Goal: Task Accomplishment & Management: Use online tool/utility

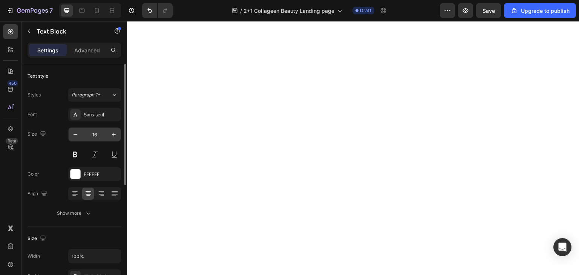
click at [104, 115] on div "Sans-serif" at bounding box center [101, 115] width 35 height 7
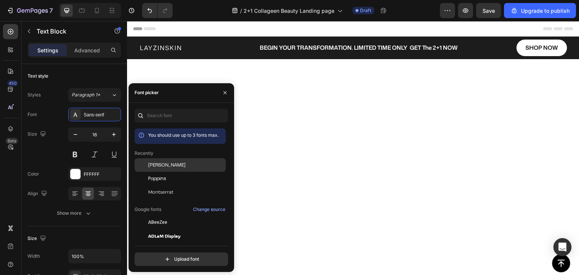
scroll to position [1863, 0]
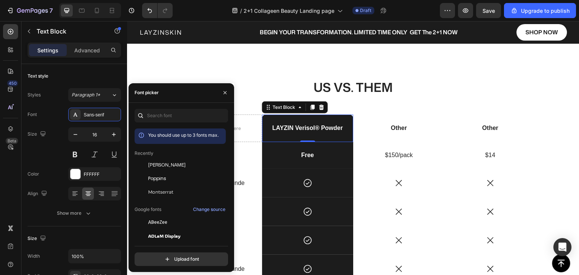
click at [157, 162] on span "[PERSON_NAME]" at bounding box center [166, 165] width 37 height 7
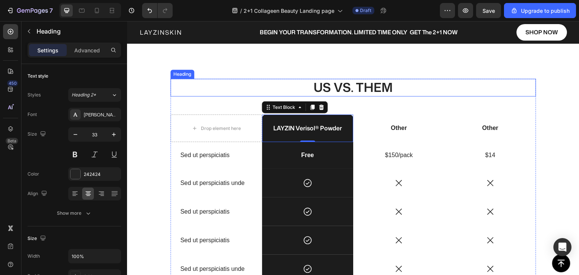
click at [246, 91] on p "US VS. THEM" at bounding box center [353, 88] width 364 height 16
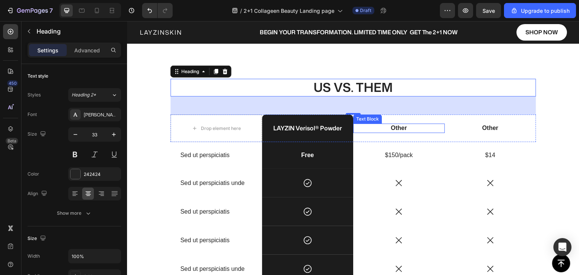
click at [389, 128] on p "Other" at bounding box center [399, 128] width 90 height 8
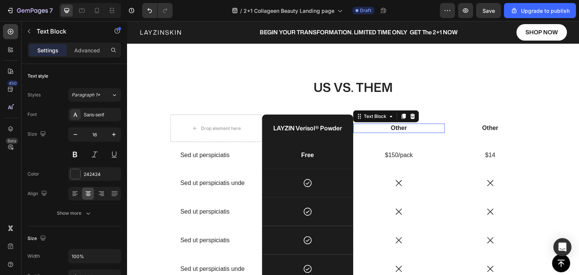
click at [389, 128] on p "Other" at bounding box center [399, 128] width 90 height 8
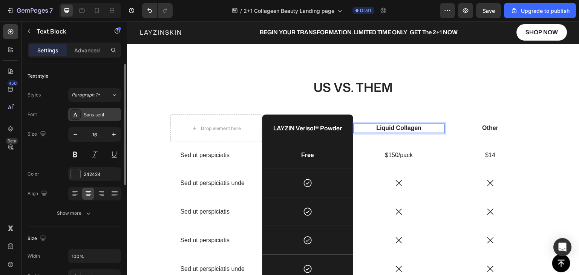
click at [111, 116] on div "Sans-serif" at bounding box center [101, 115] width 35 height 7
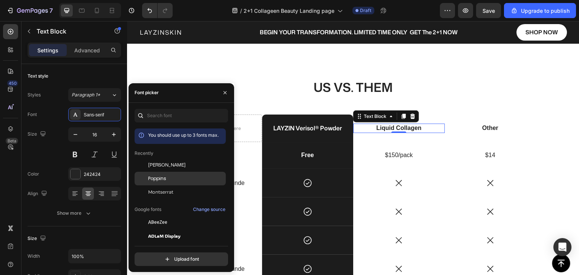
click at [163, 177] on span "Poppins" at bounding box center [157, 178] width 18 height 7
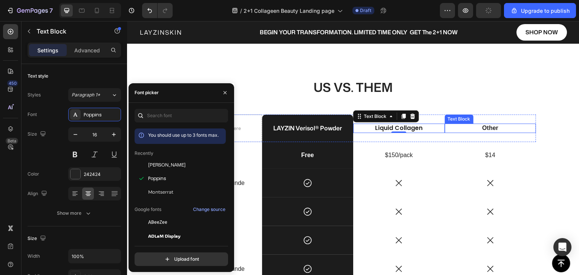
click at [478, 128] on p "Other" at bounding box center [491, 128] width 90 height 8
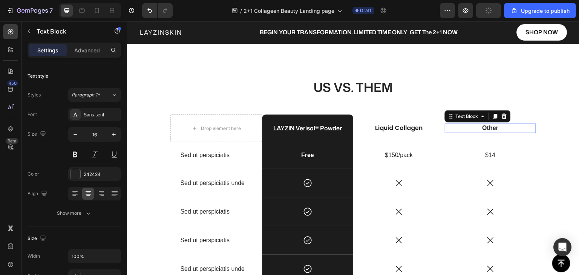
click at [478, 128] on p "Other" at bounding box center [491, 128] width 90 height 8
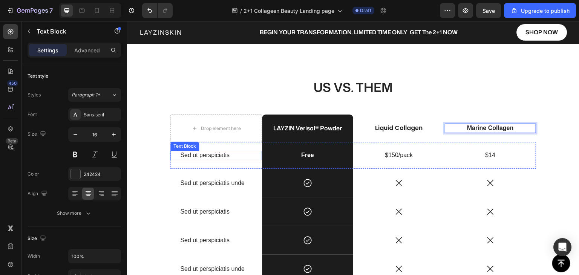
click at [207, 155] on p "Sed ut perspiciatis" at bounding box center [216, 156] width 72 height 8
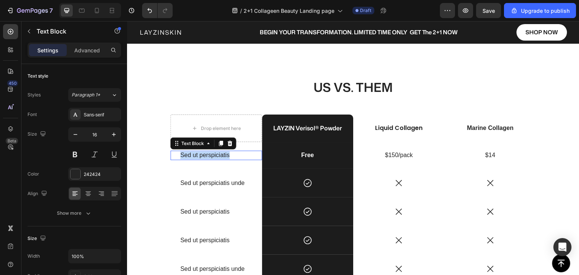
click at [207, 155] on p "Sed ut perspiciatis" at bounding box center [216, 156] width 72 height 8
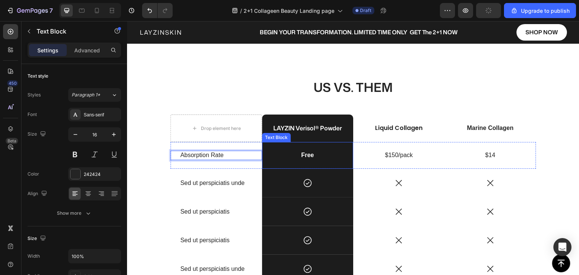
click at [306, 154] on p "Free" at bounding box center [308, 156] width 90 height 8
click at [305, 154] on p "Free" at bounding box center [308, 156] width 90 height 8
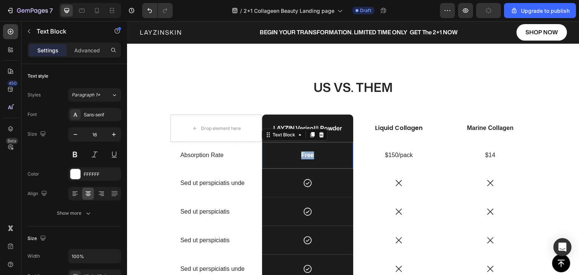
click at [305, 154] on p "Free" at bounding box center [308, 156] width 90 height 8
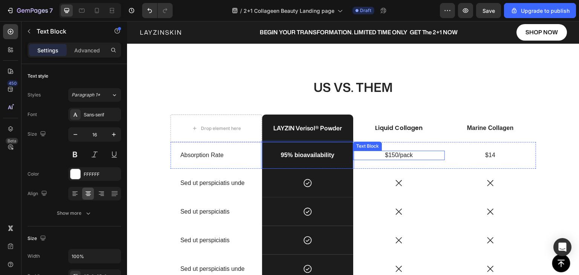
click at [395, 152] on p "$150/pack" at bounding box center [399, 156] width 90 height 8
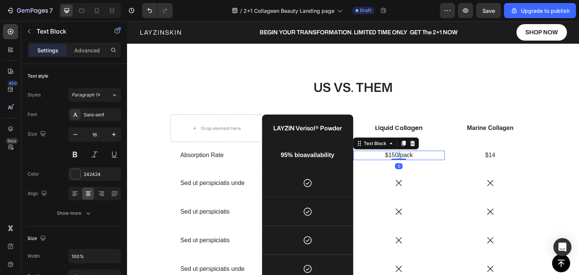
scroll to position [1858, 0]
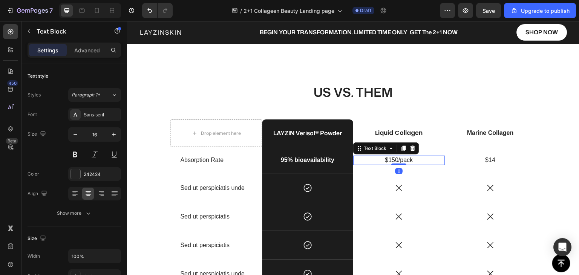
click at [394, 158] on p "$150/pack" at bounding box center [399, 161] width 90 height 8
click at [393, 158] on p "$150/pack" at bounding box center [399, 161] width 90 height 8
click at [92, 115] on div "Sans-serif" at bounding box center [101, 115] width 35 height 7
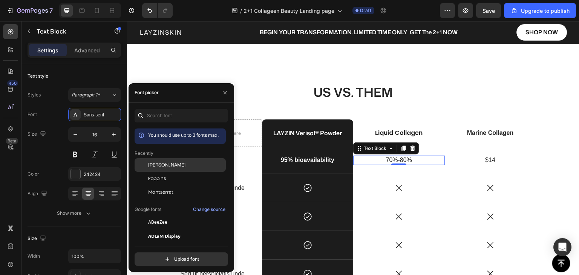
click at [158, 166] on span "Mona Sans" at bounding box center [166, 165] width 37 height 7
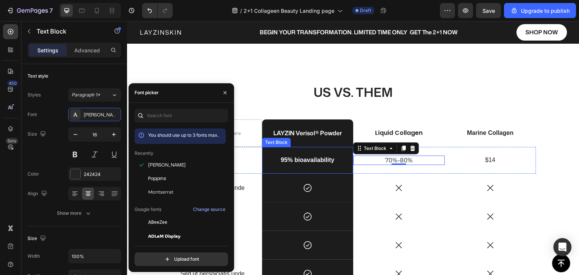
drag, startPoint x: 312, startPoint y: 161, endPoint x: 240, endPoint y: 162, distance: 72.1
click at [312, 161] on p "95% bioavailability" at bounding box center [308, 161] width 90 height 8
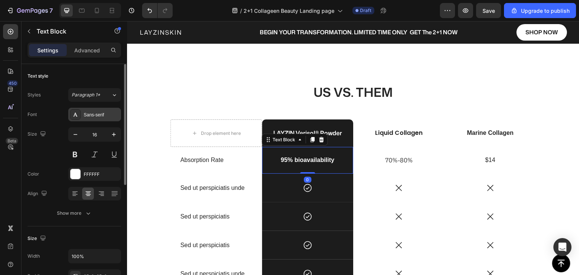
click at [97, 120] on div "Sans-serif" at bounding box center [94, 115] width 53 height 14
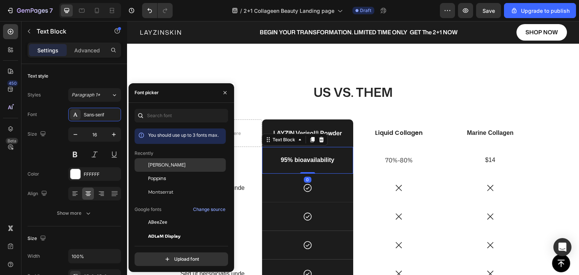
click at [162, 163] on span "Mona Sans" at bounding box center [166, 165] width 37 height 7
click at [170, 166] on span "Mona Sans" at bounding box center [166, 165] width 37 height 7
click at [243, 160] on p "Absorption Rate" at bounding box center [216, 161] width 72 height 8
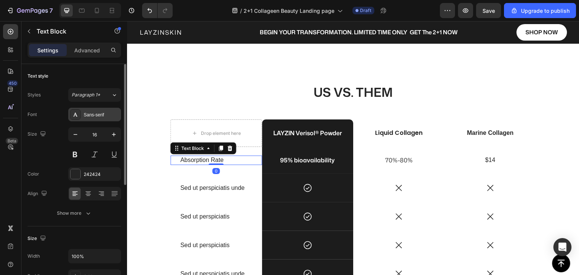
click at [104, 115] on div "Sans-serif" at bounding box center [101, 115] width 35 height 7
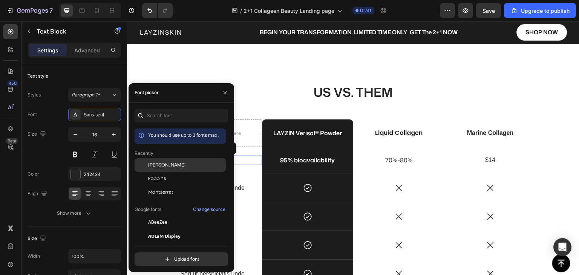
click at [172, 166] on div "Mona Sans" at bounding box center [186, 165] width 76 height 7
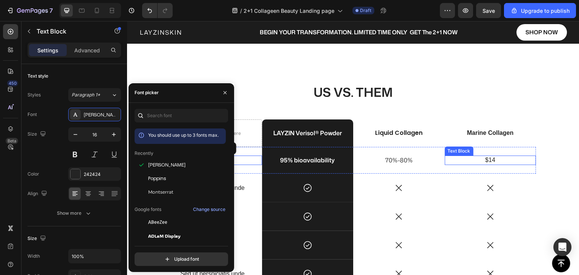
click at [489, 161] on p "$14" at bounding box center [491, 161] width 90 height 8
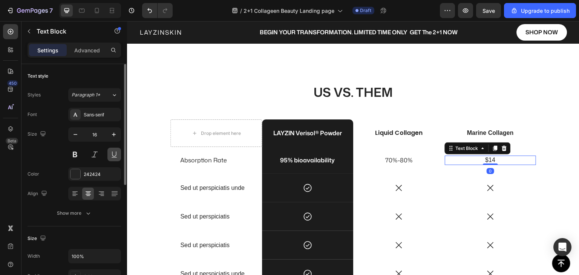
drag, startPoint x: 93, startPoint y: 118, endPoint x: 119, endPoint y: 148, distance: 39.3
click at [94, 120] on div "Sans-serif" at bounding box center [94, 115] width 53 height 14
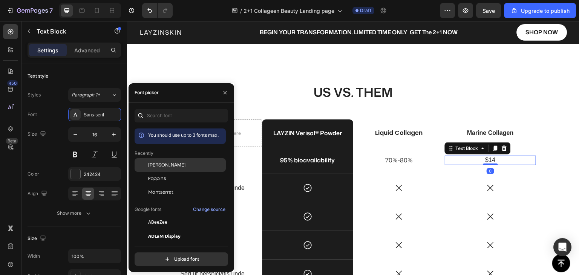
click at [155, 166] on span "Mona Sans" at bounding box center [166, 165] width 37 height 7
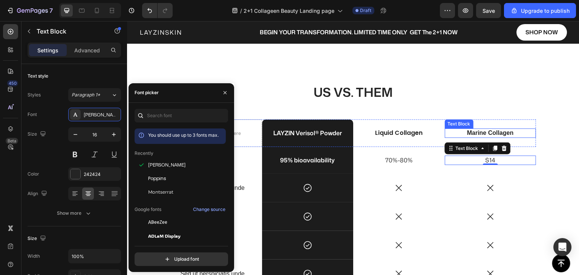
click at [473, 132] on p "Marine Collagen" at bounding box center [491, 133] width 90 height 8
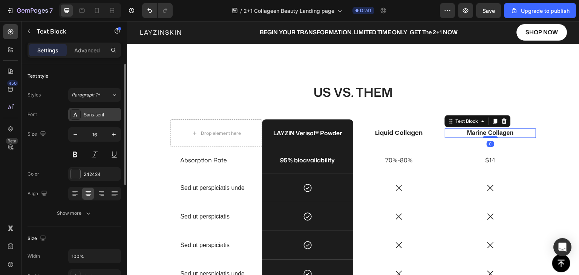
click at [116, 113] on div "Sans-serif" at bounding box center [101, 115] width 35 height 7
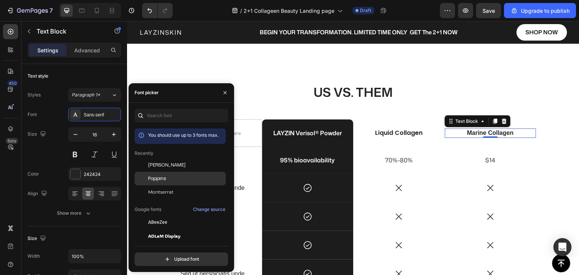
click at [160, 178] on span "Poppins" at bounding box center [157, 178] width 18 height 7
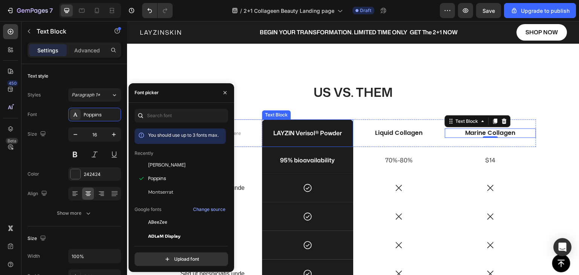
click at [296, 133] on p "LAYZIN Verisol® Powder" at bounding box center [308, 133] width 90 height 8
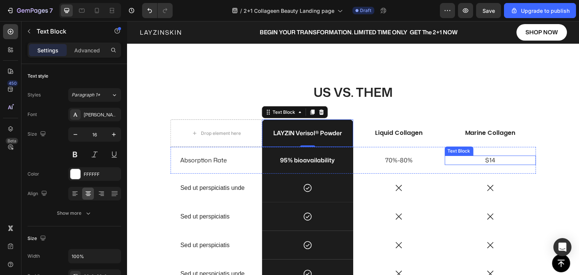
click at [489, 159] on p "$14" at bounding box center [491, 161] width 90 height 8
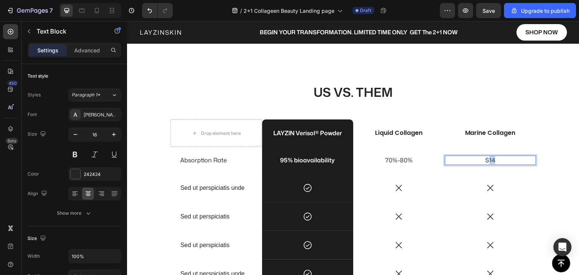
click at [127, 21] on div "Text Block" at bounding box center [127, 21] width 0 height 0
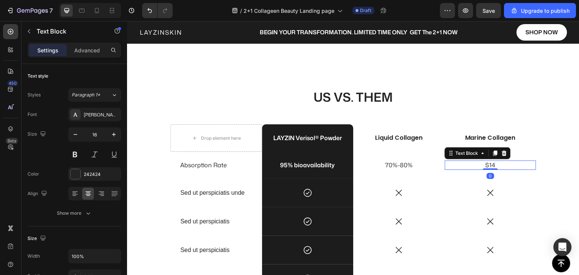
click at [483, 164] on p "$14" at bounding box center [491, 165] width 90 height 8
click at [85, 176] on div "242424" at bounding box center [95, 174] width 22 height 7
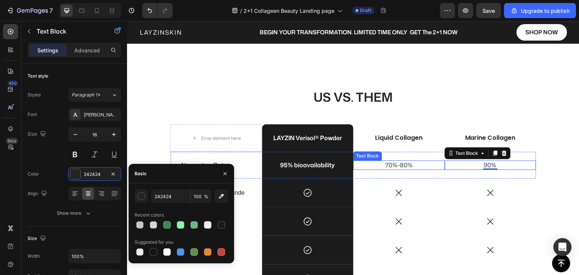
click at [401, 164] on p "70%-80%" at bounding box center [399, 165] width 90 height 8
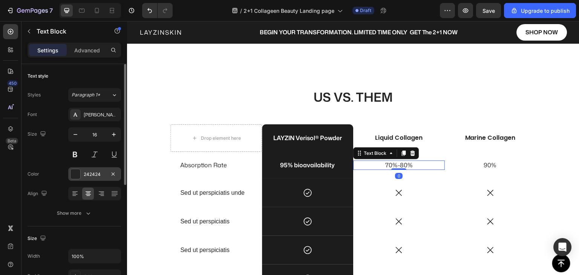
click at [106, 174] on div "242424" at bounding box center [94, 174] width 53 height 14
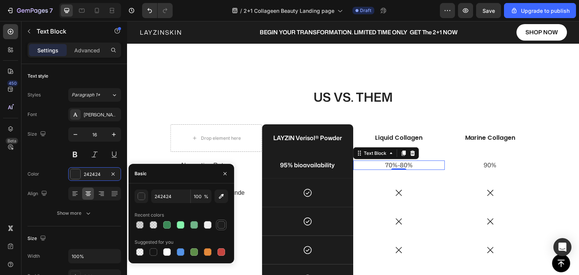
click at [220, 227] on div at bounding box center [222, 225] width 8 height 8
type input "1C1C1C"
click at [249, 194] on p "Sed ut perspiciatis unde" at bounding box center [216, 193] width 72 height 8
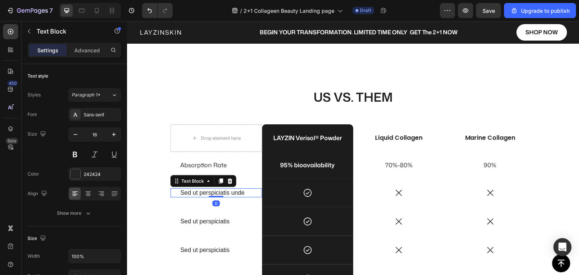
click at [215, 191] on p "Sed ut perspiciatis unde" at bounding box center [216, 193] width 72 height 8
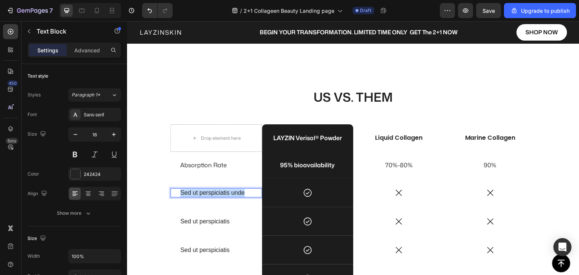
click at [215, 191] on p "Sed ut perspiciatis unde" at bounding box center [216, 193] width 72 height 8
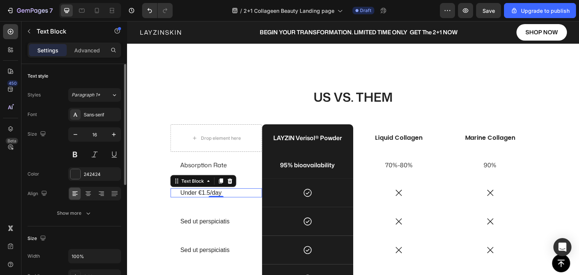
click at [95, 123] on div "Font Sans-serif Size 16 Color 242424 Align Show more" at bounding box center [75, 164] width 94 height 112
click at [98, 114] on div "Sans-serif" at bounding box center [101, 115] width 35 height 7
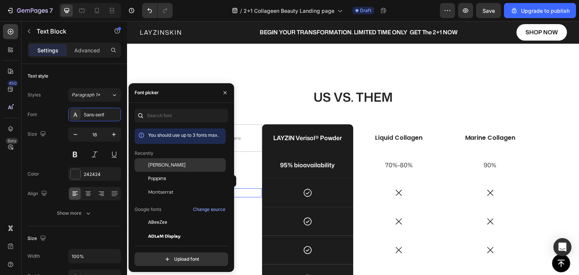
click at [167, 164] on span "Mona Sans" at bounding box center [166, 165] width 37 height 7
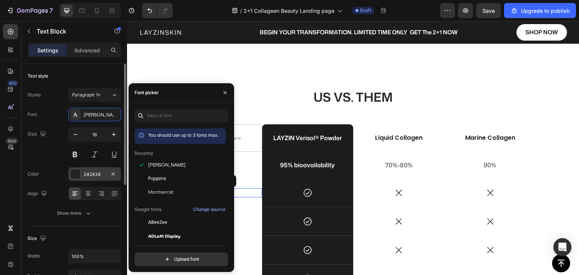
click at [94, 172] on div "242424" at bounding box center [95, 174] width 22 height 7
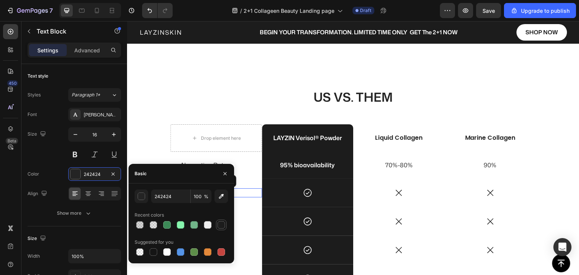
click at [220, 226] on div at bounding box center [222, 225] width 8 height 8
type input "1C1C1C"
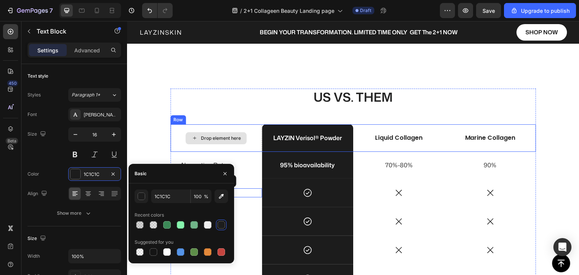
click at [184, 148] on div "Drop element here" at bounding box center [217, 138] width 92 height 28
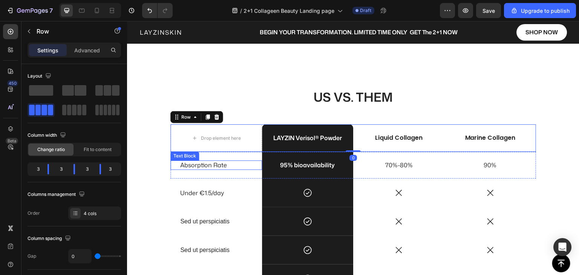
click at [203, 165] on p "Absorption Rate" at bounding box center [216, 165] width 72 height 8
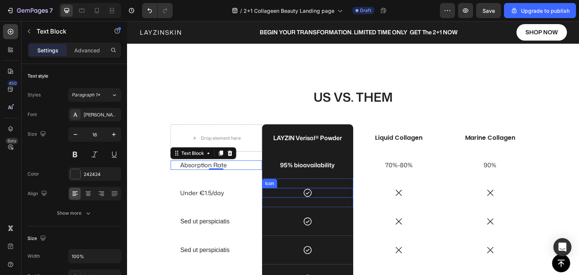
click at [304, 194] on icon at bounding box center [308, 193] width 8 height 8
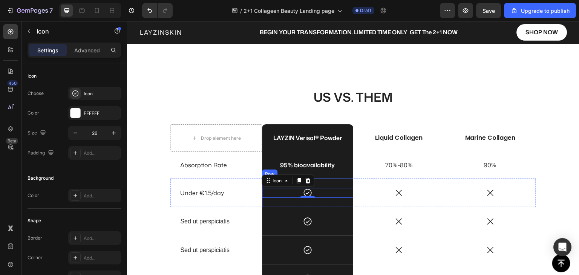
click at [316, 183] on div "Icon 0 Row" at bounding box center [308, 193] width 92 height 29
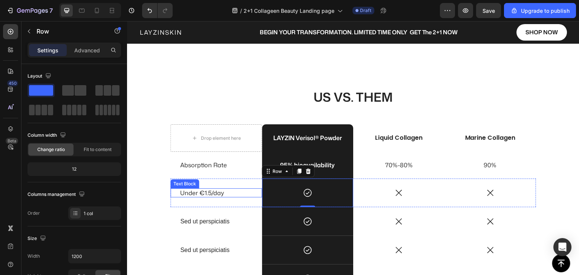
click at [204, 193] on p "Under €1.5/day" at bounding box center [216, 193] width 72 height 8
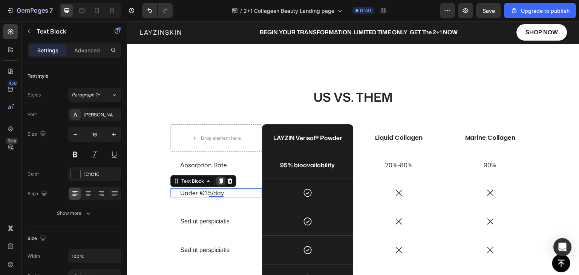
click at [219, 180] on icon at bounding box center [221, 181] width 4 height 5
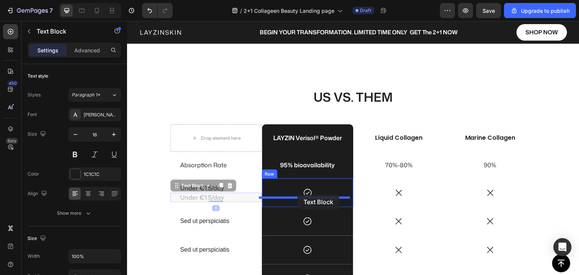
drag, startPoint x: 175, startPoint y: 187, endPoint x: 298, endPoint y: 195, distance: 122.9
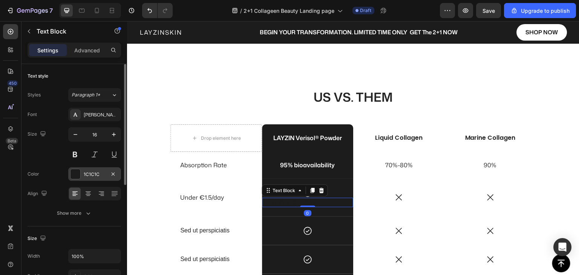
click at [83, 176] on div "1C1C1C" at bounding box center [94, 174] width 53 height 14
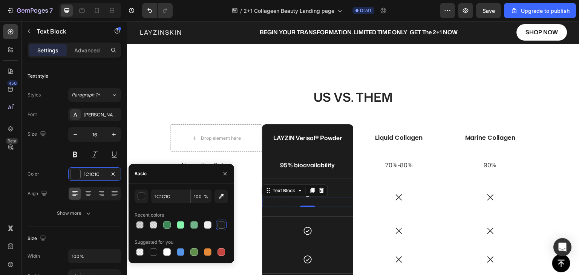
drag, startPoint x: 170, startPoint y: 251, endPoint x: 205, endPoint y: 244, distance: 36.2
click at [170, 252] on div at bounding box center [167, 253] width 8 height 8
type input "FFFFFF"
click at [287, 201] on p "Under €1.5/day" at bounding box center [308, 203] width 72 height 8
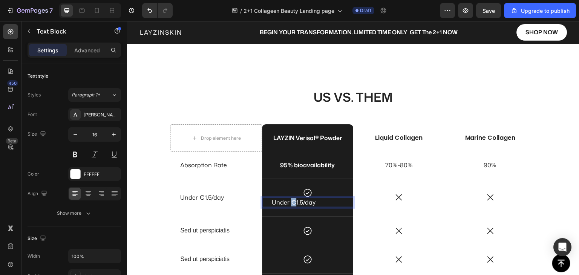
click at [287, 201] on p "Under €1.5/day" at bounding box center [308, 203] width 72 height 8
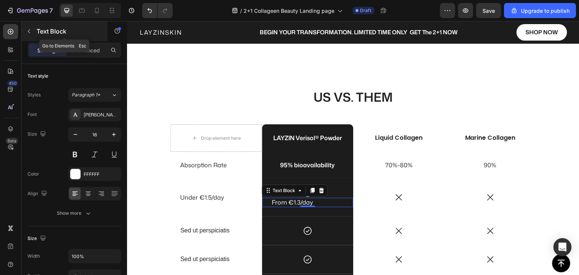
click at [28, 32] on icon "button" at bounding box center [29, 31] width 6 height 6
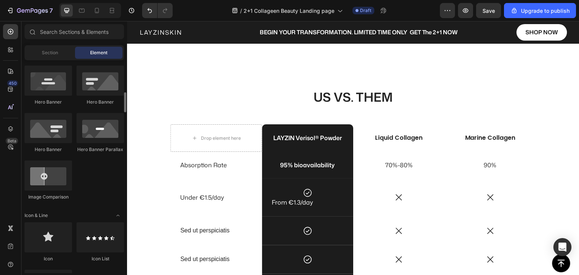
scroll to position [453, 0]
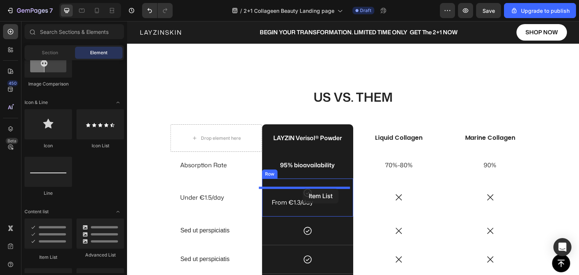
drag, startPoint x: 169, startPoint y: 252, endPoint x: 303, endPoint y: 189, distance: 147.8
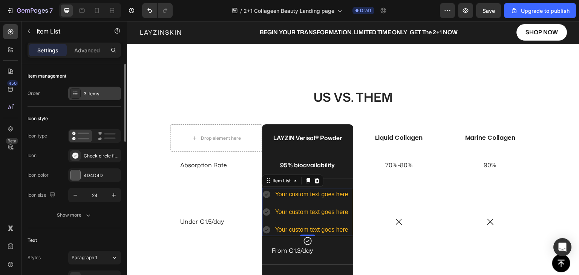
click at [88, 93] on div "3 items" at bounding box center [101, 94] width 35 height 7
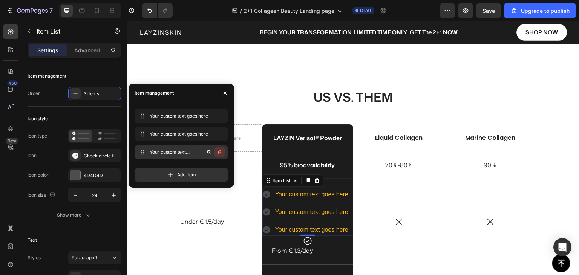
click at [218, 151] on icon "button" at bounding box center [220, 152] width 4 height 5
click at [218, 151] on div "Delete" at bounding box center [215, 152] width 14 height 7
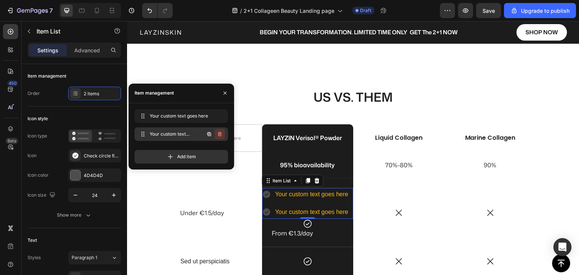
click at [220, 137] on icon "button" at bounding box center [220, 134] width 6 height 6
click at [220, 136] on div "Delete" at bounding box center [215, 134] width 14 height 7
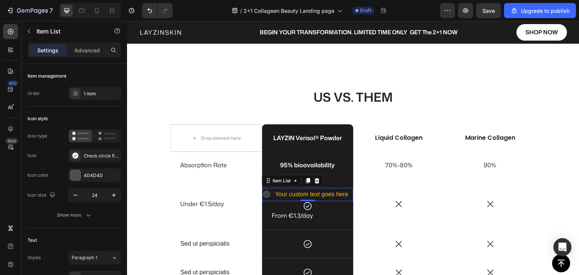
click at [290, 194] on div "Your custom text goes here" at bounding box center [311, 194] width 75 height 13
click at [290, 194] on p "Your custom text goes here" at bounding box center [311, 194] width 73 height 11
drag, startPoint x: 94, startPoint y: 174, endPoint x: 106, endPoint y: 187, distance: 18.4
click at [94, 175] on div "4D4D4D" at bounding box center [101, 175] width 35 height 7
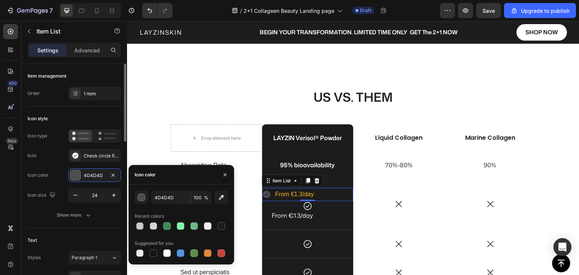
click at [89, 118] on div "Icon style" at bounding box center [75, 119] width 94 height 12
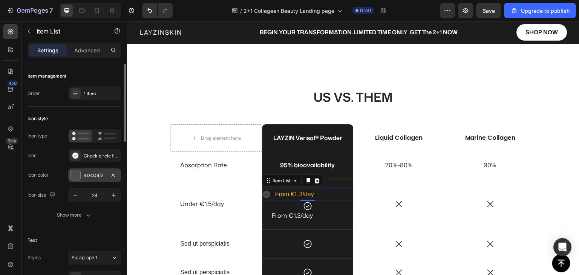
click at [79, 173] on div at bounding box center [76, 176] width 10 height 10
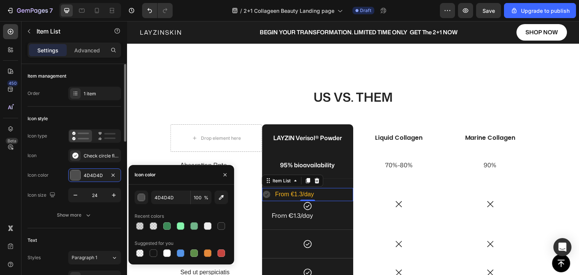
drag, startPoint x: 171, startPoint y: 254, endPoint x: 110, endPoint y: 225, distance: 67.0
click at [170, 254] on div at bounding box center [167, 254] width 8 height 8
type input "FFFFFF"
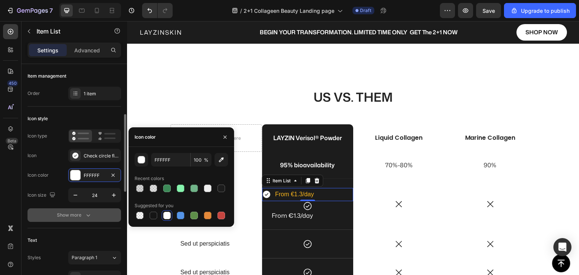
scroll to position [75, 0]
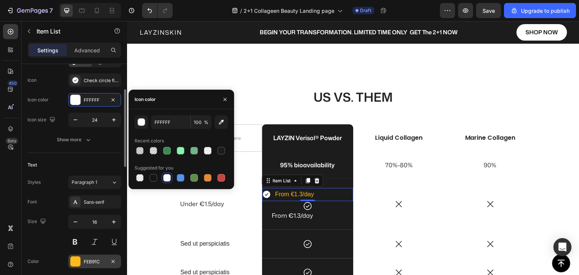
drag, startPoint x: 86, startPoint y: 260, endPoint x: 94, endPoint y: 257, distance: 8.8
click at [86, 260] on div "FEB91C" at bounding box center [95, 262] width 22 height 7
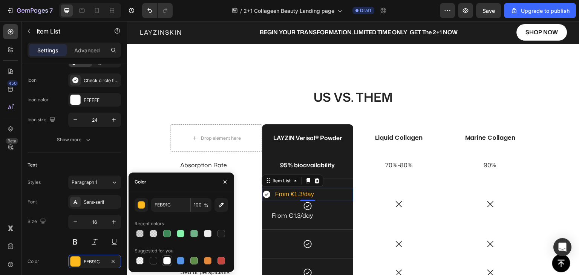
click at [163, 262] on div at bounding box center [167, 261] width 9 height 9
type input "FFFFFF"
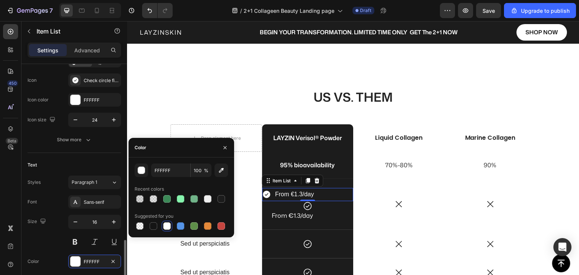
scroll to position [189, 0]
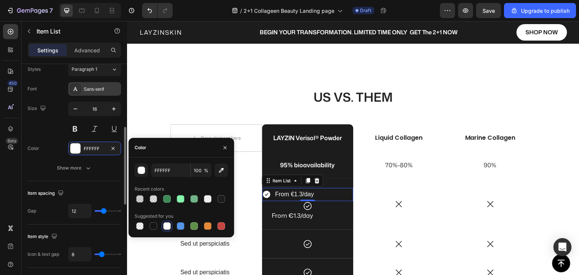
click at [96, 90] on div "Sans-serif" at bounding box center [101, 89] width 35 height 7
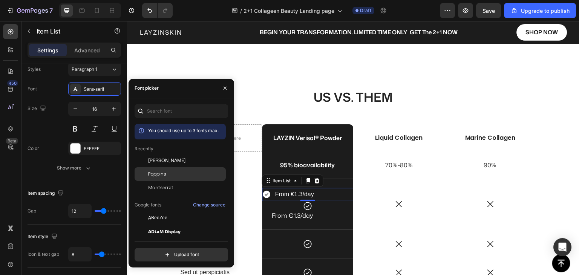
drag, startPoint x: 168, startPoint y: 159, endPoint x: 164, endPoint y: 171, distance: 12.8
click at [168, 158] on span "Mona Sans" at bounding box center [166, 160] width 37 height 7
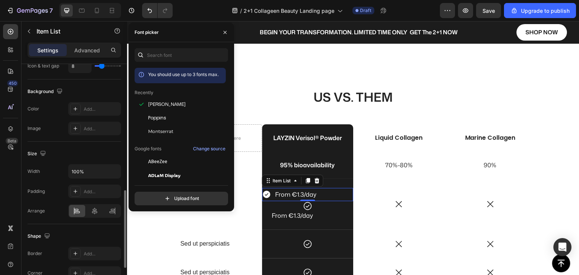
scroll to position [463, 0]
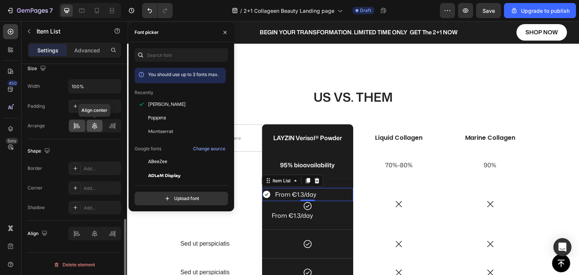
click at [95, 124] on icon at bounding box center [94, 126] width 5 height 7
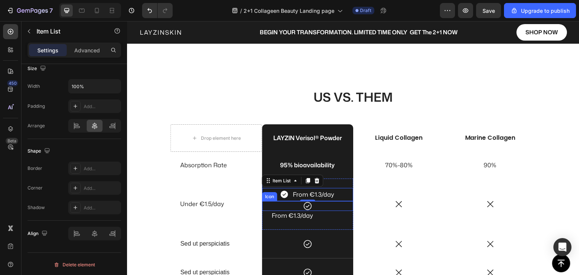
click at [315, 206] on div "Icon" at bounding box center [308, 206] width 92 height 10
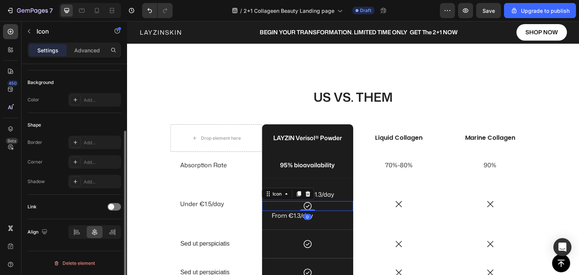
scroll to position [0, 0]
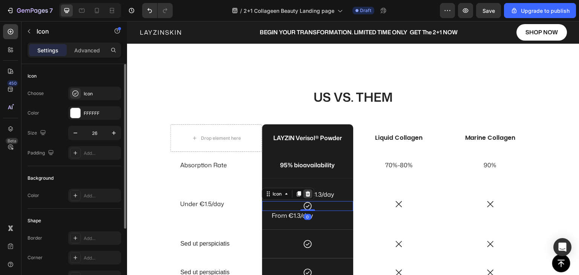
click at [306, 195] on icon at bounding box center [308, 194] width 5 height 5
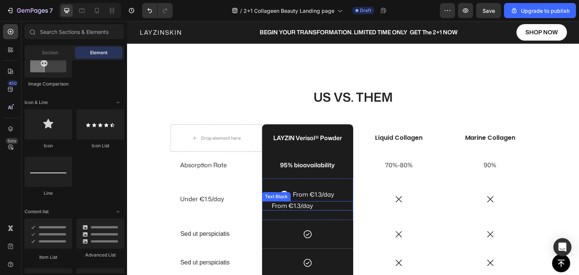
click at [313, 205] on p "From €1.3/day" at bounding box center [308, 206] width 72 height 8
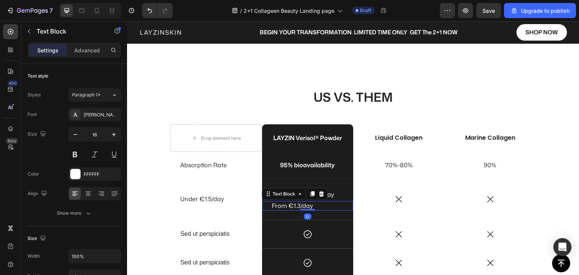
click at [319, 195] on icon at bounding box center [321, 194] width 5 height 5
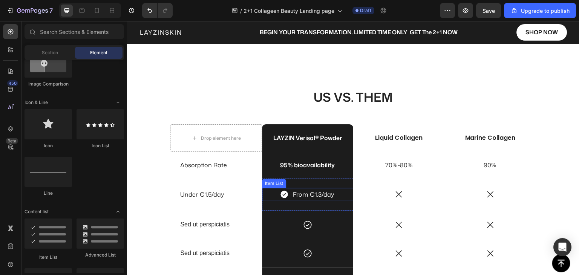
click at [295, 196] on p "From €1.3/day" at bounding box center [313, 194] width 41 height 11
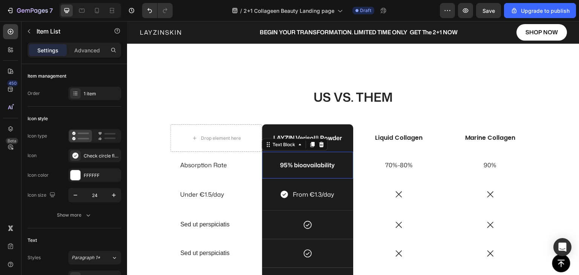
click at [285, 165] on p "95% bioavailability" at bounding box center [308, 165] width 90 height 8
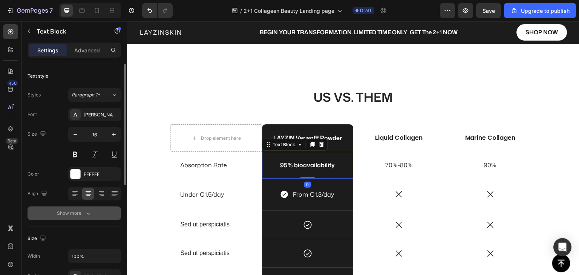
click at [71, 210] on div "Show more" at bounding box center [74, 214] width 35 height 8
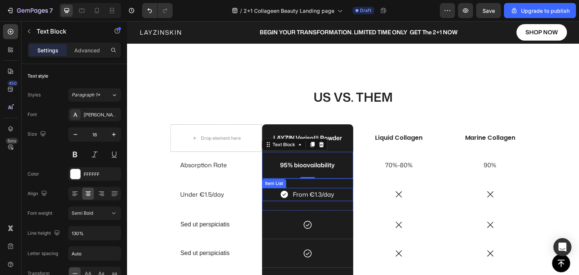
click at [293, 194] on p "From €1.3/day" at bounding box center [313, 194] width 41 height 11
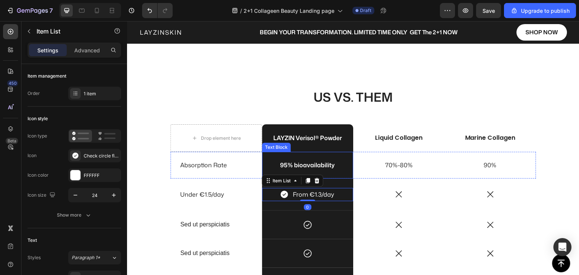
click at [295, 164] on p "95% bioavailability" at bounding box center [308, 165] width 90 height 8
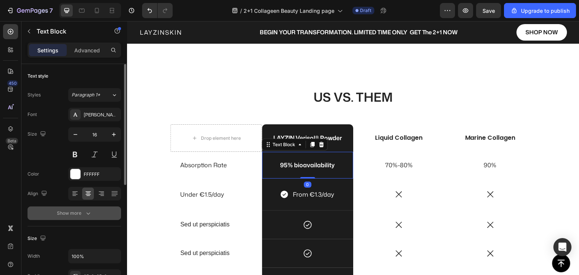
click at [85, 215] on icon "button" at bounding box center [89, 214] width 8 height 8
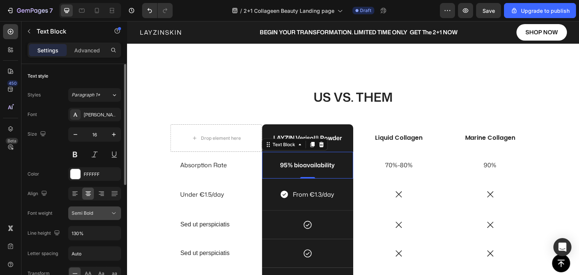
click at [92, 214] on span "Semi Bold" at bounding box center [83, 214] width 22 height 6
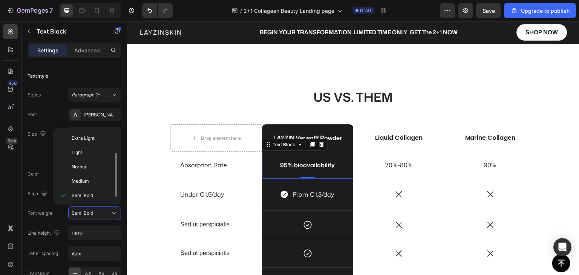
scroll to position [14, 0]
click at [92, 156] on p "Normal" at bounding box center [92, 153] width 40 height 7
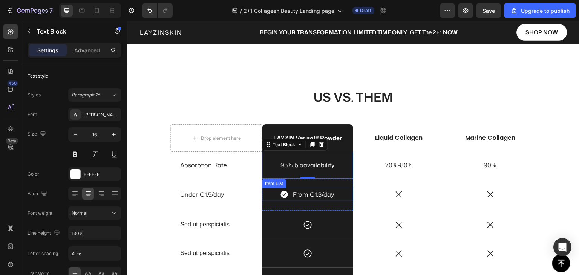
click at [307, 195] on p "From €1.3/day" at bounding box center [313, 194] width 41 height 11
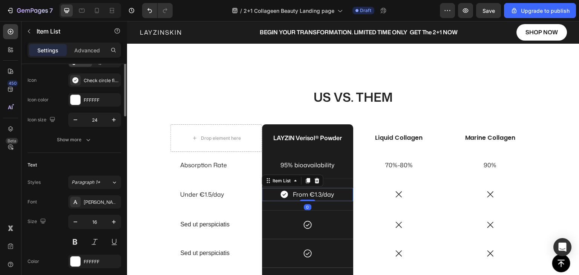
scroll to position [113, 0]
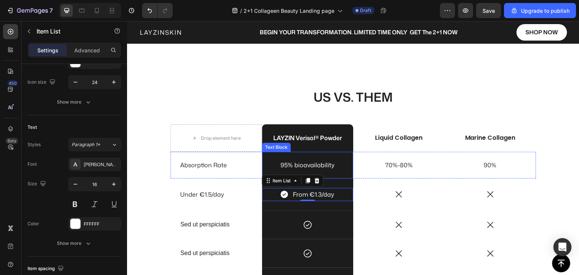
click at [313, 165] on p "95% bioavailability" at bounding box center [308, 165] width 90 height 8
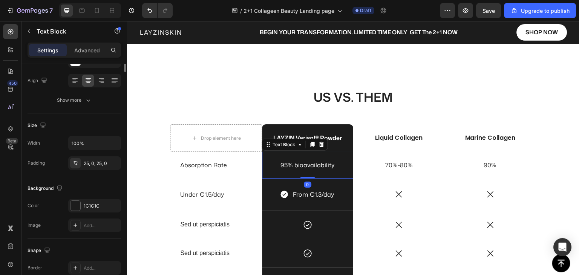
scroll to position [0, 0]
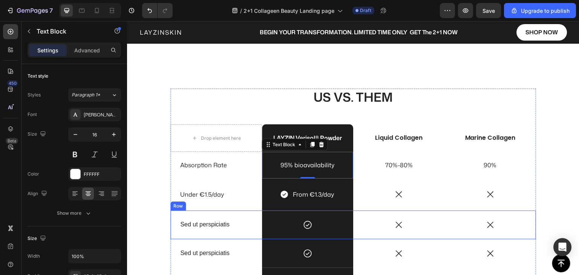
click at [255, 233] on div "Sed ut perspiciatis Text Block" at bounding box center [217, 225] width 92 height 29
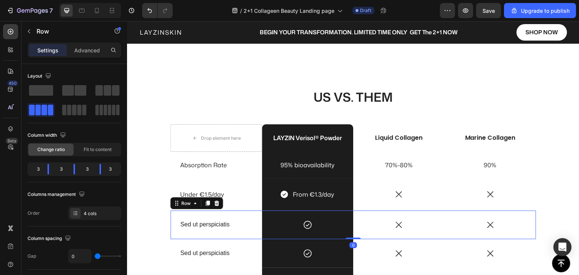
click at [214, 204] on icon at bounding box center [217, 204] width 6 height 6
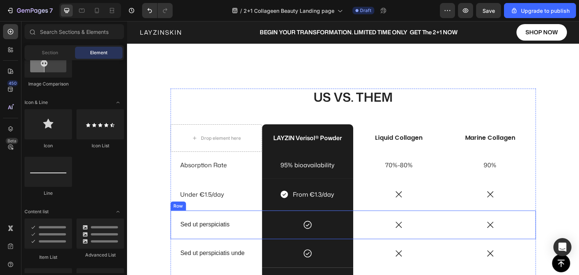
click at [237, 231] on div "Sed ut perspiciatis Text Block" at bounding box center [217, 225] width 92 height 29
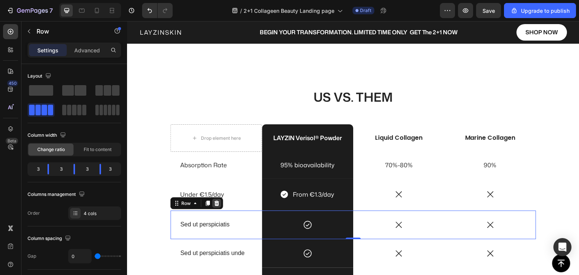
click at [215, 206] on icon at bounding box center [217, 203] width 5 height 5
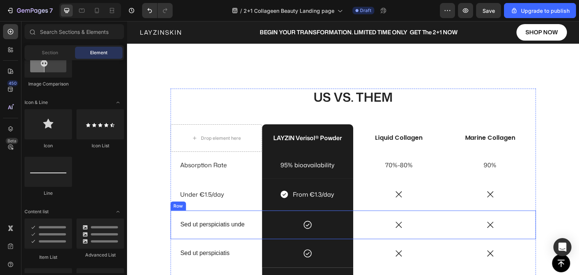
click at [239, 232] on div "Sed ut perspiciatis unde Text Block" at bounding box center [217, 225] width 92 height 29
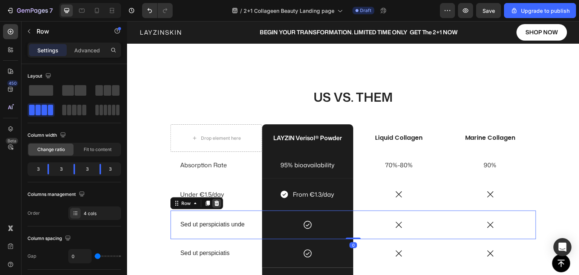
click at [215, 205] on icon at bounding box center [217, 203] width 5 height 5
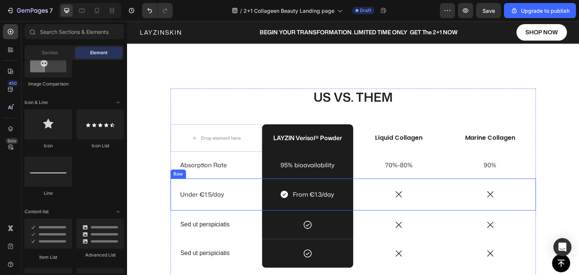
click at [241, 205] on div "Under €1.5/day Text Block" at bounding box center [217, 195] width 92 height 32
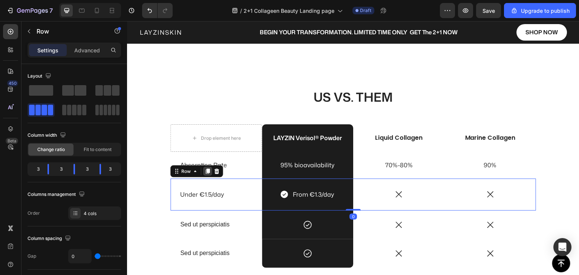
click at [206, 174] on icon at bounding box center [208, 171] width 4 height 5
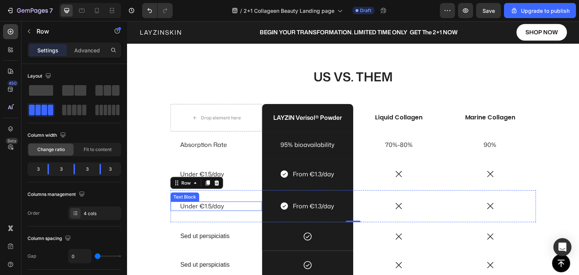
scroll to position [1891, 0]
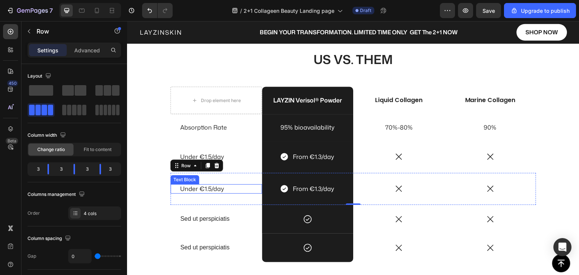
click at [198, 189] on p "Under €1.5/day" at bounding box center [216, 189] width 72 height 8
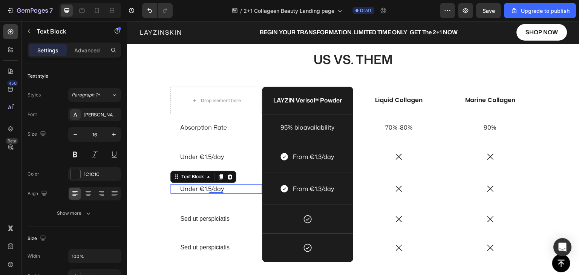
click at [198, 189] on p "Under €1.5/day" at bounding box center [216, 189] width 72 height 8
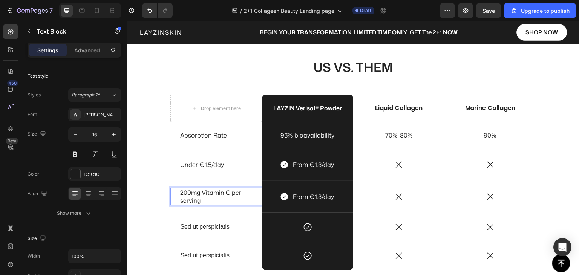
scroll to position [1887, 0]
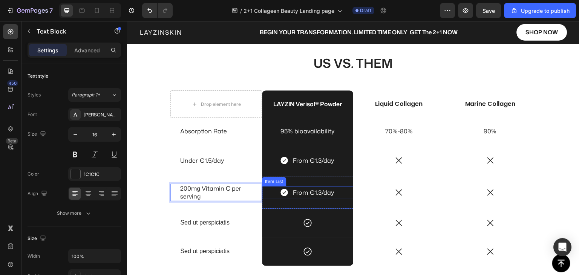
click at [298, 192] on p "From €1.3/day" at bounding box center [313, 192] width 41 height 11
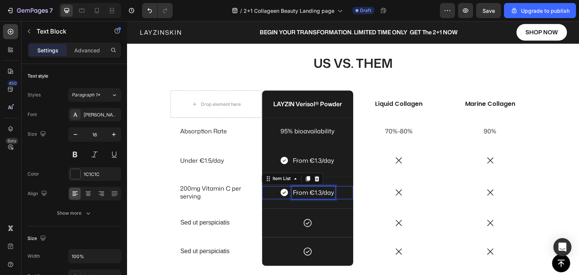
click at [298, 192] on p "From €1.3/day" at bounding box center [313, 192] width 41 height 11
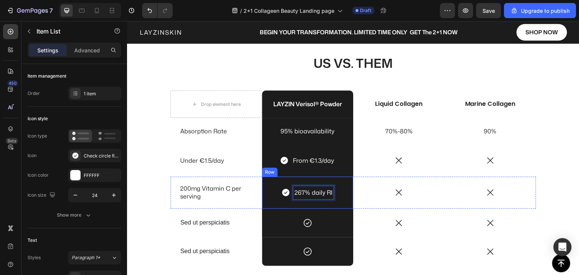
click at [287, 201] on div "267% daily RI Item List 0 Row" at bounding box center [308, 193] width 92 height 32
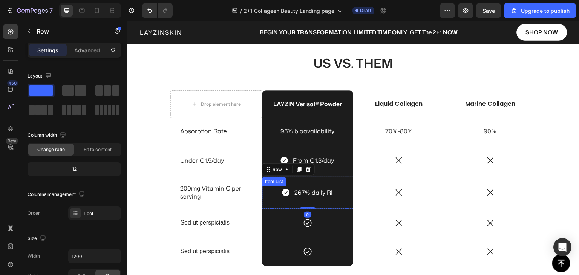
click at [287, 195] on icon at bounding box center [285, 192] width 9 height 9
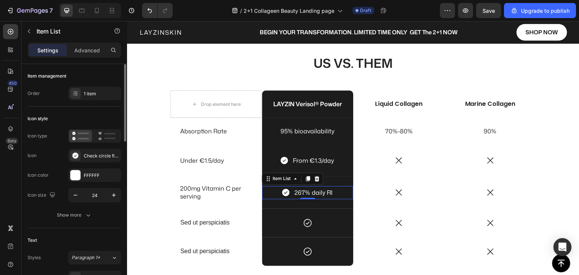
scroll to position [75, 0]
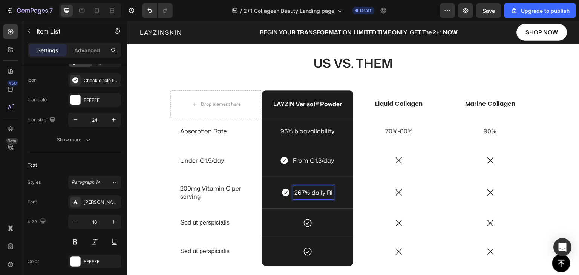
click at [330, 194] on div "267% daily RI" at bounding box center [313, 192] width 40 height 13
click at [339, 196] on div "267% daily RI" at bounding box center [308, 192] width 92 height 13
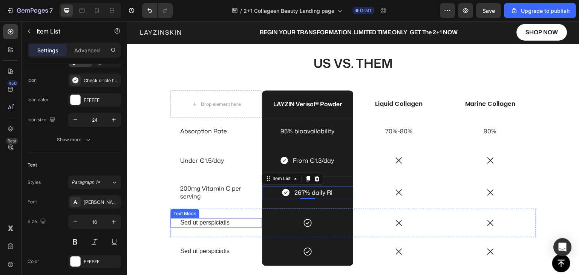
click at [207, 224] on p "Sed ut perspiciatis" at bounding box center [216, 223] width 72 height 8
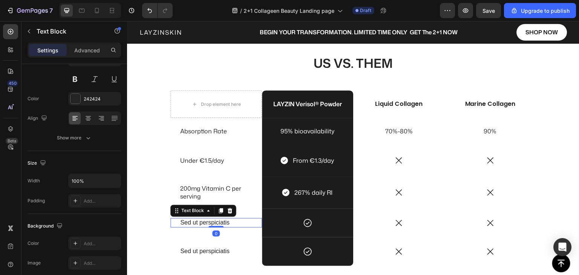
click at [207, 224] on p "Sed ut perspiciatis" at bounding box center [216, 223] width 72 height 8
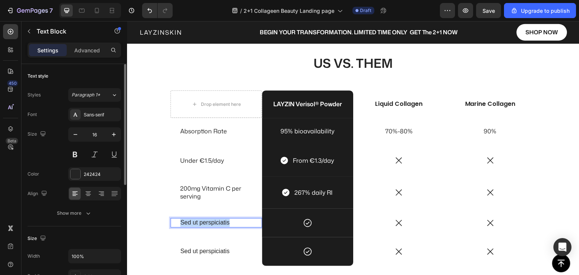
click at [207, 224] on p "Sed ut perspiciatis" at bounding box center [216, 223] width 72 height 8
drag, startPoint x: 101, startPoint y: 109, endPoint x: 124, endPoint y: 123, distance: 27.1
click at [101, 109] on div "Sans-serif" at bounding box center [94, 115] width 53 height 14
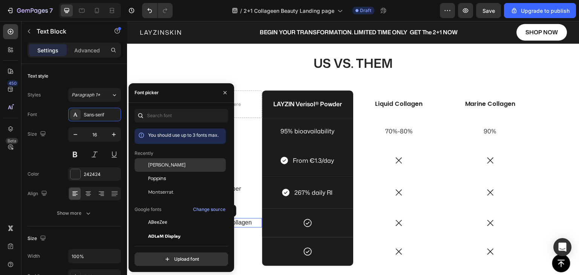
click at [167, 164] on span "Mona Sans" at bounding box center [166, 165] width 37 height 7
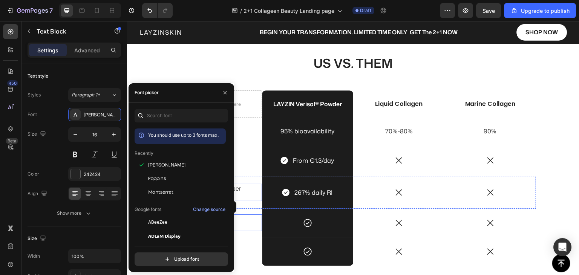
click at [240, 186] on p "200mg Vitamin C per serving" at bounding box center [216, 193] width 72 height 16
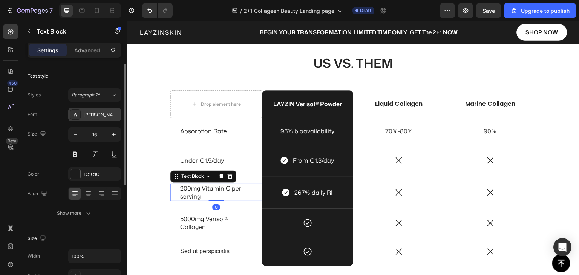
click at [85, 113] on div "Mona Sans" at bounding box center [101, 115] width 35 height 7
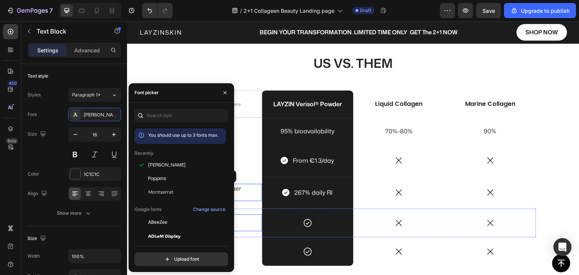
click at [241, 226] on p "5000mg Verisol® Collagen" at bounding box center [216, 223] width 72 height 16
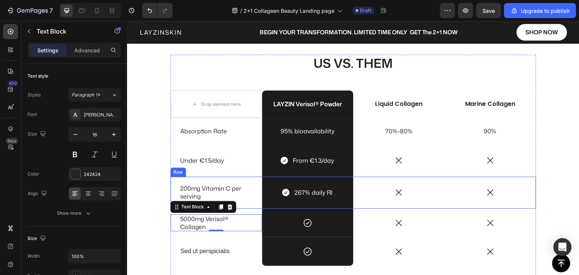
click at [252, 204] on div "200mg Vitamin C per serving Text Block" at bounding box center [217, 193] width 92 height 32
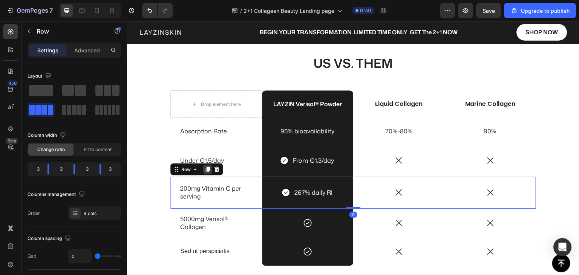
click at [206, 169] on icon at bounding box center [208, 169] width 4 height 5
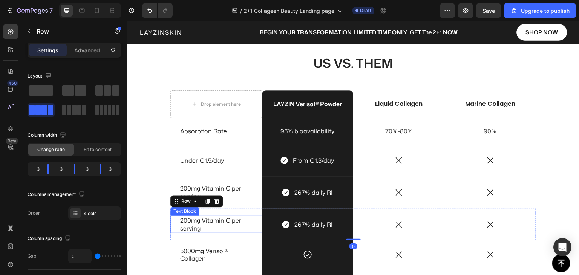
click at [202, 230] on p "200mg Vitamin C per serving" at bounding box center [216, 225] width 72 height 16
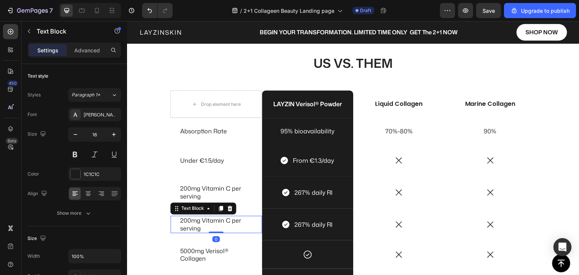
scroll to position [1880, 0]
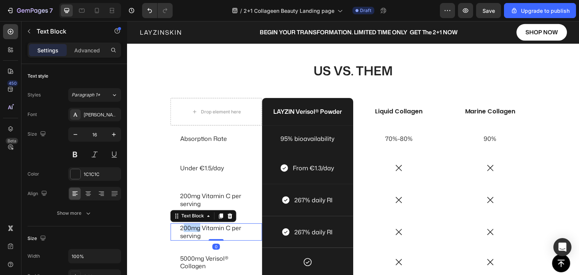
drag, startPoint x: 198, startPoint y: 229, endPoint x: 183, endPoint y: 226, distance: 15.8
click at [183, 226] on p "200mg Vitamin C per serving" at bounding box center [216, 232] width 72 height 16
click at [180, 227] on p "200mg Vitamin C per serving" at bounding box center [216, 232] width 72 height 16
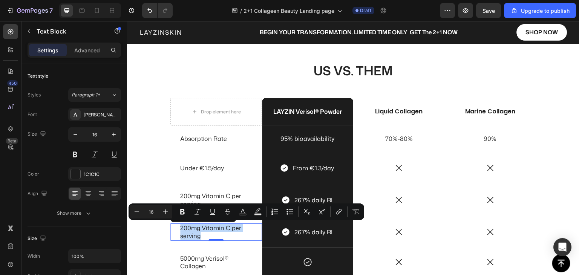
drag, startPoint x: 179, startPoint y: 228, endPoint x: 198, endPoint y: 235, distance: 20.3
click at [198, 235] on p "200mg Vitamin C per serving" at bounding box center [216, 232] width 72 height 16
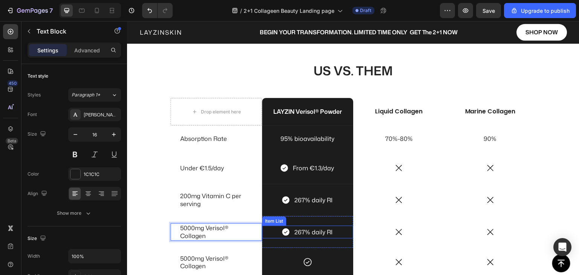
click at [298, 232] on p "267% daily RI" at bounding box center [314, 232] width 38 height 11
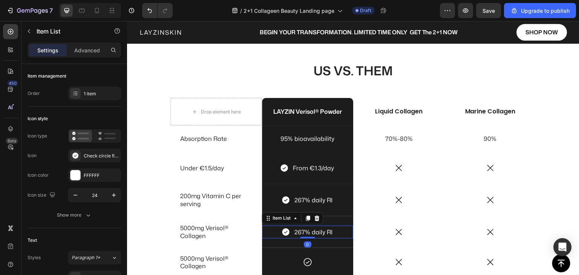
click at [298, 232] on p "267% daily RI" at bounding box center [314, 232] width 38 height 11
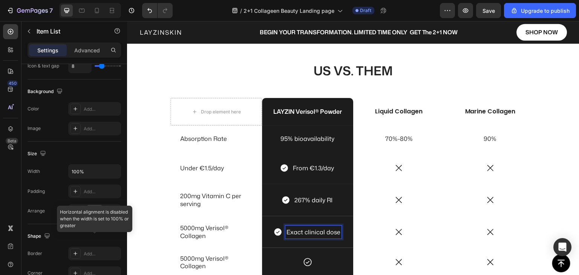
scroll to position [453, 0]
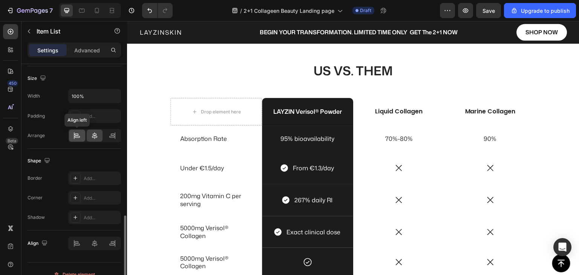
click at [77, 135] on icon at bounding box center [77, 136] width 8 height 8
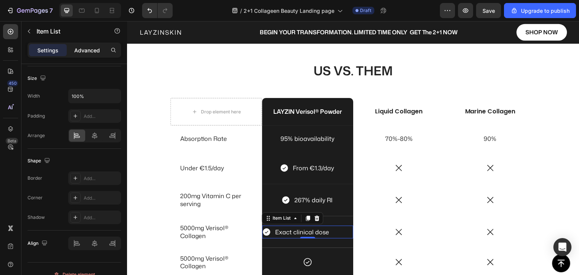
click at [91, 51] on p "Advanced" at bounding box center [87, 50] width 26 height 8
type input "100%"
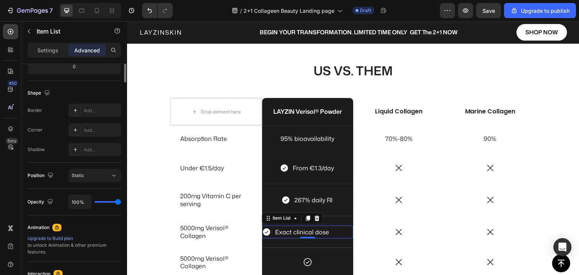
scroll to position [64, 0]
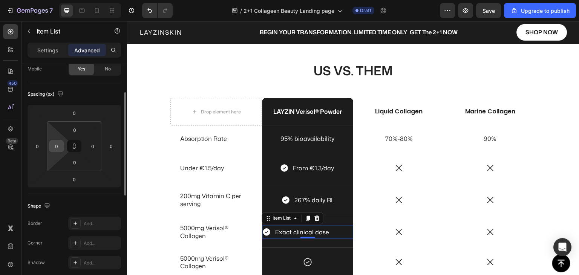
click at [60, 146] on input "0" at bounding box center [56, 146] width 11 height 11
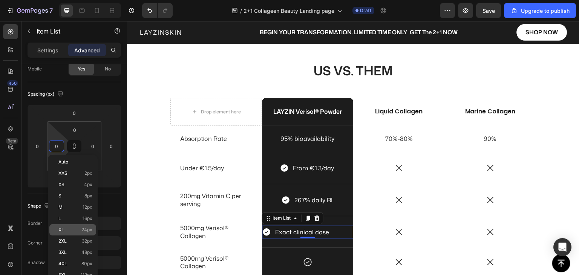
click at [80, 228] on p "XL 24px" at bounding box center [75, 229] width 34 height 5
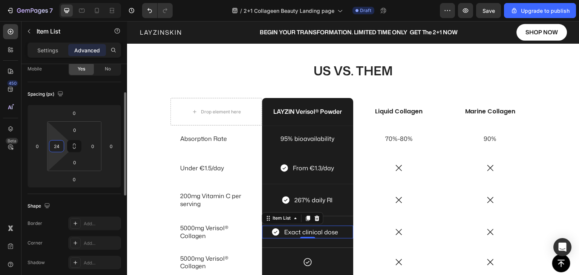
click at [58, 148] on input "24" at bounding box center [56, 146] width 11 height 11
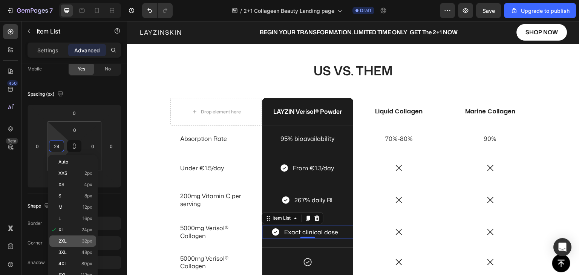
click at [83, 241] on span "32px" at bounding box center [87, 241] width 11 height 5
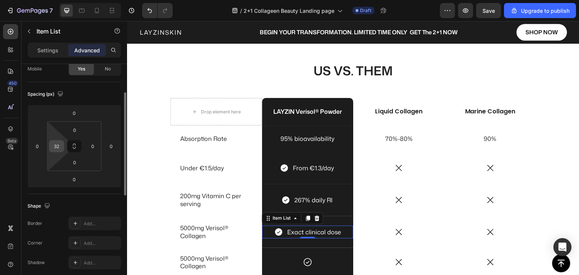
click at [57, 151] on input "32" at bounding box center [56, 146] width 11 height 11
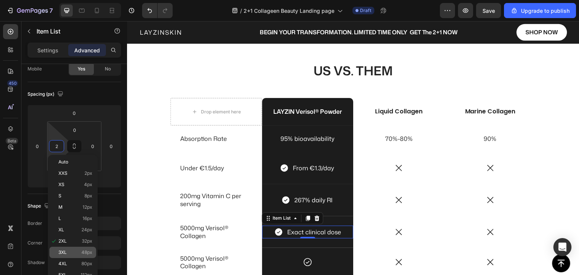
click at [72, 250] on p "3XL 48px" at bounding box center [75, 252] width 34 height 5
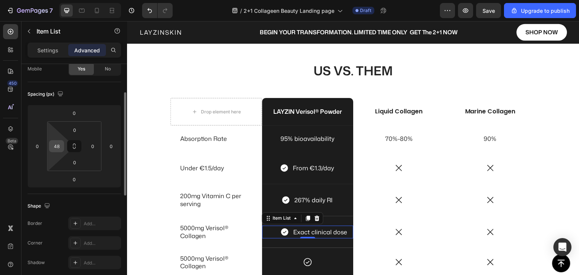
click at [57, 147] on input "48" at bounding box center [56, 146] width 11 height 11
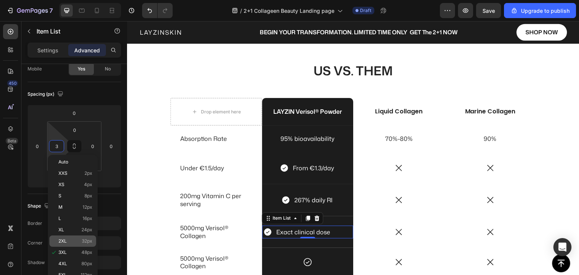
click at [69, 237] on div "2XL 32px" at bounding box center [72, 241] width 47 height 11
type input "32"
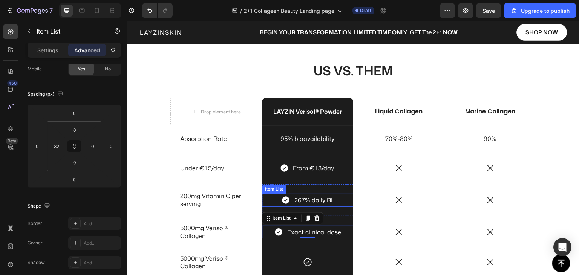
click at [277, 199] on div "267% daily RI" at bounding box center [308, 200] width 92 height 13
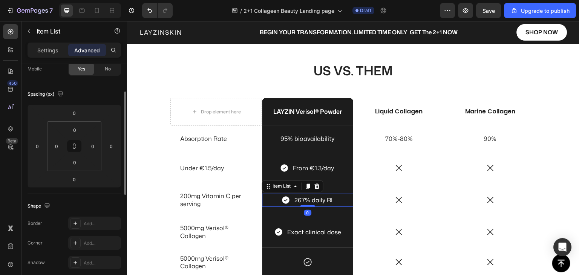
scroll to position [63, 0]
click at [57, 148] on input "0" at bounding box center [56, 146] width 11 height 11
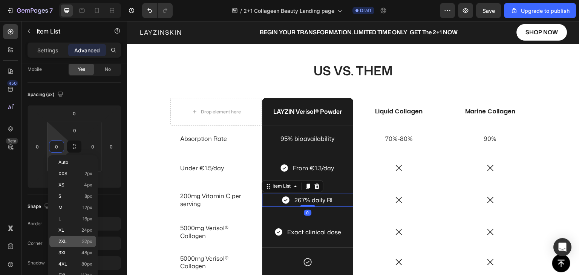
click at [71, 240] on p "2XL 32px" at bounding box center [75, 241] width 34 height 5
type input "32"
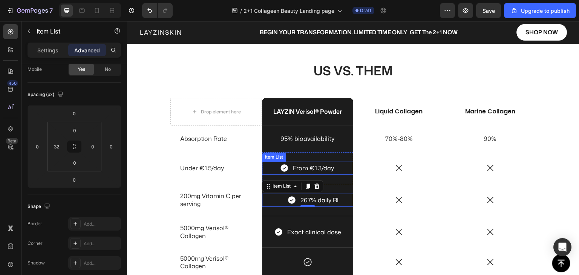
click at [271, 167] on div "From €1.3/day" at bounding box center [308, 168] width 92 height 13
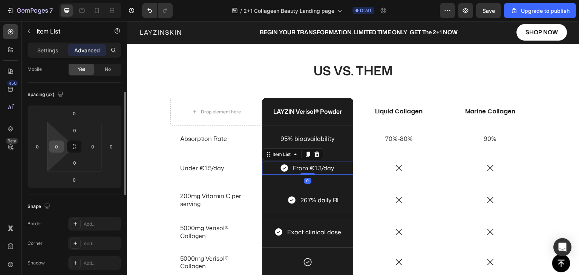
click at [54, 148] on input "0" at bounding box center [56, 146] width 11 height 11
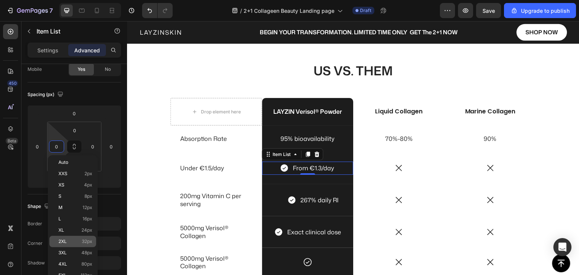
click at [61, 242] on span "2XL" at bounding box center [62, 241] width 8 height 5
type input "32"
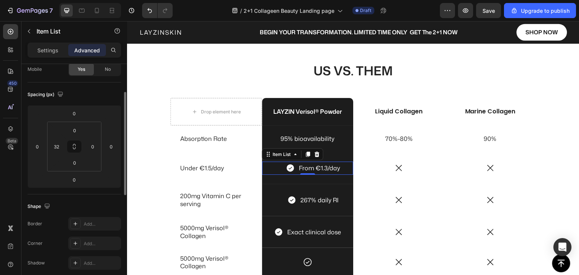
click at [45, 51] on p "Settings" at bounding box center [47, 50] width 21 height 8
type input "8"
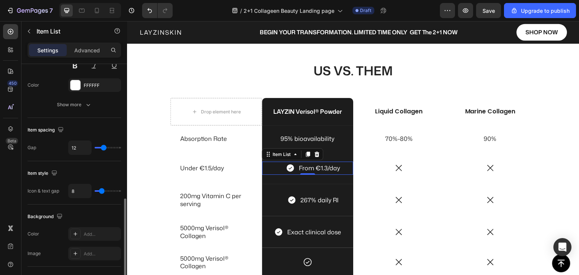
scroll to position [365, 0]
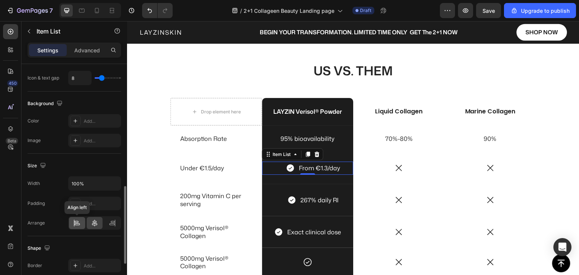
click at [75, 227] on div at bounding box center [77, 223] width 16 height 12
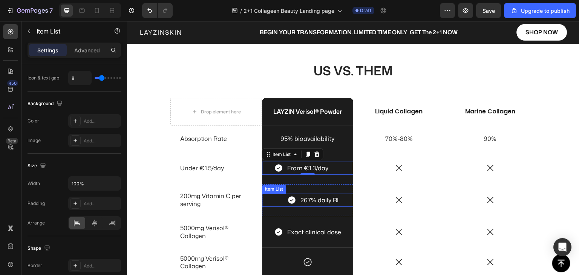
click at [282, 202] on div "267% daily RI" at bounding box center [314, 200] width 80 height 13
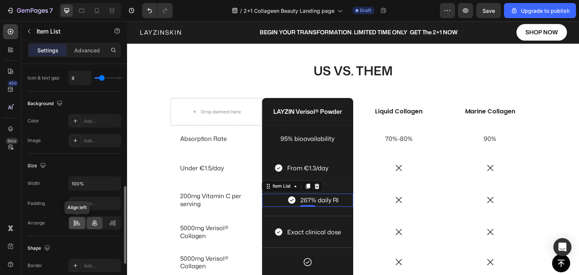
click at [75, 223] on icon at bounding box center [77, 224] width 8 height 8
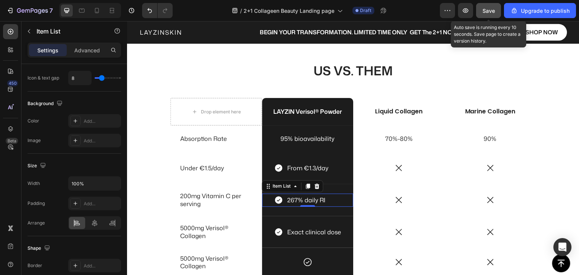
click at [495, 8] on span "Save" at bounding box center [489, 11] width 12 height 6
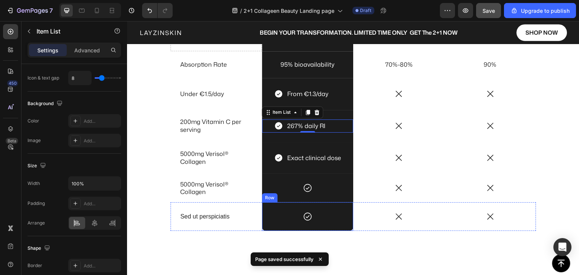
scroll to position [1955, 0]
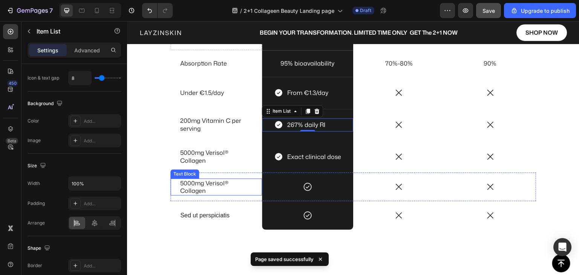
click at [192, 188] on p "5000mg Verisol® Collagen" at bounding box center [216, 188] width 72 height 16
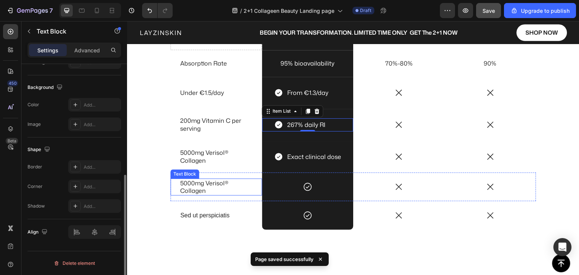
scroll to position [0, 0]
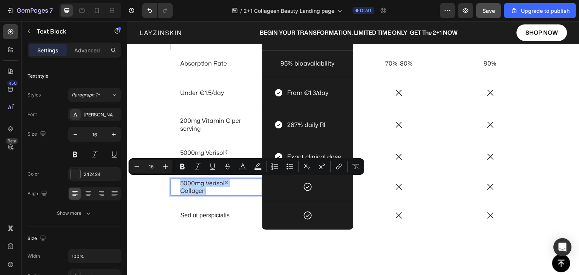
drag, startPoint x: 178, startPoint y: 183, endPoint x: 206, endPoint y: 190, distance: 28.6
click at [206, 190] on p "5000mg Verisol® Collagen" at bounding box center [216, 188] width 72 height 16
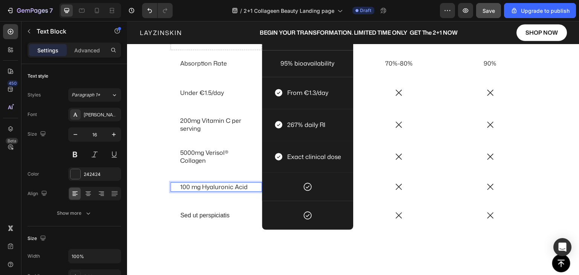
scroll to position [1959, 0]
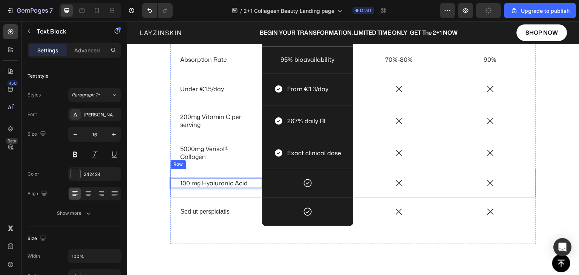
click at [255, 195] on div "100 mg Hyaluronic Acid Text Block 0" at bounding box center [217, 183] width 92 height 29
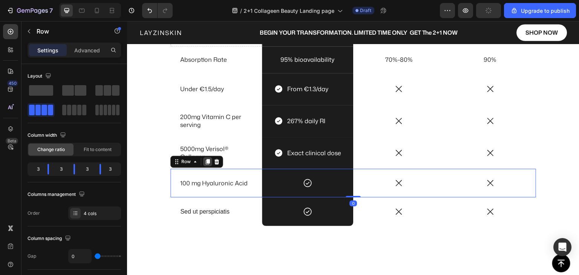
click at [205, 163] on icon at bounding box center [208, 162] width 6 height 6
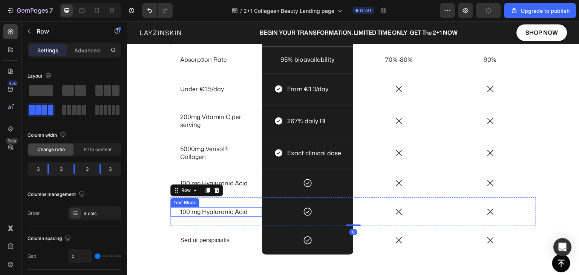
click at [205, 213] on p "100 mg Hyaluronic Acid" at bounding box center [216, 212] width 72 height 8
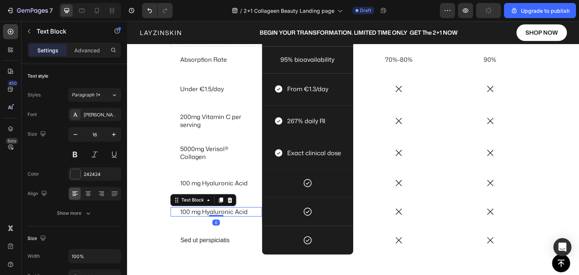
click at [205, 213] on p "100 mg Hyaluronic Acid" at bounding box center [216, 212] width 72 height 8
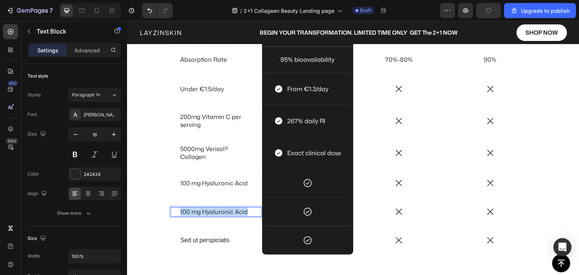
click at [205, 213] on p "100 mg Hyaluronic Acid" at bounding box center [216, 212] width 72 height 8
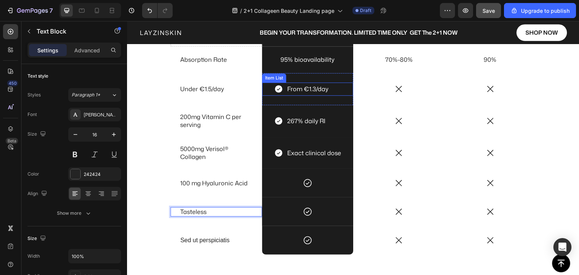
click at [277, 88] on icon at bounding box center [279, 90] width 8 height 8
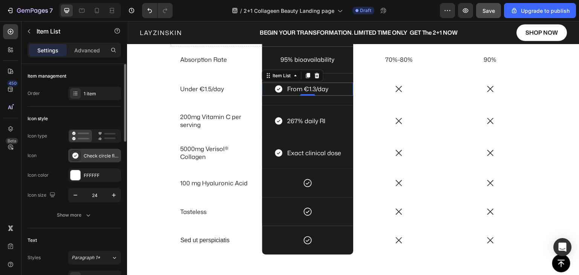
click at [83, 156] on div "Check circle filled" at bounding box center [94, 156] width 53 height 14
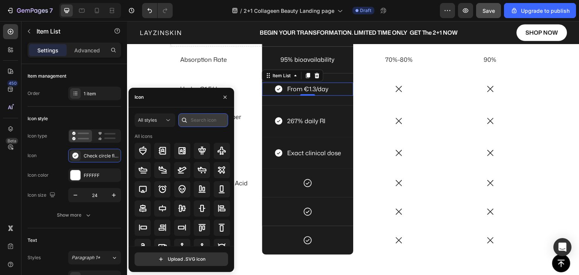
click at [192, 118] on input "text" at bounding box center [203, 121] width 50 height 14
type input "CHECKMARK"
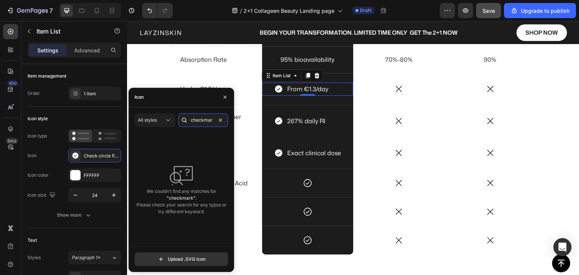
scroll to position [0, 0]
type input "check"
click at [196, 135] on div "We couldn’t find any matches for "check". Please check your search for any typo…" at bounding box center [182, 189] width 94 height 113
click at [169, 120] on icon at bounding box center [168, 121] width 8 height 8
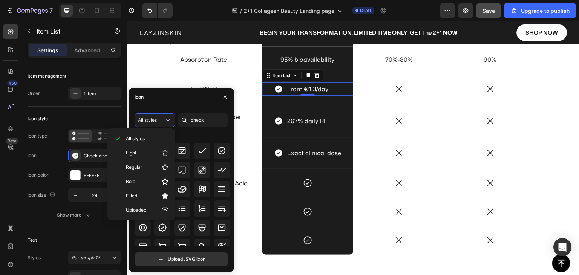
click at [183, 132] on div "All styles check All icons" at bounding box center [182, 180] width 94 height 133
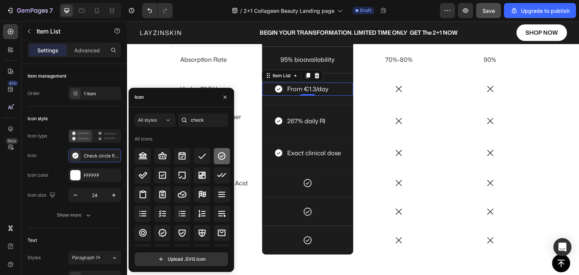
click at [219, 152] on icon at bounding box center [221, 156] width 9 height 9
click at [275, 120] on icon at bounding box center [279, 121] width 8 height 8
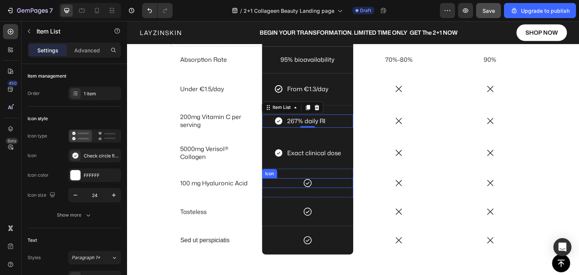
click at [304, 183] on icon at bounding box center [308, 183] width 10 height 10
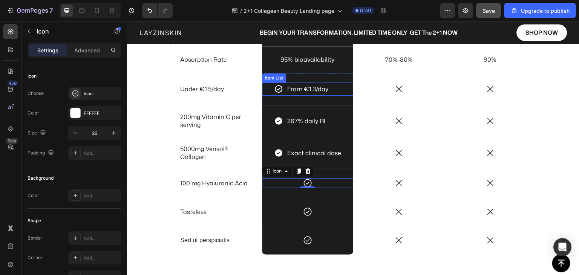
click at [275, 87] on icon at bounding box center [278, 89] width 9 height 9
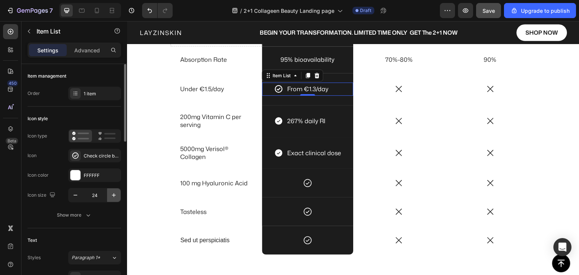
click at [116, 195] on icon "button" at bounding box center [114, 196] width 8 height 8
click at [115, 194] on icon "button" at bounding box center [114, 196] width 8 height 8
type input "26"
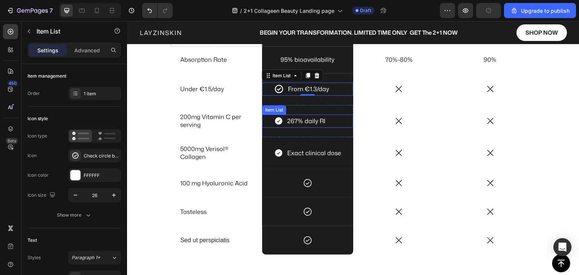
click at [275, 121] on icon at bounding box center [279, 121] width 8 height 8
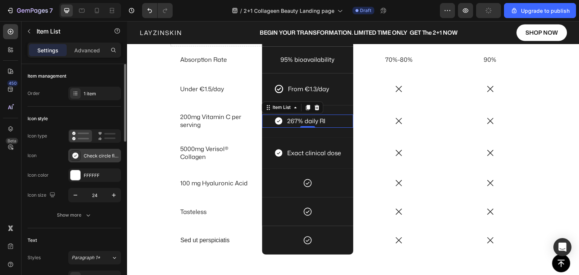
click at [77, 154] on icon at bounding box center [75, 156] width 6 height 6
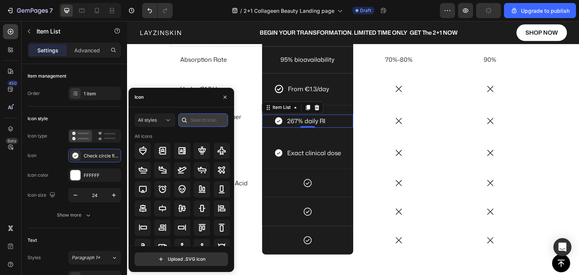
click at [206, 121] on input "text" at bounding box center [203, 121] width 50 height 14
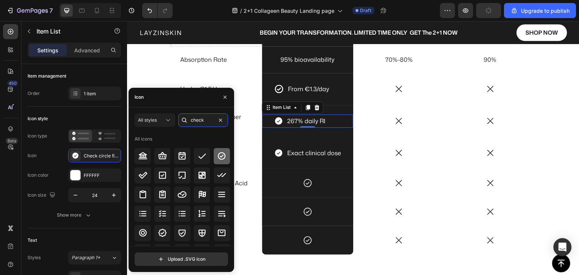
type input "check"
click at [218, 158] on icon at bounding box center [221, 156] width 9 height 9
click at [111, 196] on icon "button" at bounding box center [114, 196] width 8 height 8
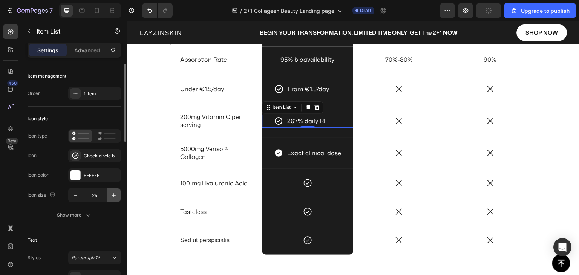
click at [111, 196] on icon "button" at bounding box center [114, 196] width 8 height 8
type input "26"
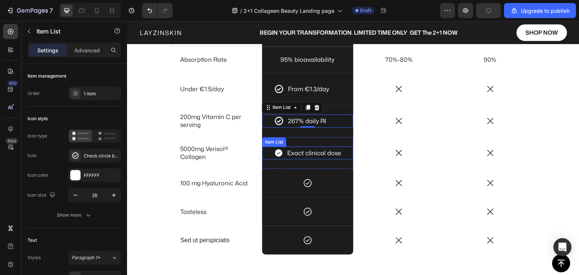
click at [275, 154] on icon at bounding box center [279, 153] width 8 height 8
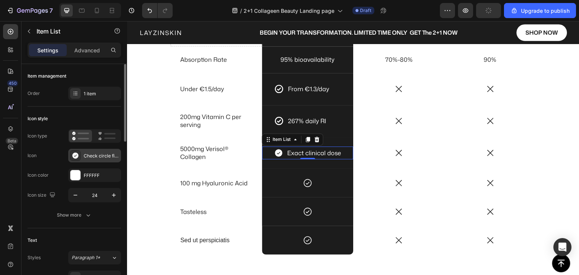
click at [81, 158] on div "Check circle filled" at bounding box center [94, 156] width 53 height 14
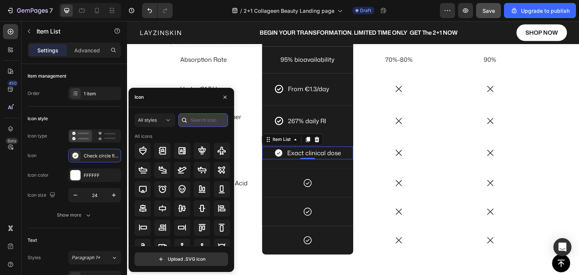
click at [191, 119] on input "text" at bounding box center [203, 121] width 50 height 14
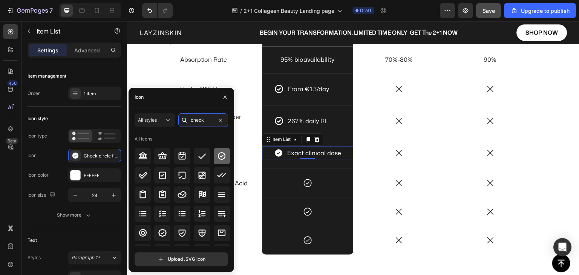
type input "check"
click at [219, 156] on icon at bounding box center [221, 156] width 9 height 9
click at [113, 194] on icon "button" at bounding box center [114, 196] width 8 height 8
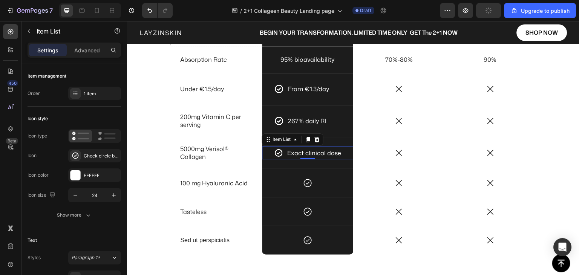
type input "25"
click at [317, 226] on div "Icon Row" at bounding box center [308, 240] width 92 height 29
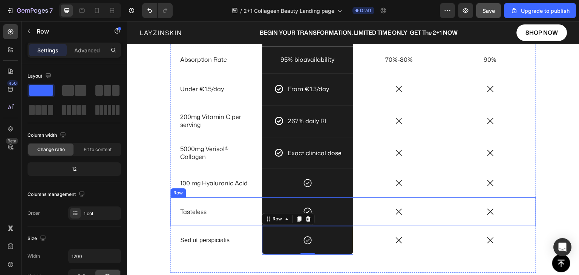
click at [224, 221] on div "Tasteless Text Block" at bounding box center [217, 212] width 92 height 29
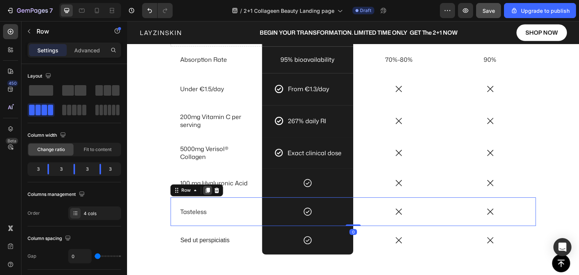
click at [206, 191] on icon at bounding box center [208, 190] width 4 height 5
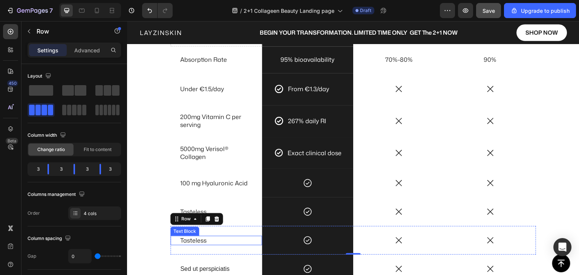
click at [193, 241] on p "Tasteless" at bounding box center [216, 241] width 72 height 8
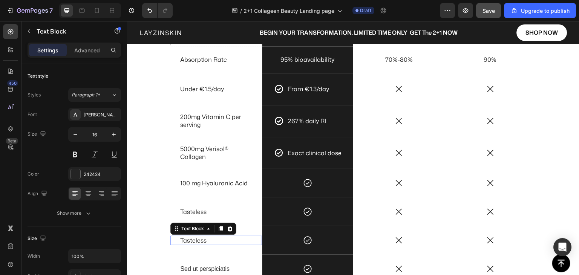
click at [193, 241] on p "Tasteless" at bounding box center [216, 241] width 72 height 8
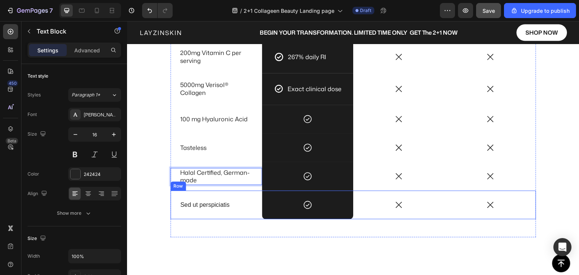
scroll to position [2031, 0]
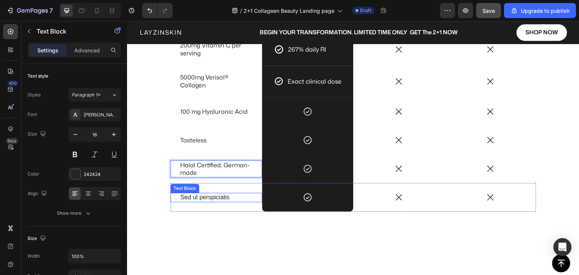
click at [204, 197] on p "Sed ut perspiciatis" at bounding box center [216, 198] width 72 height 8
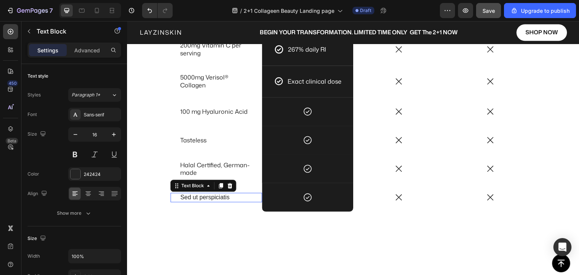
click at [204, 197] on p "Sed ut perspiciatis" at bounding box center [216, 198] width 72 height 8
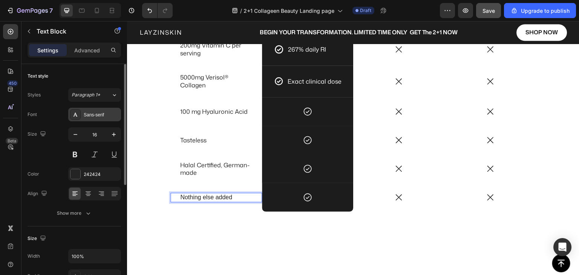
click at [94, 114] on div "Sans-serif" at bounding box center [101, 115] width 35 height 7
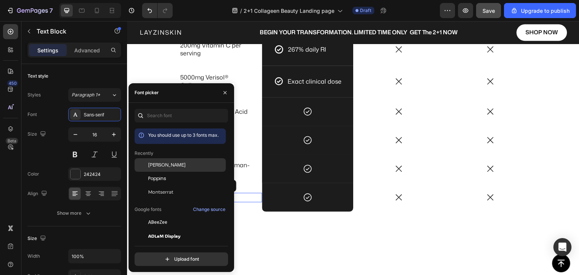
click at [164, 165] on span "Mona Sans" at bounding box center [166, 165] width 37 height 7
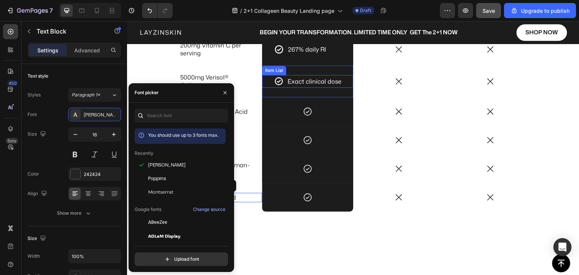
click at [293, 81] on p "Exact clinical dose" at bounding box center [315, 81] width 54 height 11
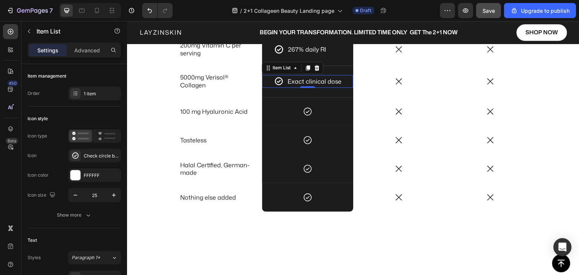
click at [270, 85] on div "Exact clinical dose" at bounding box center [308, 81] width 92 height 13
click at [305, 67] on icon at bounding box center [308, 68] width 6 height 6
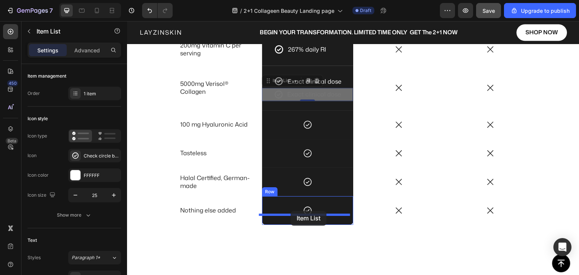
drag, startPoint x: 266, startPoint y: 81, endPoint x: 291, endPoint y: 211, distance: 132.9
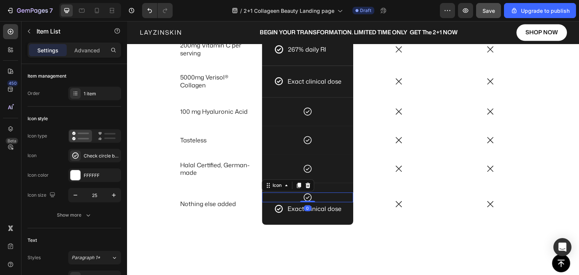
click at [334, 194] on div "Icon 0" at bounding box center [308, 198] width 92 height 10
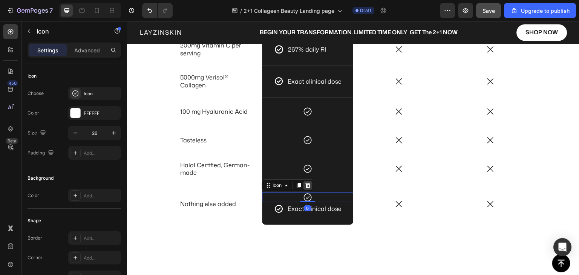
click at [306, 186] on icon at bounding box center [308, 185] width 5 height 5
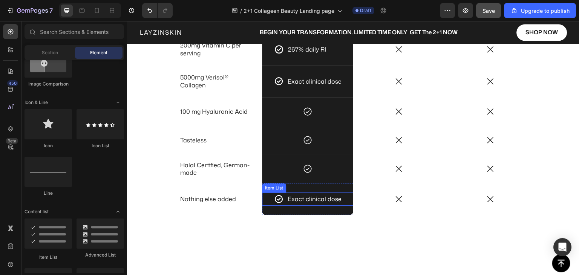
click at [291, 198] on p "Exact clinical dose" at bounding box center [315, 199] width 54 height 11
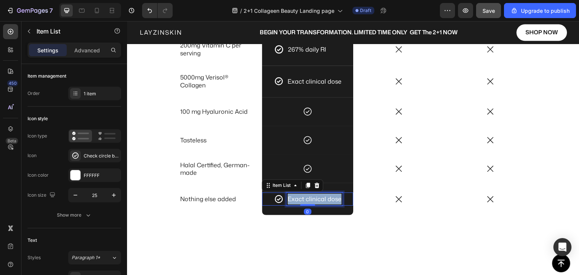
click at [291, 198] on p "Exact clinical dose" at bounding box center [315, 199] width 54 height 11
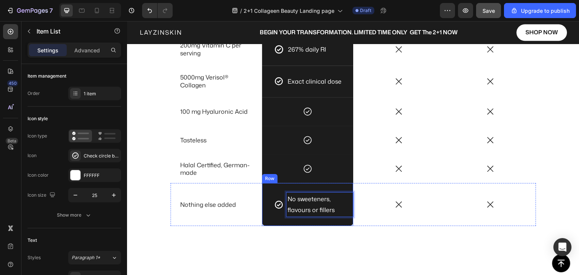
click at [302, 221] on div "No sweeteners, flavours or fillers Item List 0 Row" at bounding box center [308, 204] width 92 height 43
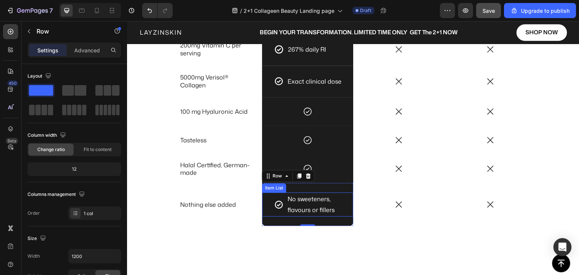
click at [275, 210] on div "No sweeteners, flavours or fillers" at bounding box center [314, 205] width 80 height 24
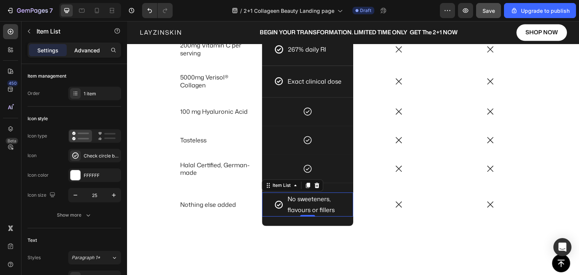
click at [85, 51] on p "Advanced" at bounding box center [87, 50] width 26 height 8
type input "100%"
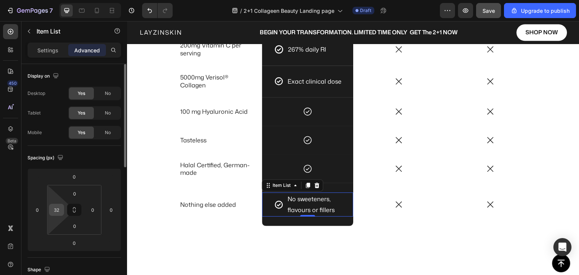
click at [52, 212] on input "32" at bounding box center [56, 209] width 11 height 11
click at [86, 158] on div "Spacing (px)" at bounding box center [75, 158] width 94 height 12
click at [56, 208] on input "0" at bounding box center [56, 209] width 11 height 11
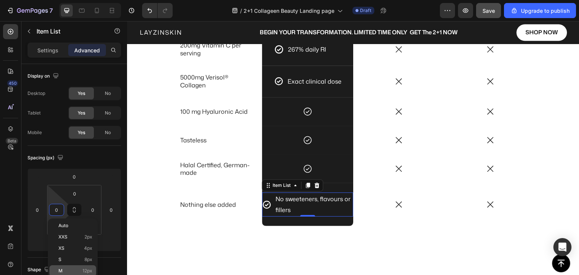
click at [71, 269] on p "M 12px" at bounding box center [75, 271] width 34 height 5
type input "12"
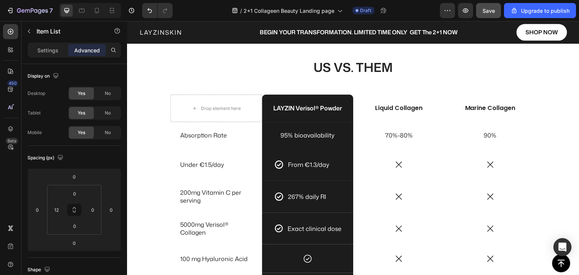
scroll to position [1842, 0]
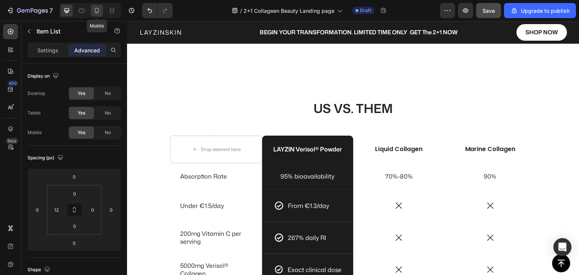
click at [98, 12] on icon at bounding box center [97, 10] width 4 height 5
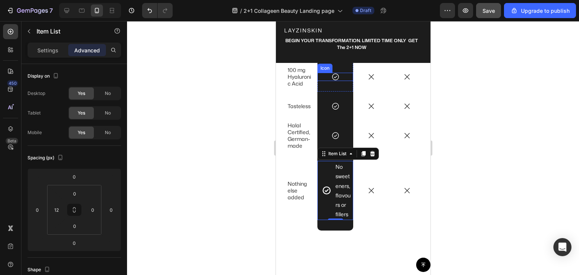
scroll to position [2302, 0]
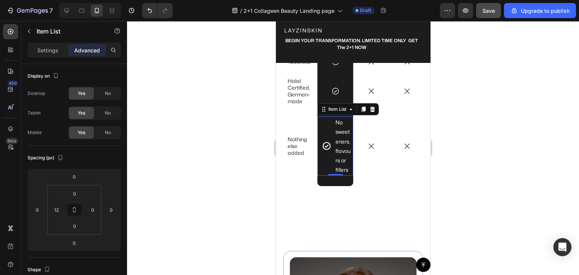
click at [326, 176] on div "No sweeteners, flavours or fillers" at bounding box center [337, 146] width 31 height 59
click at [50, 46] on p "Settings" at bounding box center [47, 50] width 21 height 8
type input "8"
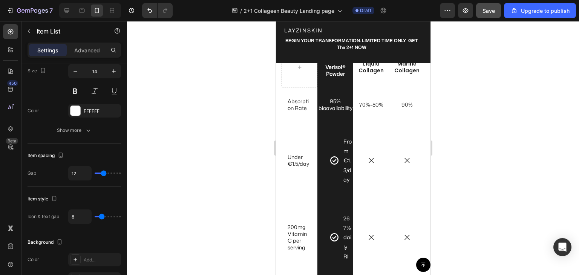
scroll to position [1925, 0]
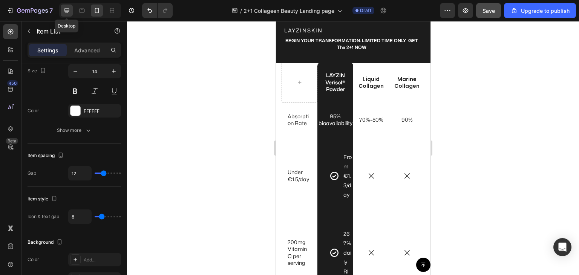
click at [69, 10] on icon at bounding box center [67, 11] width 8 height 8
type input "16"
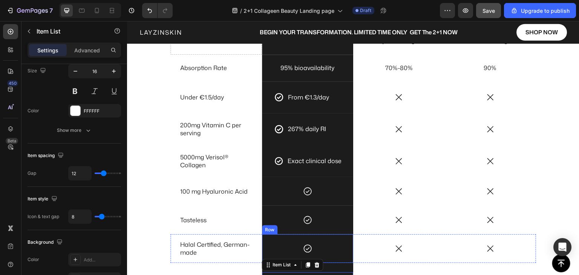
scroll to position [1901, 0]
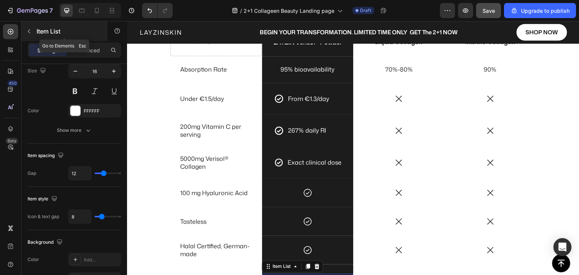
click at [28, 32] on icon "button" at bounding box center [29, 31] width 6 height 6
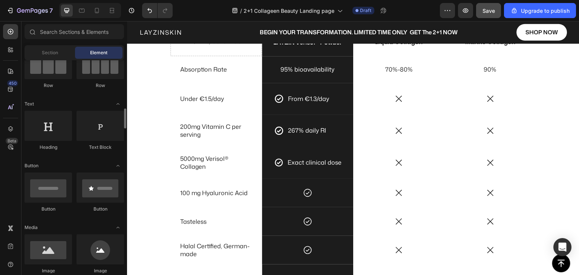
scroll to position [113, 0]
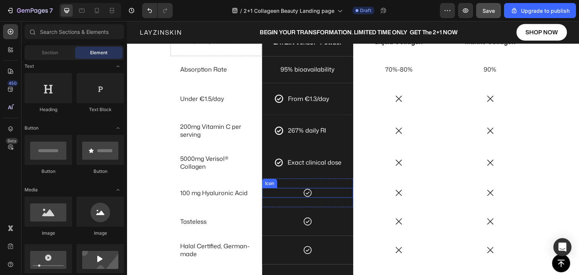
click at [305, 193] on icon at bounding box center [308, 193] width 8 height 8
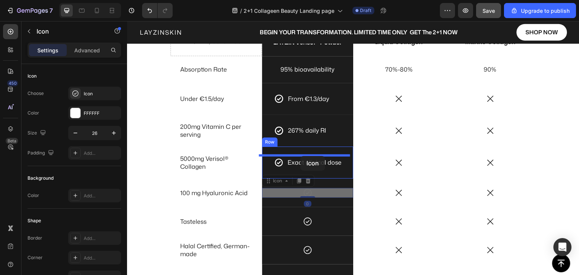
drag, startPoint x: 267, startPoint y: 182, endPoint x: 301, endPoint y: 156, distance: 42.6
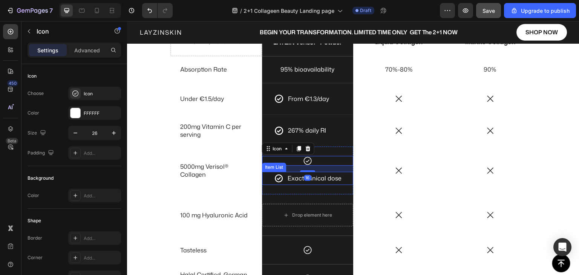
click at [293, 177] on p "Exact clinical dose" at bounding box center [315, 178] width 54 height 11
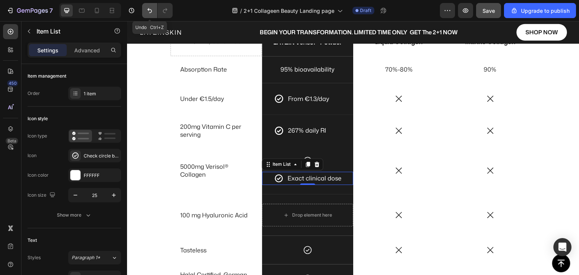
click at [149, 12] on icon "Undo/Redo" at bounding box center [150, 11] width 8 height 8
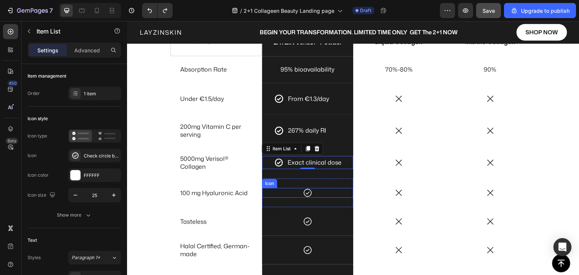
click at [303, 191] on icon at bounding box center [308, 193] width 10 height 10
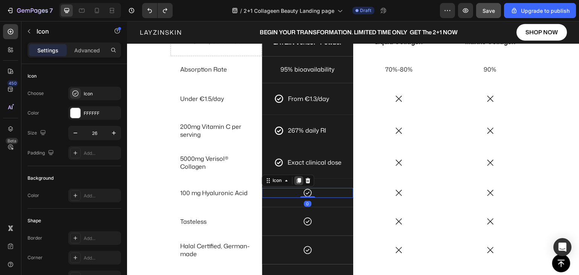
click at [297, 183] on icon at bounding box center [299, 180] width 4 height 5
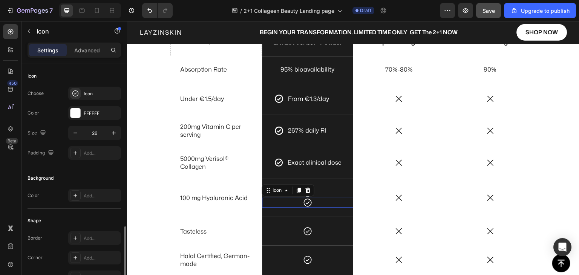
scroll to position [95, 0]
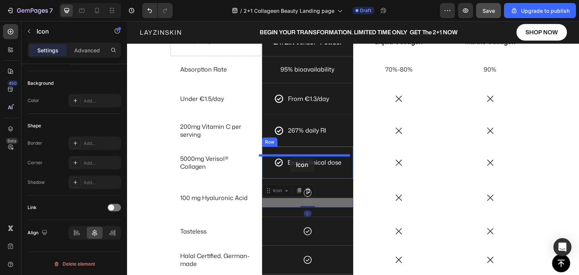
drag, startPoint x: 267, startPoint y: 191, endPoint x: 290, endPoint y: 158, distance: 40.5
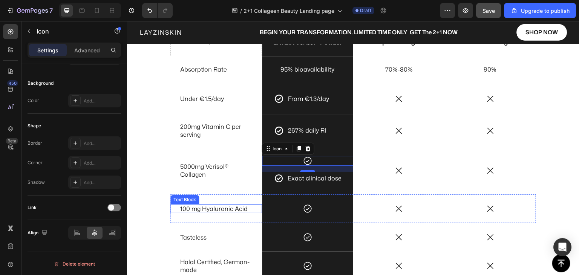
click at [213, 210] on p "100 mg Hyaluronic Acid" at bounding box center [216, 209] width 72 height 8
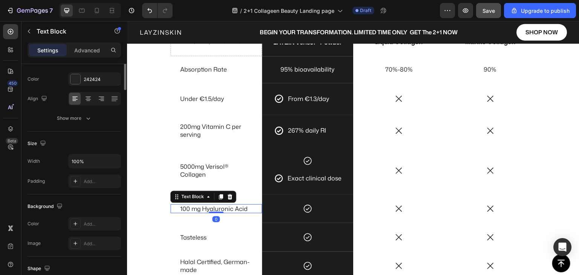
scroll to position [0, 0]
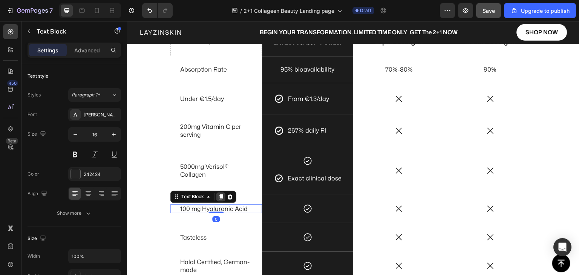
click at [219, 198] on icon at bounding box center [221, 197] width 4 height 5
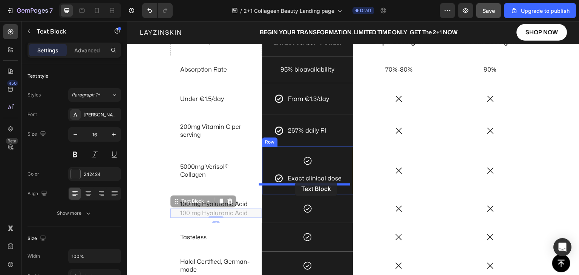
drag, startPoint x: 174, startPoint y: 203, endPoint x: 295, endPoint y: 182, distance: 123.6
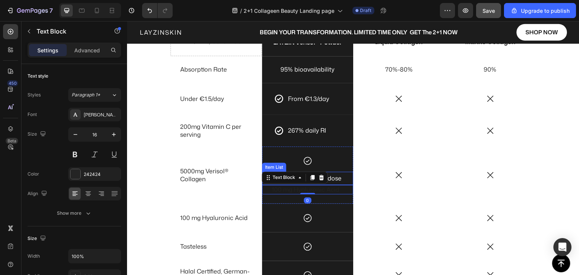
click at [330, 178] on p "Exact clinical dose" at bounding box center [315, 178] width 54 height 11
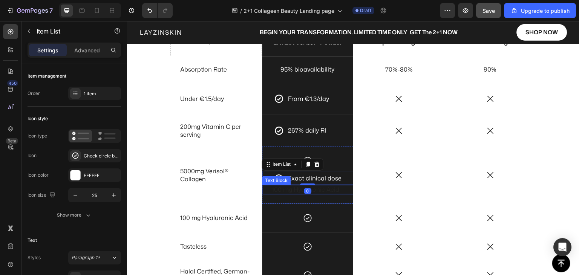
click at [321, 188] on p "100 mg Hyaluronic Acid" at bounding box center [308, 190] width 72 height 8
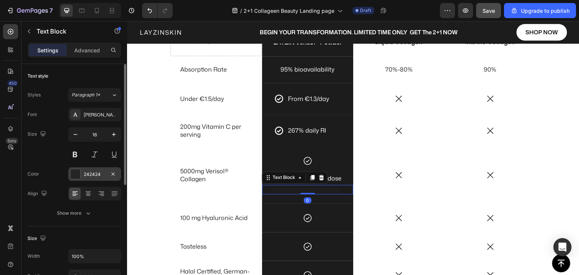
click at [86, 177] on div "242424" at bounding box center [95, 174] width 22 height 7
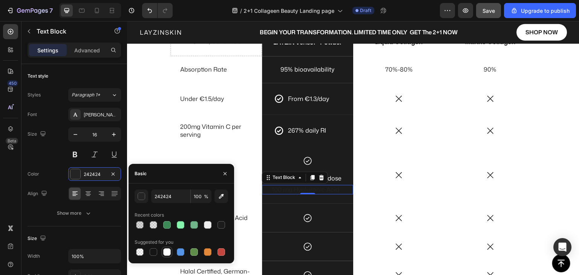
click at [169, 253] on div at bounding box center [167, 253] width 8 height 8
type input "FFFFFF"
click at [333, 177] on p "Exact clinical dose" at bounding box center [315, 178] width 54 height 11
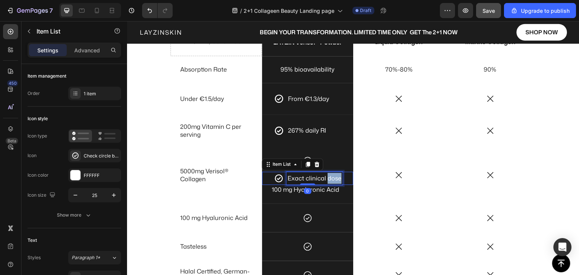
click at [331, 177] on p "Exact clinical dose" at bounding box center [315, 178] width 54 height 11
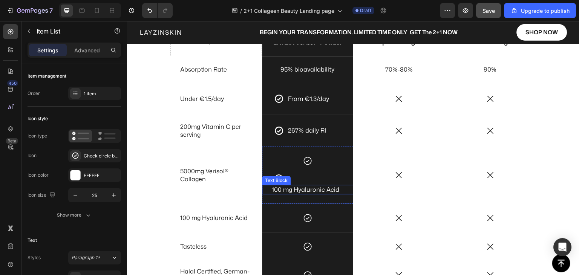
scroll to position [1898, 0]
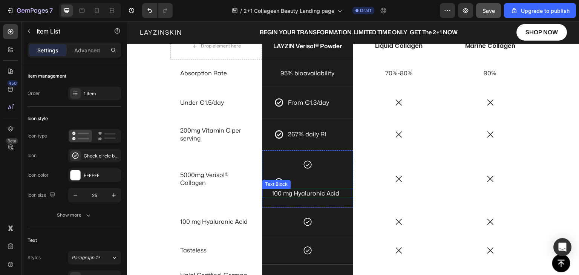
click at [298, 190] on p "100 mg Hyaluronic Acid" at bounding box center [308, 194] width 72 height 8
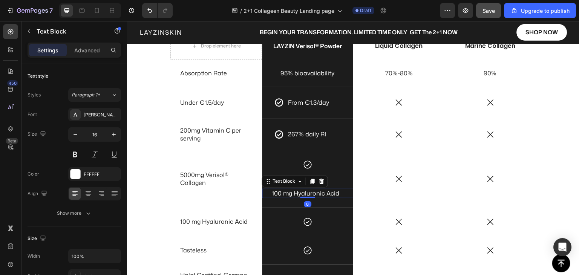
click at [296, 192] on p "100 mg Hyaluronic Acid" at bounding box center [308, 194] width 72 height 8
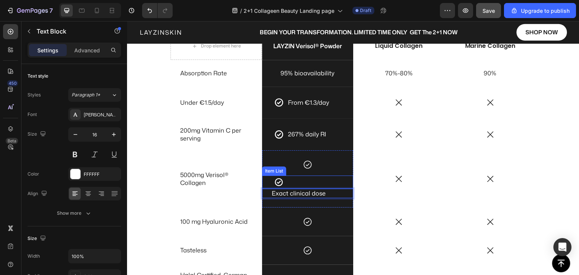
click at [280, 183] on icon at bounding box center [278, 182] width 9 height 9
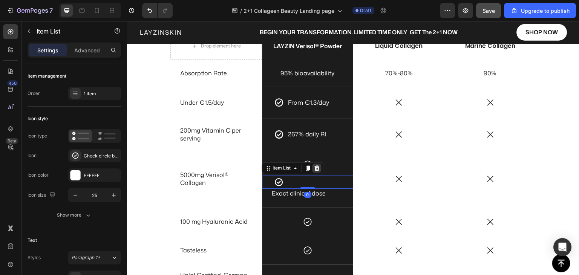
click at [315, 168] on icon at bounding box center [317, 168] width 5 height 5
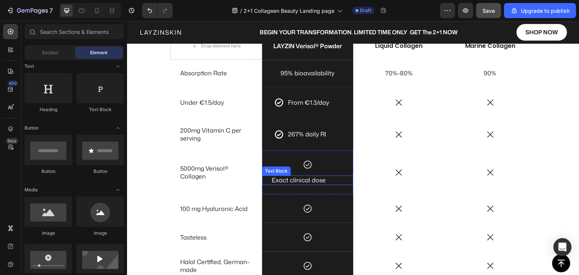
click at [323, 180] on p "Exact clinical dose" at bounding box center [308, 181] width 72 height 8
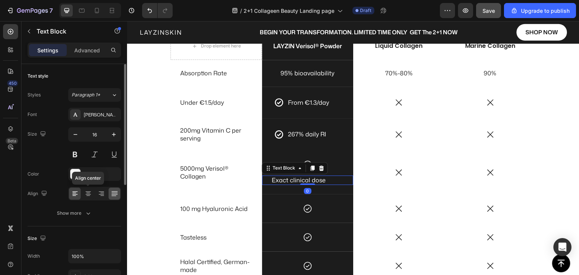
click at [89, 192] on icon at bounding box center [89, 194] width 8 height 8
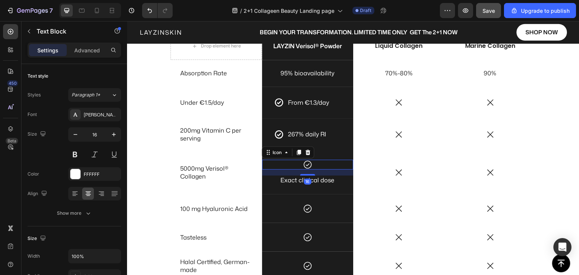
click at [339, 168] on div "Icon 16" at bounding box center [308, 165] width 92 height 10
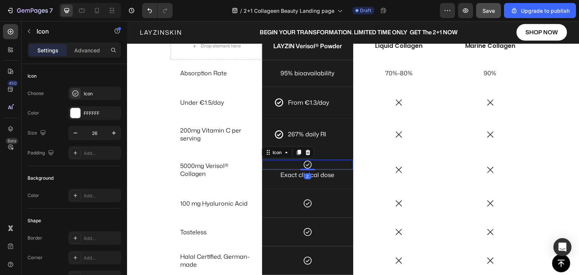
drag, startPoint x: 310, startPoint y: 175, endPoint x: 312, endPoint y: 170, distance: 5.6
click at [312, 170] on div "2" at bounding box center [308, 170] width 92 height 0
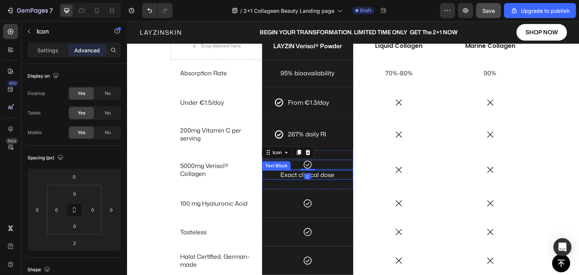
click at [318, 183] on div "Icon 2 Exact clinical dose Text Block Row" at bounding box center [308, 170] width 92 height 39
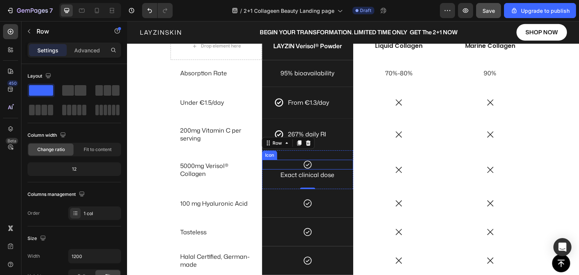
click at [265, 160] on div "Icon" at bounding box center [308, 165] width 92 height 10
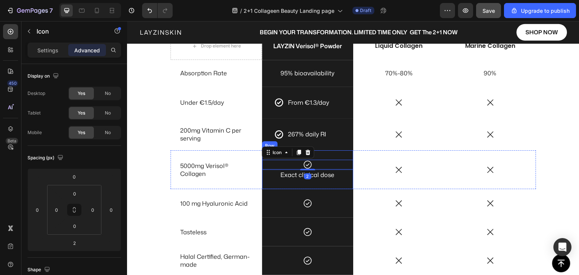
click at [322, 158] on div "Icon 2 Exact clinical dose Text Block Row" at bounding box center [308, 170] width 92 height 39
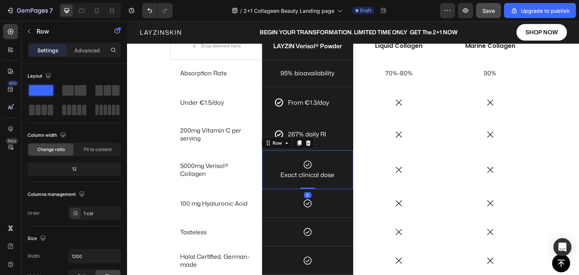
click at [297, 143] on icon at bounding box center [299, 143] width 4 height 5
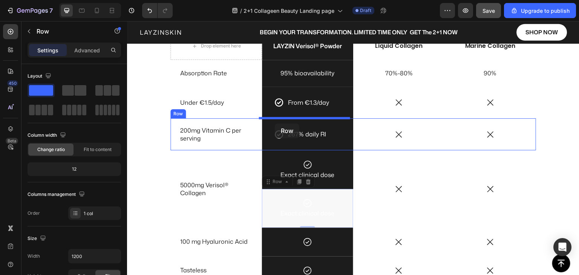
drag, startPoint x: 266, startPoint y: 184, endPoint x: 275, endPoint y: 124, distance: 60.7
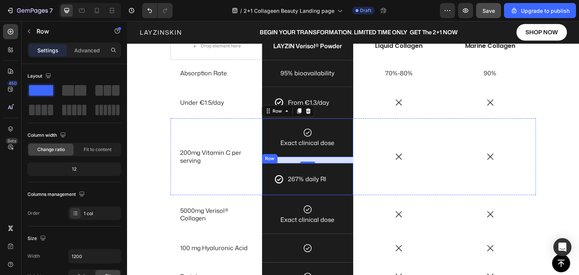
click at [284, 167] on div "267% daily RI Item List Row" at bounding box center [308, 179] width 92 height 32
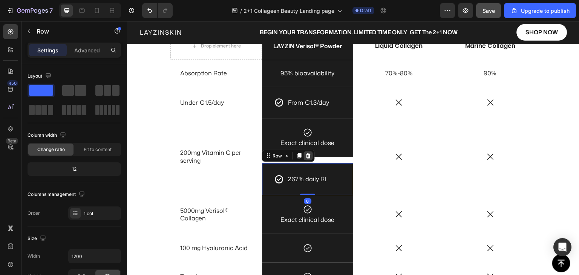
click at [306, 157] on icon at bounding box center [308, 156] width 5 height 5
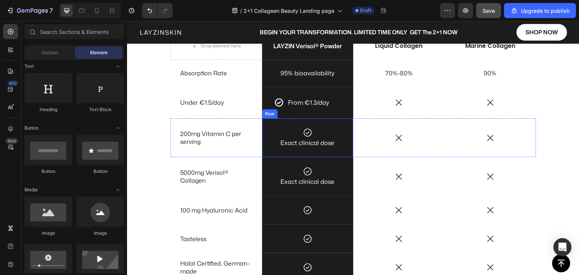
click at [284, 123] on div "Icon Exact clinical dose Text Block Row" at bounding box center [308, 137] width 92 height 39
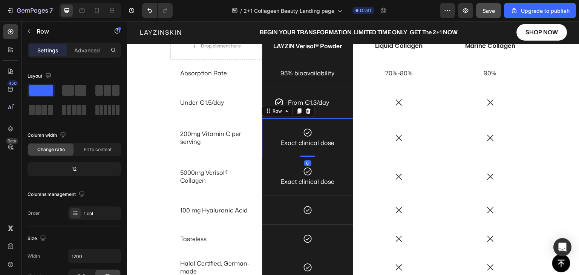
drag, startPoint x: 297, startPoint y: 113, endPoint x: 278, endPoint y: 132, distance: 26.7
click at [297, 112] on icon at bounding box center [300, 111] width 6 height 6
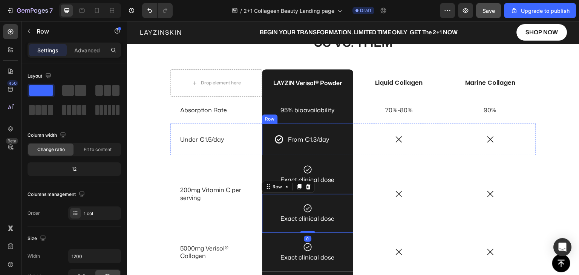
scroll to position [1860, 0]
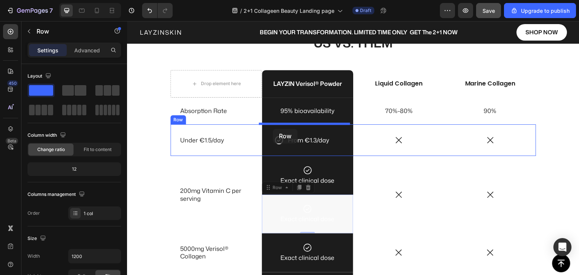
drag, startPoint x: 266, startPoint y: 187, endPoint x: 273, endPoint y: 129, distance: 58.2
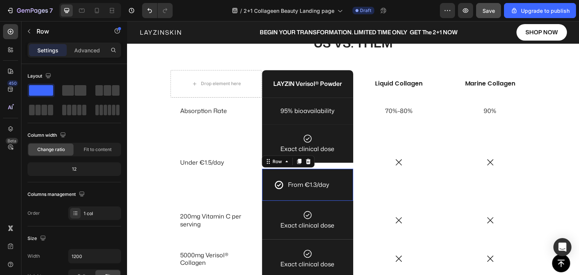
click at [276, 192] on div "From €1.3/day Item List Row 0" at bounding box center [308, 185] width 92 height 32
click at [306, 162] on icon at bounding box center [308, 161] width 5 height 5
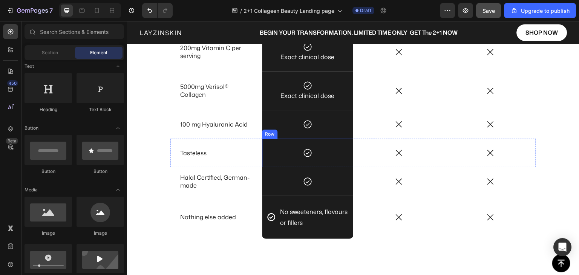
scroll to position [2011, 0]
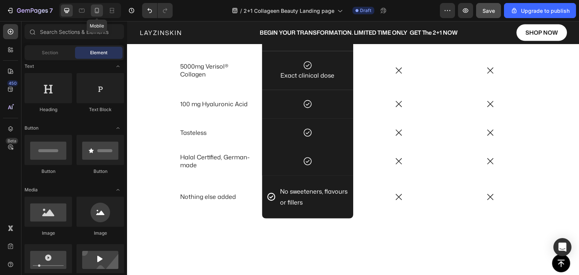
click at [97, 11] on icon at bounding box center [97, 11] width 8 height 8
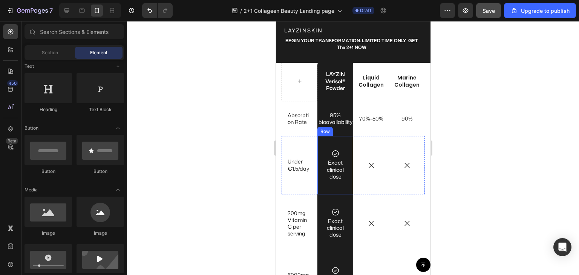
scroll to position [1861, 0]
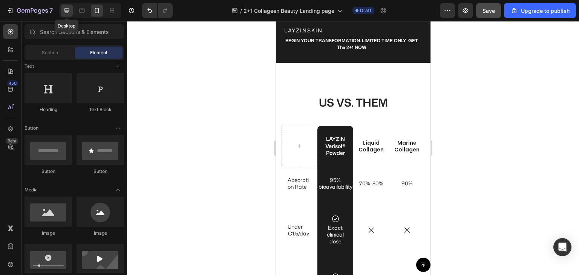
click at [68, 8] on icon at bounding box center [67, 10] width 5 height 5
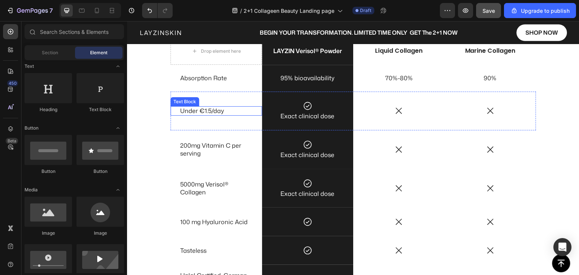
scroll to position [2016, 0]
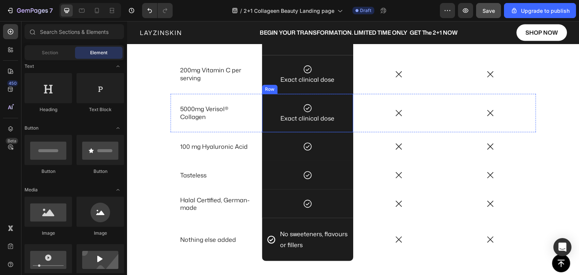
click at [290, 100] on div "Icon Exact clinical dose Text Block Row" at bounding box center [308, 113] width 92 height 39
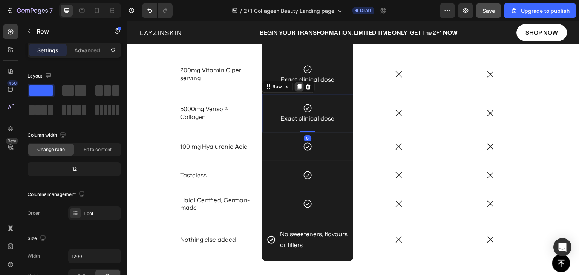
click at [297, 88] on icon at bounding box center [299, 86] width 4 height 5
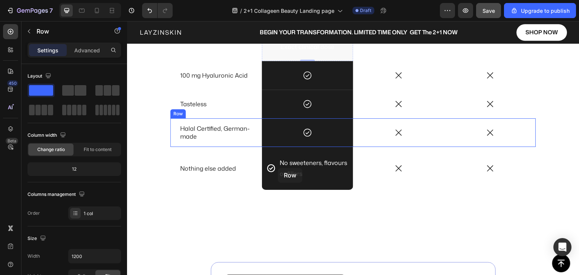
scroll to position [2134, 0]
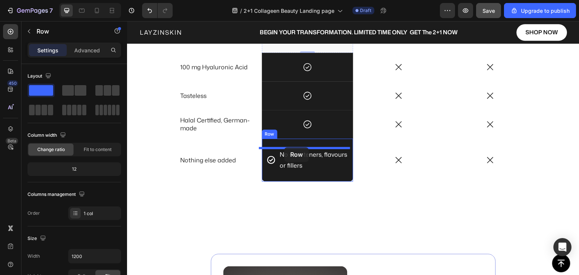
drag, startPoint x: 265, startPoint y: 126, endPoint x: 284, endPoint y: 148, distance: 29.1
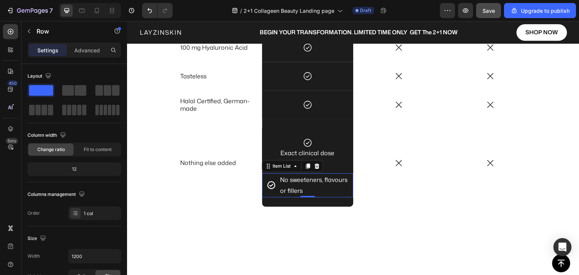
click at [273, 193] on div "No sweeteners, flavours or fillers" at bounding box center [310, 186] width 87 height 24
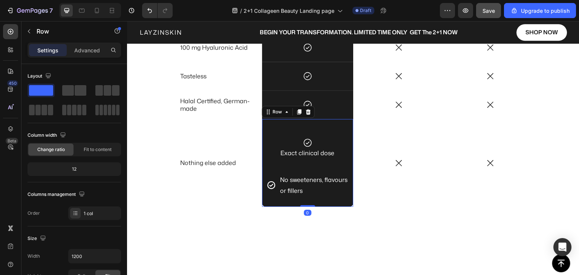
click at [285, 201] on div "Icon Exact clinical dose Text Block Row No sweeteners, flavours or fillers Item…" at bounding box center [308, 163] width 92 height 88
click at [274, 179] on div "No sweeteners, flavours or fillers" at bounding box center [310, 186] width 87 height 24
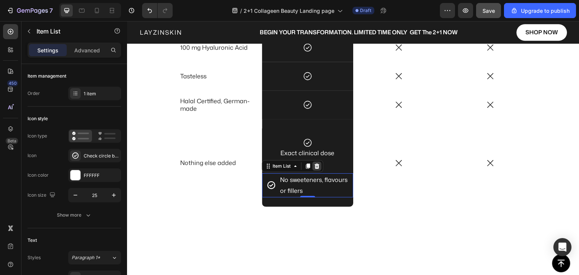
click at [314, 166] on icon at bounding box center [317, 166] width 6 height 6
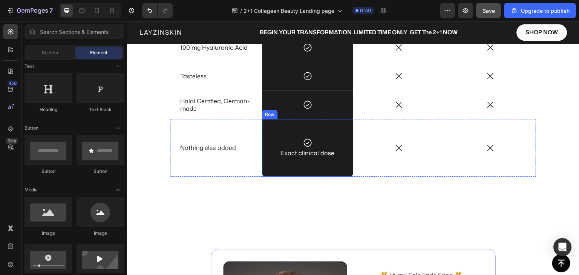
click at [317, 124] on div "Icon Exact clinical dose Text Block Row Row" at bounding box center [308, 148] width 92 height 58
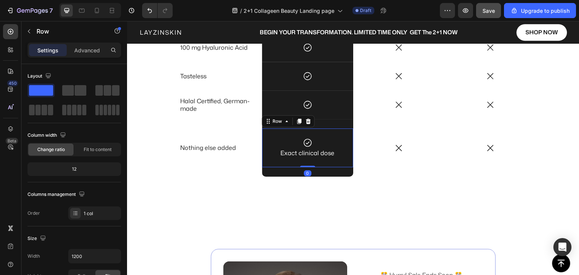
click at [270, 163] on div "Icon Exact clinical dose Text Block Row 0" at bounding box center [308, 148] width 92 height 39
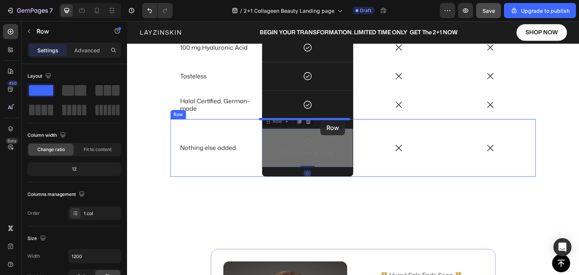
drag, startPoint x: 266, startPoint y: 122, endPoint x: 321, endPoint y: 121, distance: 54.7
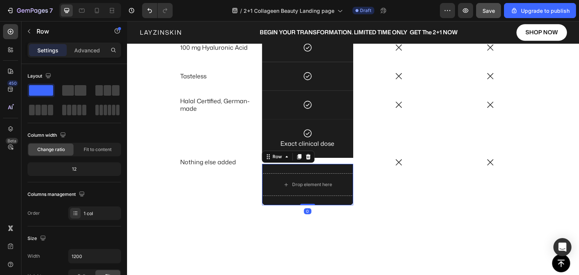
click at [269, 170] on div "Drop element here Row 0" at bounding box center [308, 184] width 92 height 41
click at [304, 134] on icon at bounding box center [308, 134] width 10 height 10
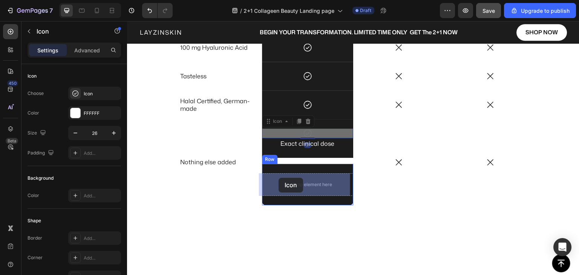
drag, startPoint x: 270, startPoint y: 122, endPoint x: 279, endPoint y: 178, distance: 56.9
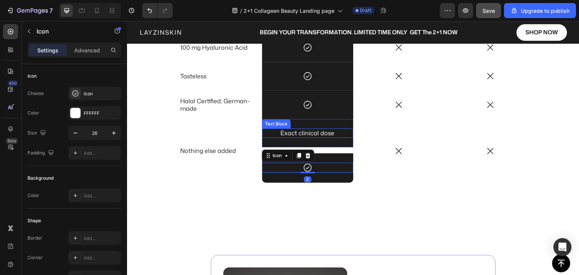
click at [288, 134] on p "Exact clinical dose" at bounding box center [308, 133] width 72 height 8
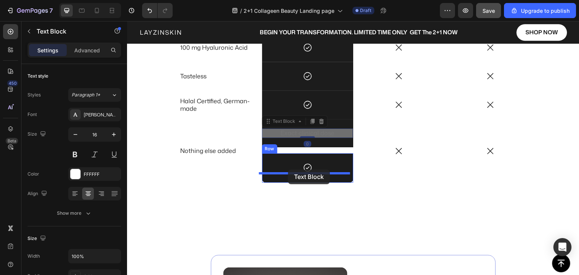
drag, startPoint x: 275, startPoint y: 122, endPoint x: 288, endPoint y: 170, distance: 49.3
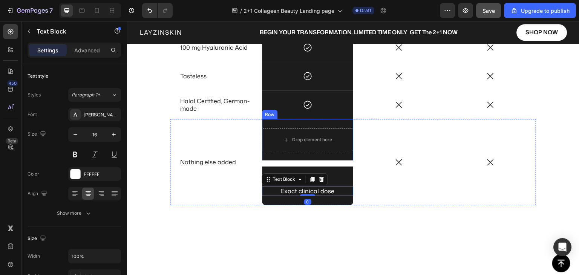
drag, startPoint x: 327, startPoint y: 123, endPoint x: 305, endPoint y: 122, distance: 21.9
click at [327, 123] on div "Drop element here Row" at bounding box center [308, 139] width 92 height 41
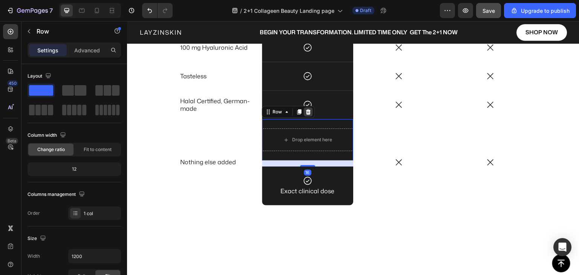
click at [306, 112] on icon at bounding box center [309, 112] width 6 height 6
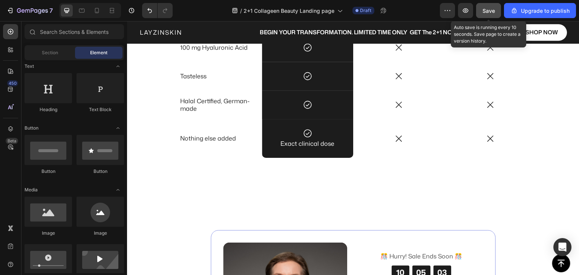
click at [484, 10] on span "Save" at bounding box center [489, 11] width 12 height 6
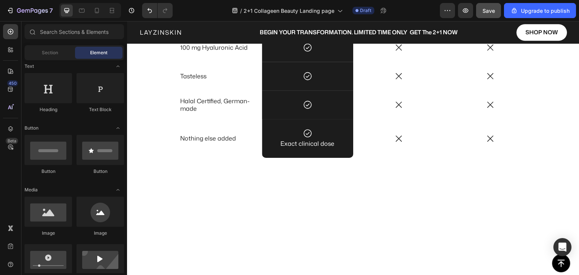
scroll to position [1964, 0]
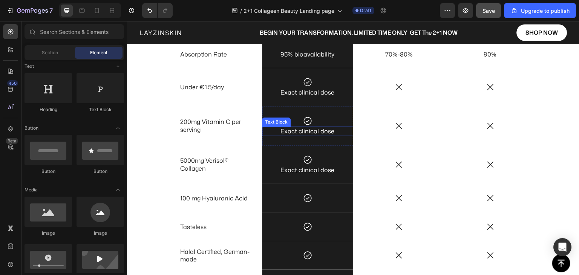
click at [299, 131] on p "Exact clinical dose" at bounding box center [308, 132] width 72 height 8
click at [298, 131] on p "Exact clinical dose" at bounding box center [308, 132] width 72 height 8
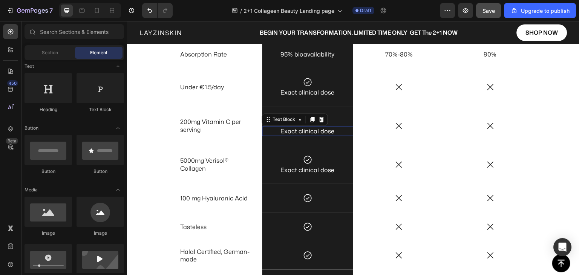
click at [298, 131] on p "Exact clinical dose" at bounding box center [308, 132] width 72 height 8
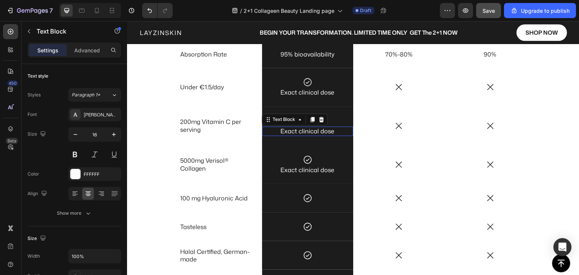
click at [298, 131] on p "Exact clinical dose" at bounding box center [308, 132] width 72 height 8
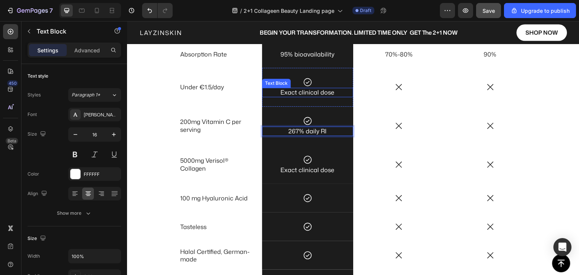
click at [296, 92] on p "Exact clinical dose" at bounding box center [308, 93] width 72 height 8
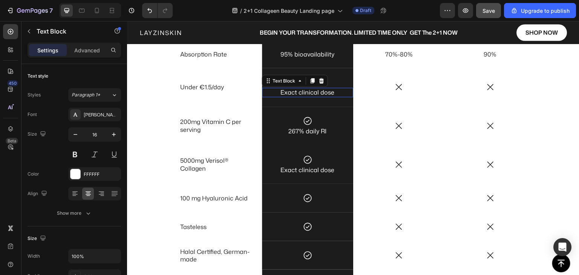
click at [296, 92] on p "Exact clinical dose" at bounding box center [308, 93] width 72 height 8
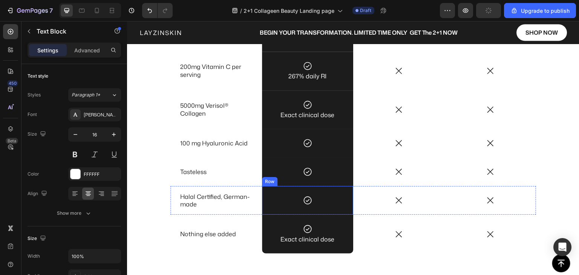
scroll to position [2040, 0]
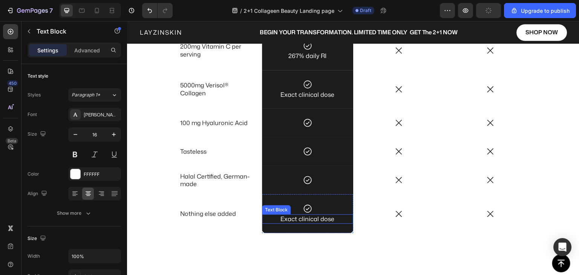
click at [296, 220] on p "Exact clinical dose" at bounding box center [308, 219] width 72 height 8
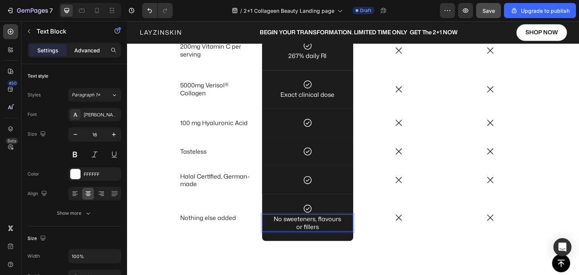
click at [89, 48] on p "Advanced" at bounding box center [87, 50] width 26 height 8
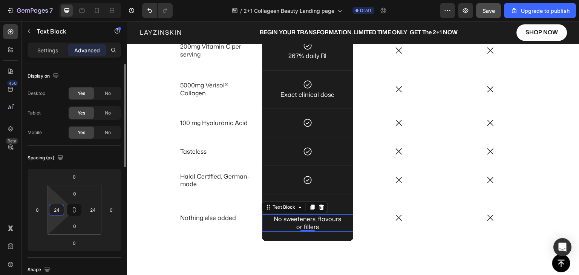
click at [57, 212] on input "24" at bounding box center [56, 209] width 11 height 11
type input "10"
click at [91, 211] on input "24" at bounding box center [92, 209] width 11 height 11
type input "10"
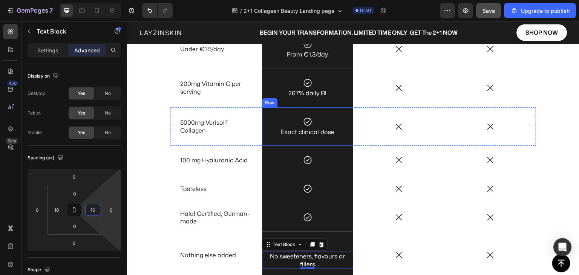
scroll to position [2002, 0]
click at [287, 134] on p "Exact clinical dose" at bounding box center [308, 133] width 72 height 8
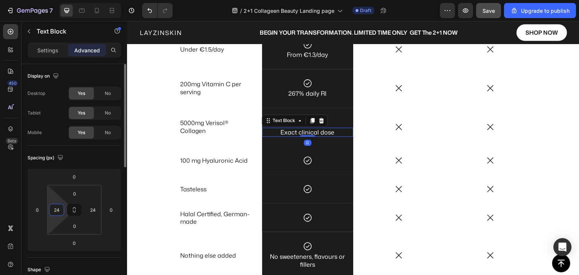
click at [53, 212] on input "24" at bounding box center [56, 209] width 11 height 11
type input "0"
click at [92, 212] on input "24" at bounding box center [92, 209] width 11 height 11
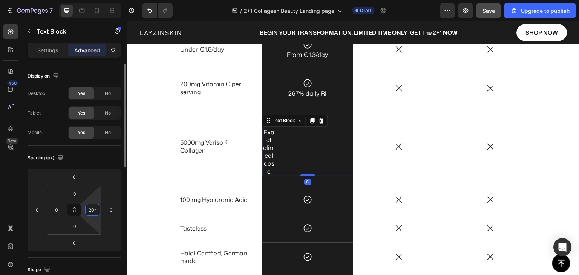
click at [95, 208] on input "204" at bounding box center [92, 209] width 11 height 11
type input "0"
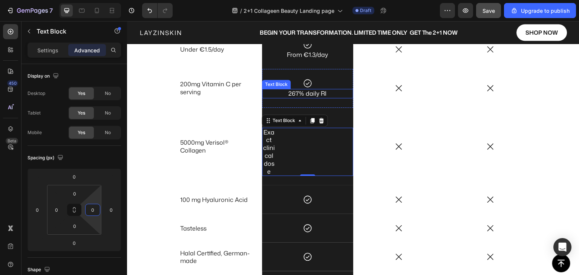
click at [315, 94] on p "267% daily RI" at bounding box center [308, 94] width 72 height 8
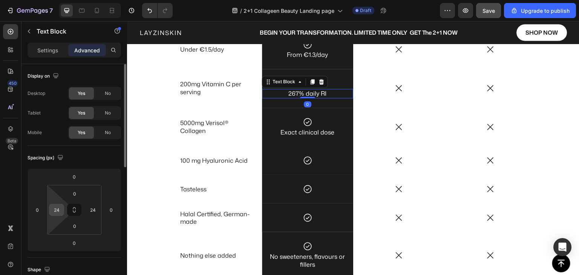
click at [57, 212] on input "24" at bounding box center [56, 209] width 11 height 11
type input "0"
click at [92, 210] on input "24" at bounding box center [92, 209] width 11 height 11
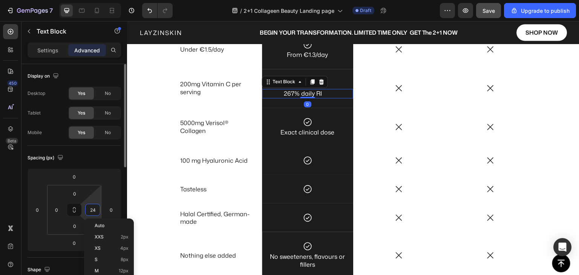
type input "0"
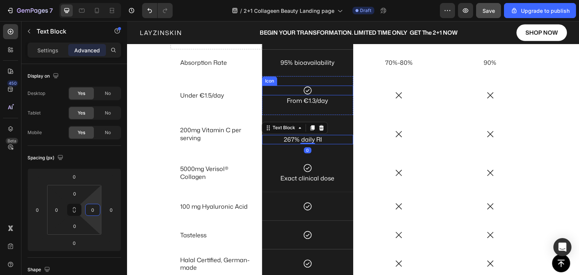
scroll to position [1927, 0]
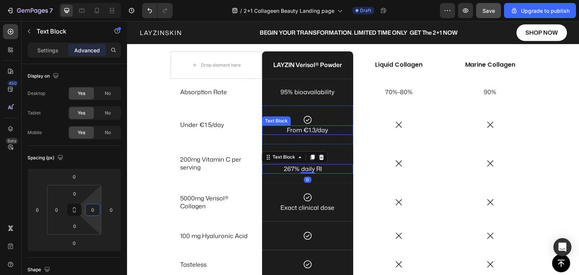
click at [290, 129] on p "From €1.3/day" at bounding box center [308, 130] width 72 height 8
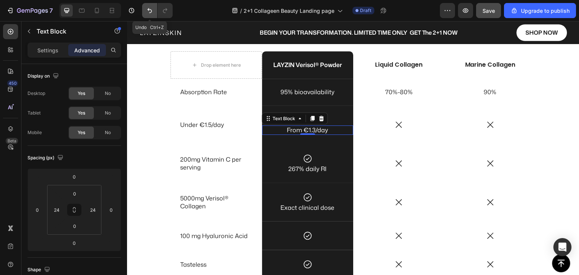
click at [150, 12] on icon "Undo/Redo" at bounding box center [150, 11] width 8 height 8
click at [321, 169] on p "267% daily RI" at bounding box center [303, 169] width 81 height 8
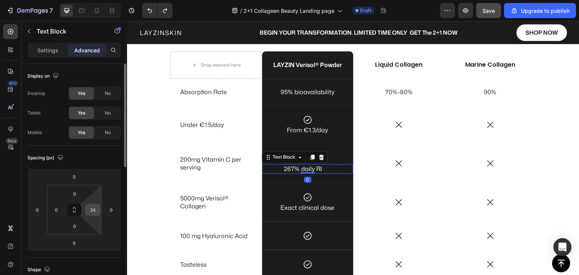
click at [94, 212] on input "24" at bounding box center [92, 209] width 11 height 11
type input "0"
click at [106, 146] on div "Spacing (px) 0 0 0 0 0 0 0 0" at bounding box center [75, 202] width 94 height 112
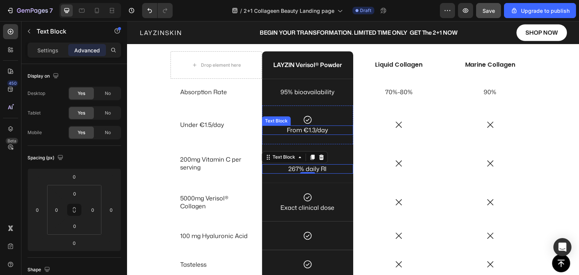
click at [295, 128] on p "From €1.3/day" at bounding box center [308, 130] width 72 height 8
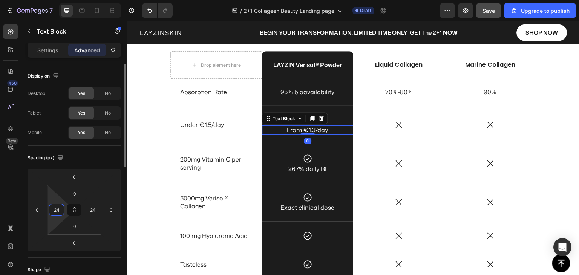
click at [54, 210] on input "24" at bounding box center [56, 209] width 11 height 11
type input "0"
click at [95, 210] on input "24" at bounding box center [92, 209] width 11 height 11
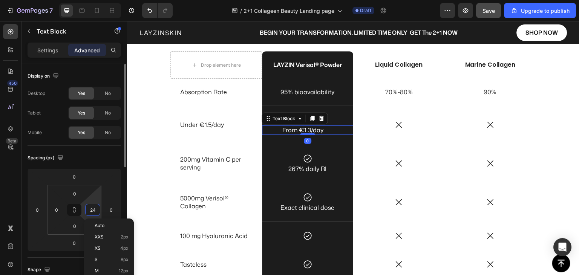
type input "0"
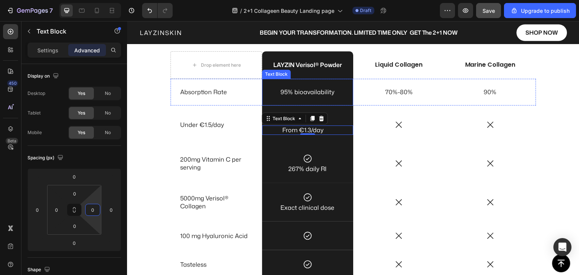
click at [295, 91] on p "95% bioavailability" at bounding box center [308, 92] width 90 height 8
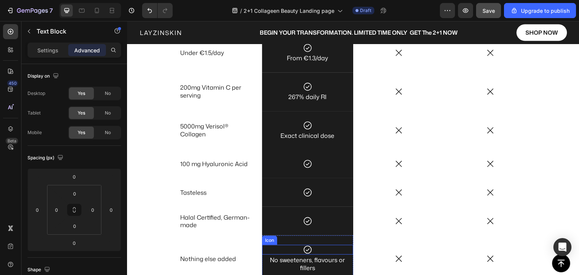
scroll to position [2040, 0]
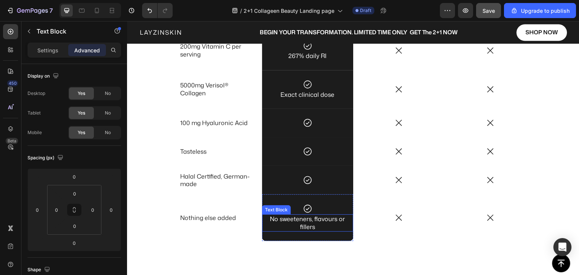
click at [294, 223] on p "No sweeteners, flavours or fillers" at bounding box center [308, 223] width 83 height 16
click at [99, 11] on icon at bounding box center [97, 11] width 8 height 8
type input "14"
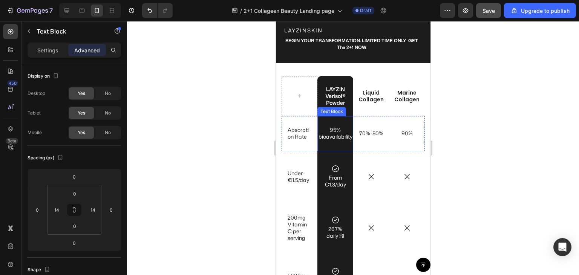
scroll to position [1878, 0]
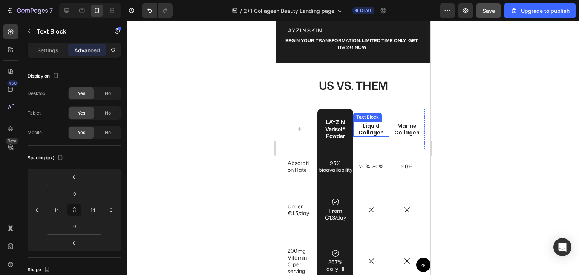
click at [367, 136] on p "Liquid Collagen" at bounding box center [371, 130] width 34 height 14
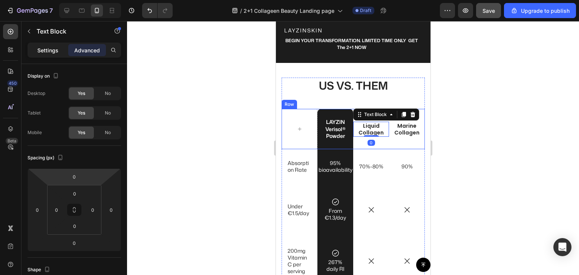
click at [47, 45] on div "Settings" at bounding box center [48, 50] width 38 height 12
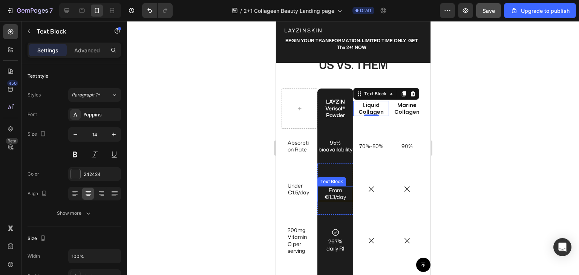
scroll to position [1991, 0]
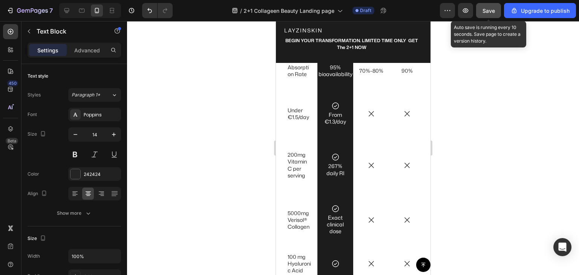
drag, startPoint x: 485, startPoint y: 13, endPoint x: 93, endPoint y: 103, distance: 402.6
click at [485, 13] on span "Save" at bounding box center [489, 11] width 12 height 6
click at [337, 175] on p "267% daily RI" at bounding box center [335, 170] width 24 height 14
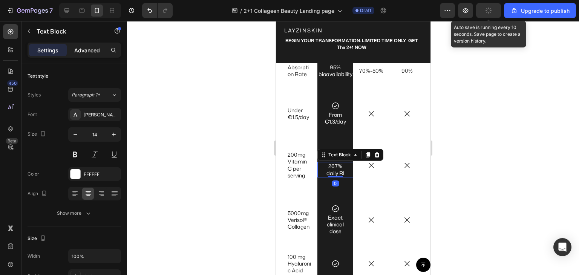
click at [92, 50] on p "Advanced" at bounding box center [87, 50] width 26 height 8
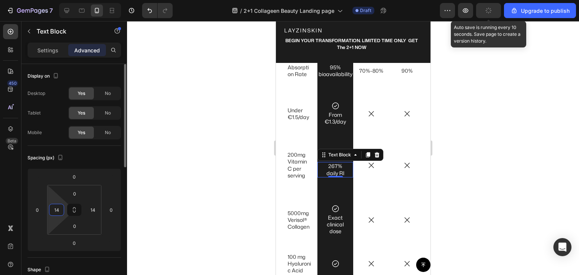
click at [60, 209] on input "14" at bounding box center [56, 209] width 11 height 11
type input "0"
click at [93, 209] on input "14" at bounding box center [92, 209] width 11 height 11
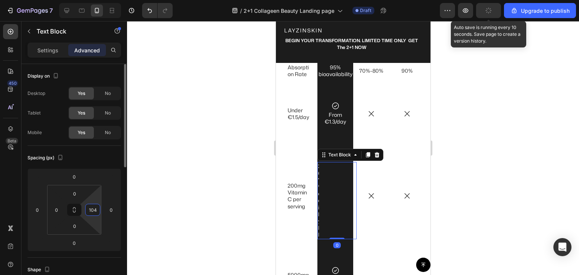
click at [93, 209] on input "104" at bounding box center [92, 209] width 11 height 11
click at [101, 154] on div "Spacing (px)" at bounding box center [75, 158] width 94 height 12
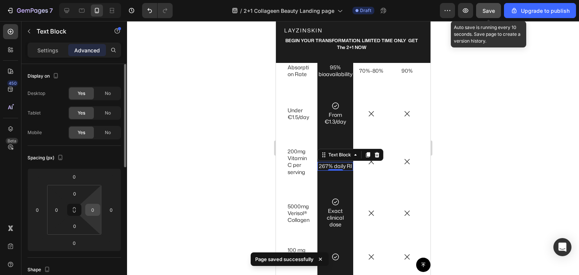
click at [90, 209] on input "0" at bounding box center [92, 209] width 11 height 11
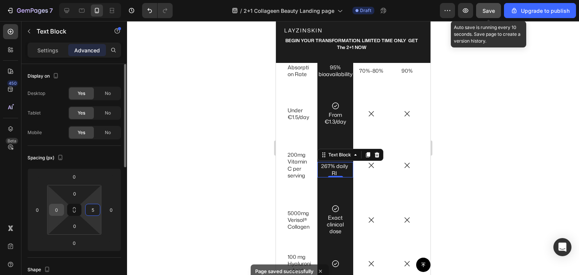
type input "5"
click at [58, 208] on input "0" at bounding box center [56, 209] width 11 height 11
type input "5"
click at [90, 158] on div "Spacing (px)" at bounding box center [75, 158] width 94 height 12
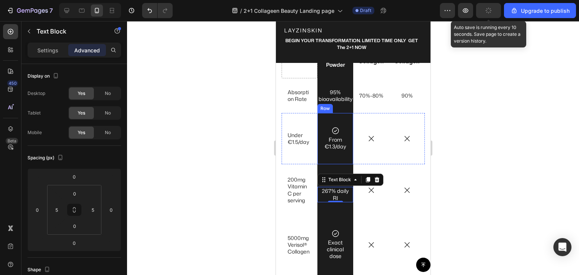
scroll to position [1953, 0]
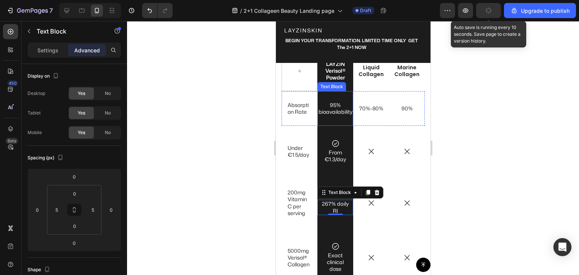
click at [332, 112] on p "95% bioavailability" at bounding box center [335, 109] width 34 height 14
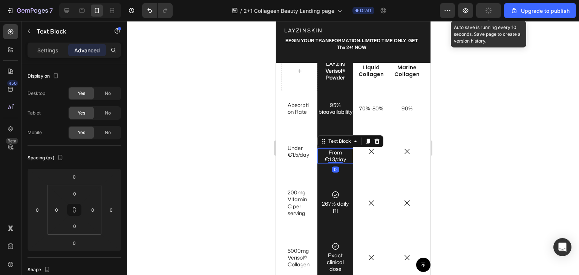
click at [328, 162] on p "From €1.3/day" at bounding box center [335, 156] width 24 height 14
click at [327, 212] on p "267% daily RI" at bounding box center [335, 208] width 31 height 14
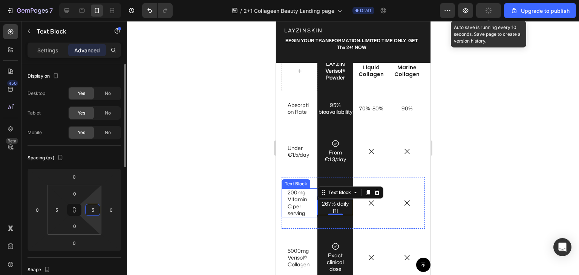
click at [90, 210] on input "5" at bounding box center [92, 209] width 11 height 11
type input "10"
click at [58, 207] on input "5" at bounding box center [56, 209] width 11 height 11
type input "10"
click at [107, 158] on div "Spacing (px)" at bounding box center [75, 158] width 94 height 12
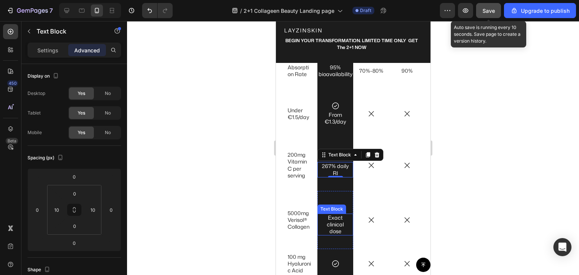
scroll to position [2029, 0]
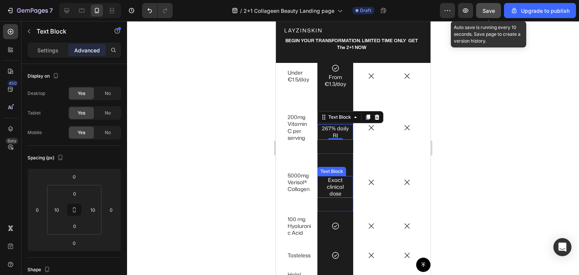
click at [335, 193] on p "Exact clinical dose" at bounding box center [335, 187] width 24 height 21
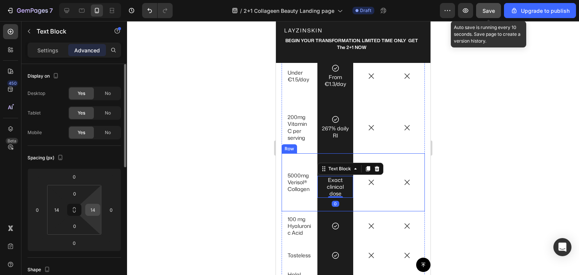
click at [92, 209] on input "14" at bounding box center [92, 209] width 11 height 11
type input "10"
click at [99, 156] on div "Spacing (px)" at bounding box center [75, 158] width 94 height 12
click at [60, 208] on input "14" at bounding box center [56, 209] width 11 height 11
type input "10"
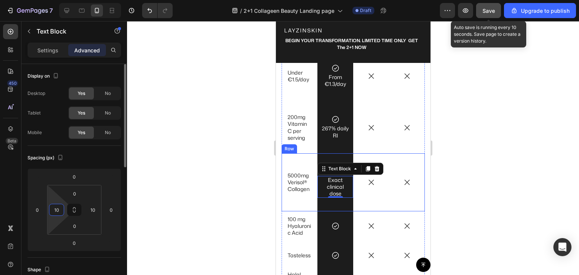
click at [85, 152] on div "Spacing (px)" at bounding box center [75, 158] width 94 height 12
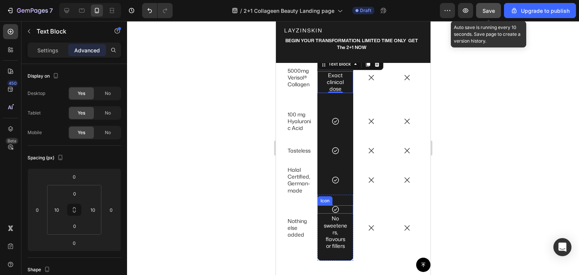
scroll to position [2142, 0]
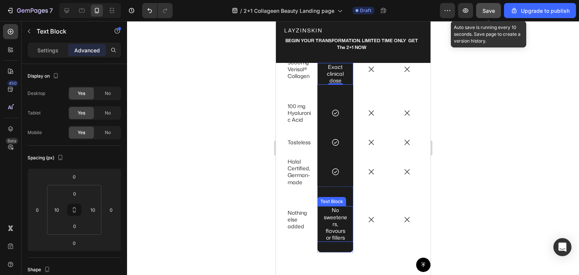
click at [331, 232] on p "No sweeteners, flavours or fillers" at bounding box center [335, 224] width 24 height 34
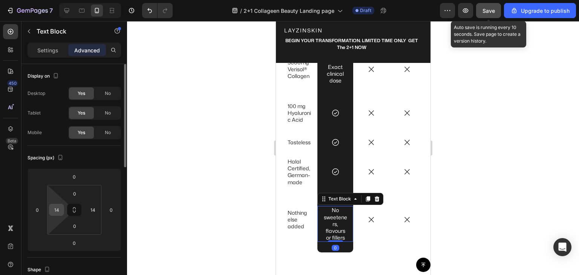
click at [55, 212] on input "14" at bounding box center [56, 209] width 11 height 11
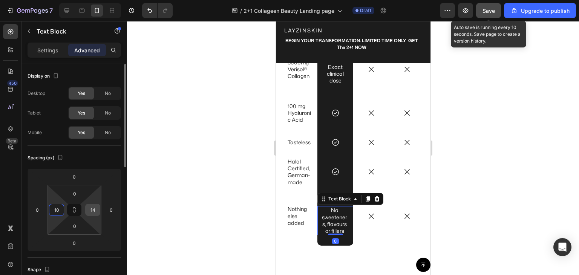
type input "10"
click at [95, 212] on input "14" at bounding box center [92, 209] width 11 height 11
type input "7"
click at [62, 211] on input "10" at bounding box center [56, 209] width 11 height 11
type input "7"
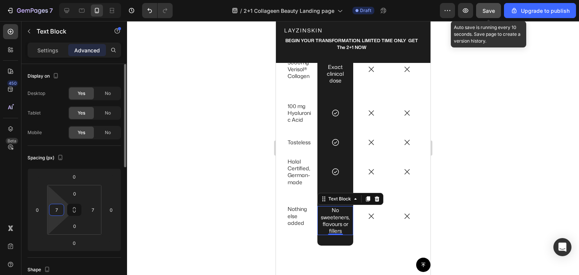
click at [96, 163] on div "Spacing (px)" at bounding box center [75, 158] width 94 height 12
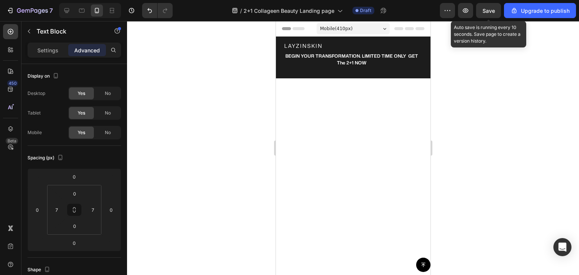
scroll to position [2142, 0]
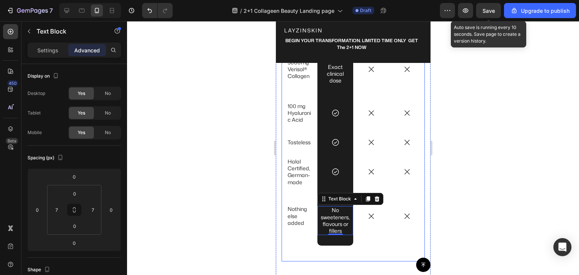
click at [366, 257] on div "US VS. THEM Heading LAYZIN Verisol® Powder Text Block Liquid Collagen Text Bloc…" at bounding box center [352, 46] width 143 height 431
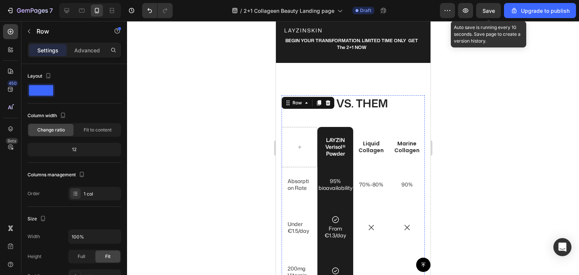
scroll to position [1840, 0]
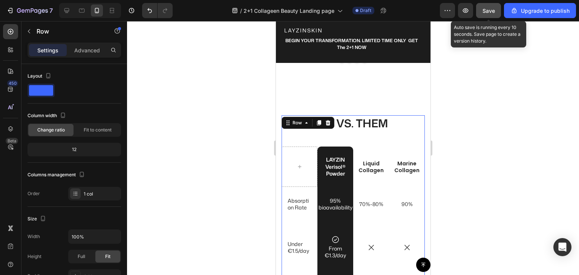
click at [490, 8] on span "Save" at bounding box center [489, 11] width 12 height 6
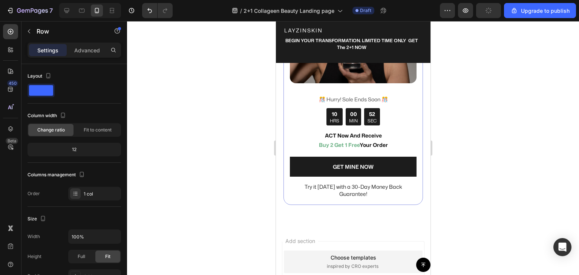
scroll to position [2519, 0]
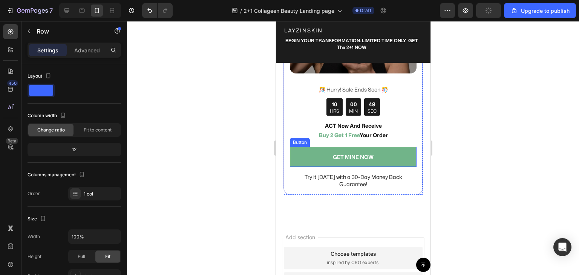
click at [295, 149] on link "GET MINE NOW" at bounding box center [353, 157] width 127 height 20
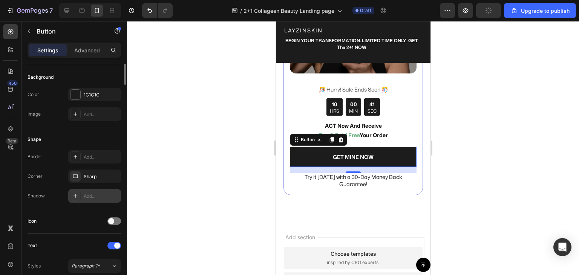
scroll to position [7, 0]
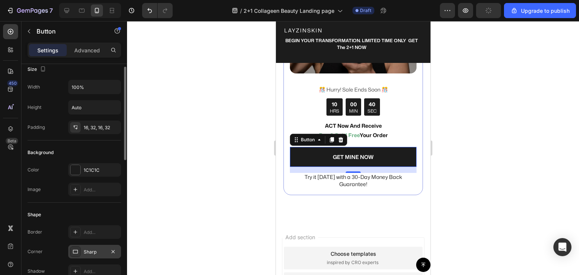
click at [82, 249] on div "Sharp" at bounding box center [94, 252] width 53 height 14
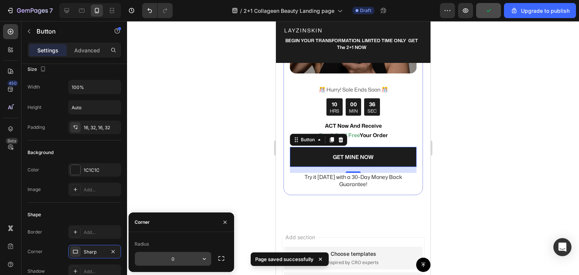
click at [174, 259] on input "0" at bounding box center [173, 259] width 76 height 14
type input "10"
click at [94, 210] on div "Shape" at bounding box center [75, 215] width 94 height 12
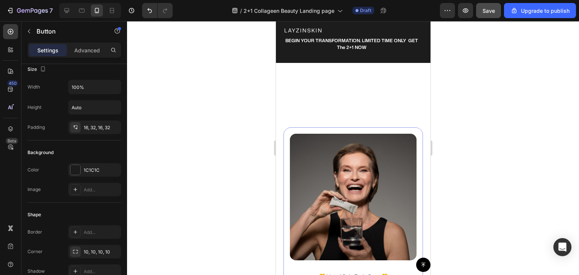
scroll to position [2331, 0]
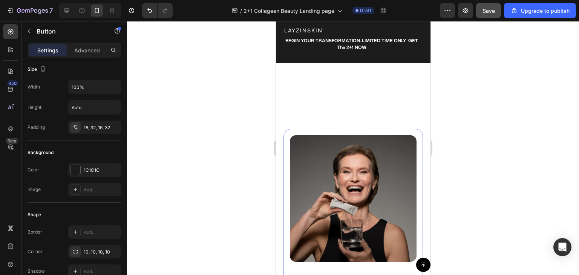
click at [335, 166] on img at bounding box center [353, 198] width 127 height 127
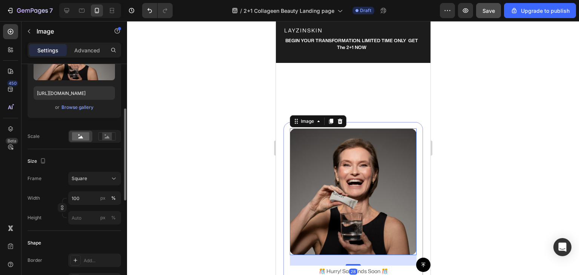
scroll to position [189, 0]
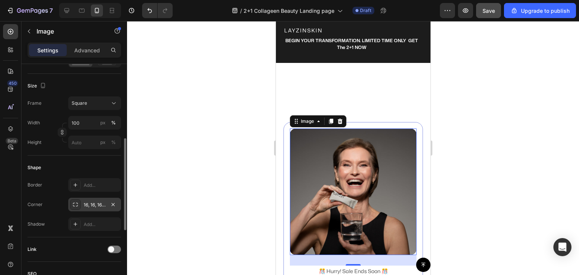
click at [75, 204] on icon at bounding box center [75, 205] width 6 height 6
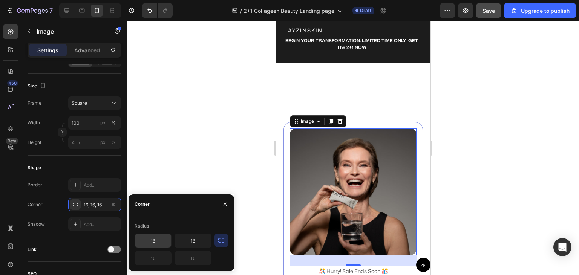
click at [158, 241] on input "16" at bounding box center [153, 241] width 36 height 14
type input "10"
click at [219, 240] on icon "button" at bounding box center [222, 241] width 8 height 8
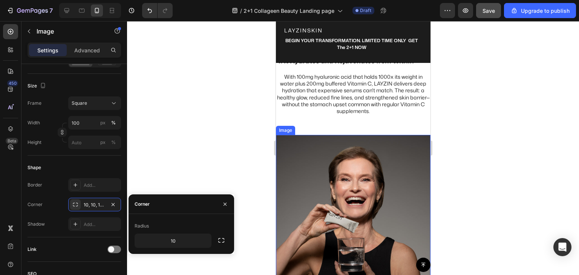
scroll to position [1614, 0]
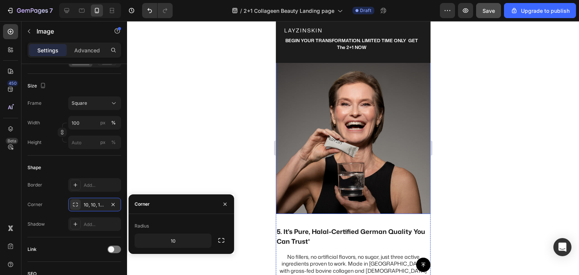
click at [344, 166] on img at bounding box center [353, 137] width 155 height 155
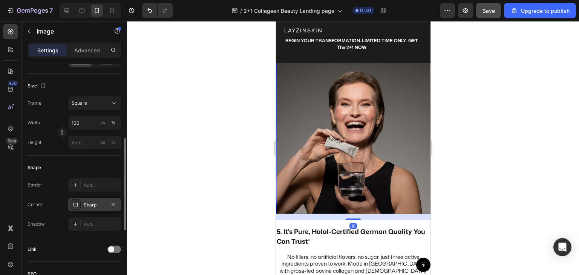
click at [84, 203] on div "Sharp" at bounding box center [95, 205] width 22 height 7
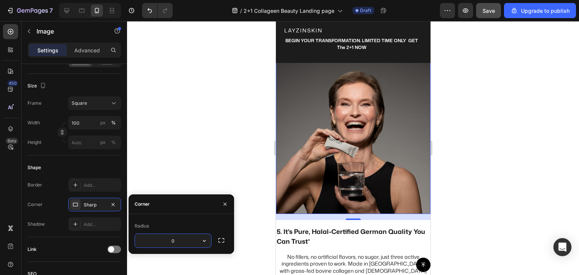
click at [169, 241] on input "0" at bounding box center [173, 241] width 76 height 14
type input "10"
click at [81, 238] on div "Link" at bounding box center [75, 250] width 94 height 25
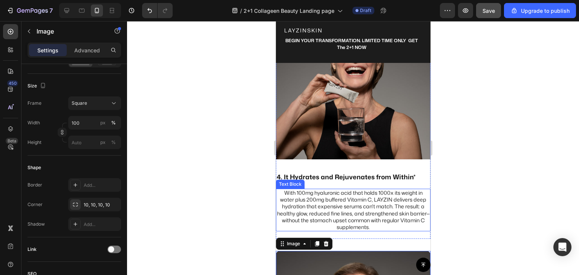
scroll to position [1350, 0]
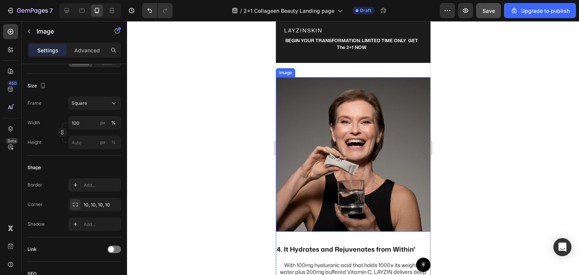
click at [329, 151] on img at bounding box center [353, 154] width 155 height 155
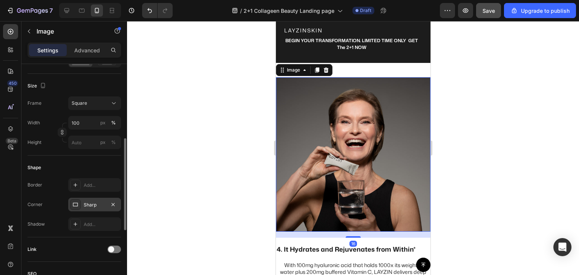
click at [83, 203] on div "Sharp" at bounding box center [94, 205] width 53 height 14
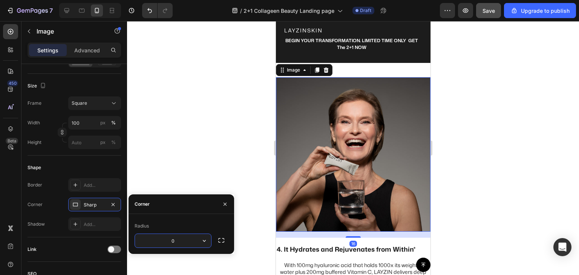
click at [177, 237] on input "0" at bounding box center [173, 241] width 76 height 14
type input "10"
click at [98, 239] on div "Link" at bounding box center [75, 250] width 94 height 25
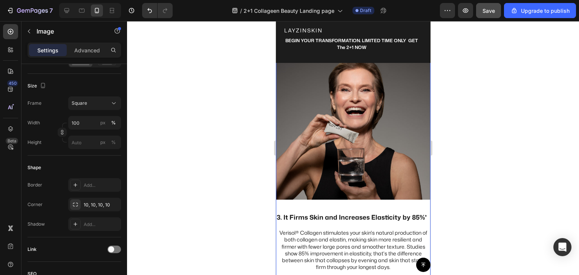
scroll to position [1123, 0]
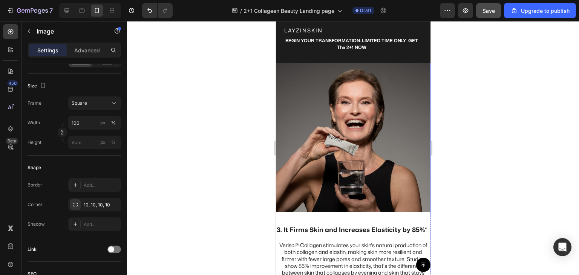
click at [328, 166] on img at bounding box center [353, 135] width 155 height 155
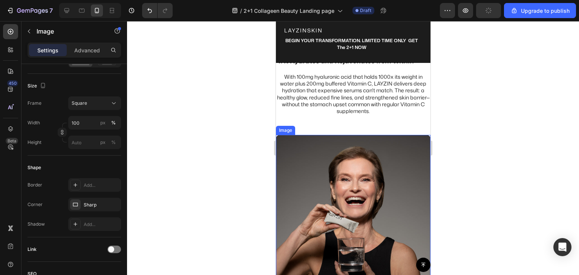
scroll to position [1425, 0]
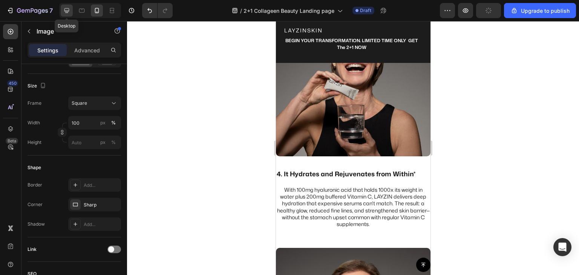
click at [66, 10] on icon at bounding box center [67, 11] width 8 height 8
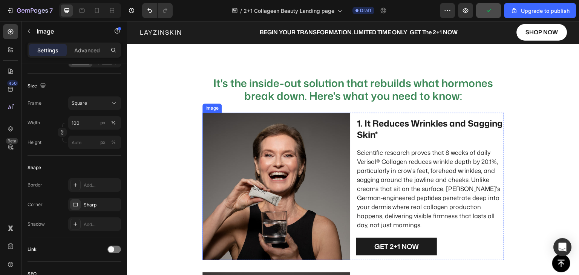
scroll to position [590, 0]
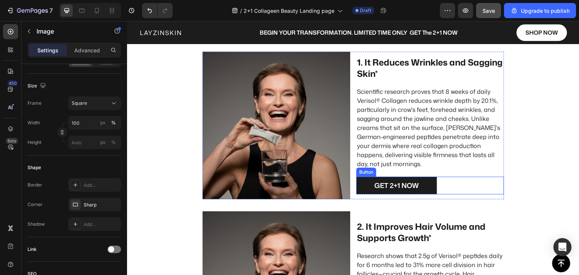
click at [366, 188] on link "GET 2+1 NOW" at bounding box center [397, 186] width 81 height 18
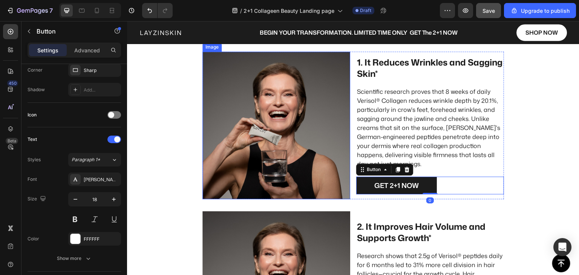
scroll to position [0, 0]
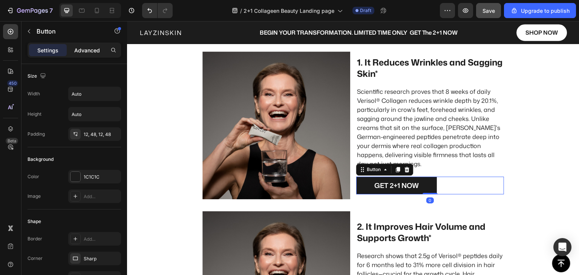
click at [92, 50] on p "Advanced" at bounding box center [87, 50] width 26 height 8
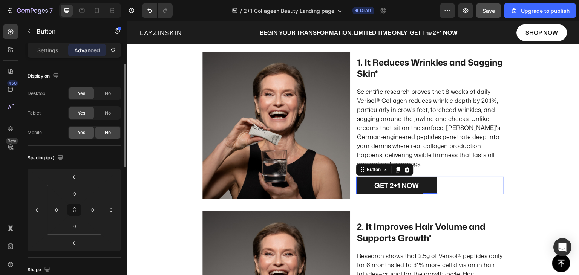
click at [86, 133] on div "Yes" at bounding box center [81, 133] width 25 height 12
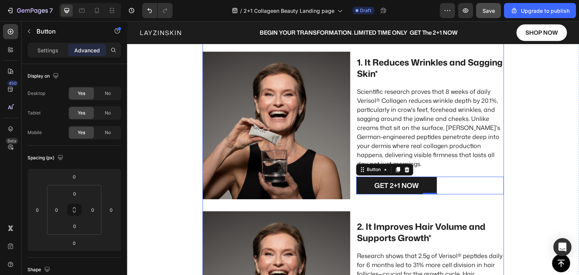
scroll to position [741, 0]
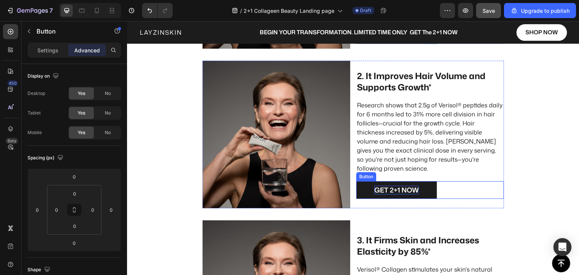
click at [380, 186] on p "GET 2+1 NOW" at bounding box center [397, 190] width 45 height 9
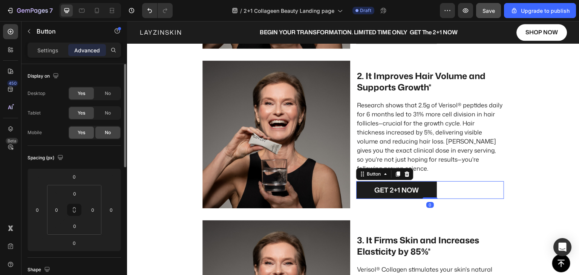
click at [82, 136] on div "Yes" at bounding box center [81, 133] width 25 height 12
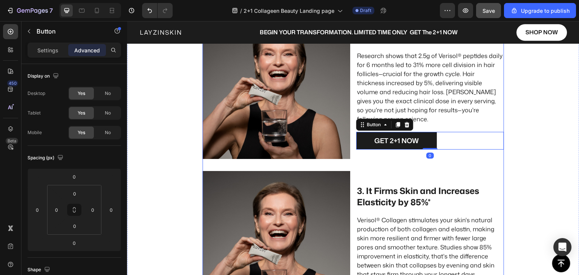
scroll to position [892, 0]
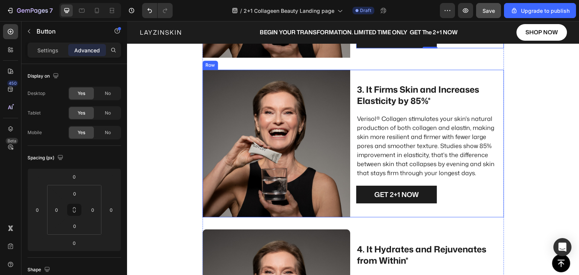
click at [370, 197] on link "GET 2+1 NOW" at bounding box center [397, 195] width 81 height 18
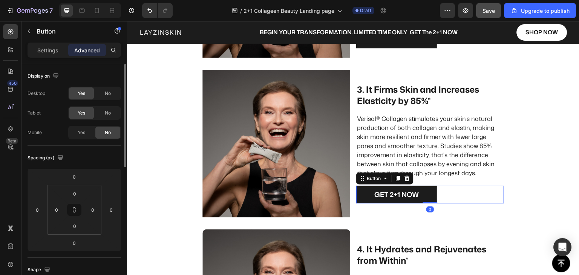
drag, startPoint x: 84, startPoint y: 132, endPoint x: 103, endPoint y: 136, distance: 19.8
click at [84, 132] on span "Yes" at bounding box center [82, 132] width 8 height 7
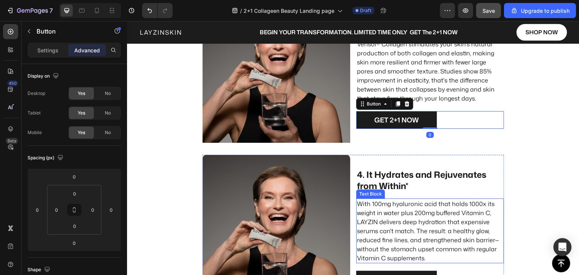
scroll to position [1005, 0]
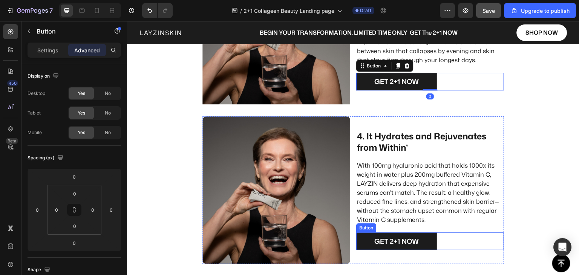
click at [370, 241] on link "GET 2+1 NOW" at bounding box center [397, 242] width 81 height 18
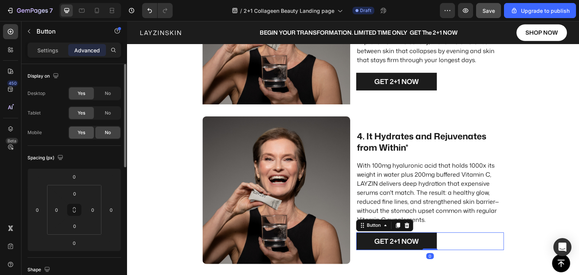
click at [78, 133] on span "Yes" at bounding box center [82, 132] width 8 height 7
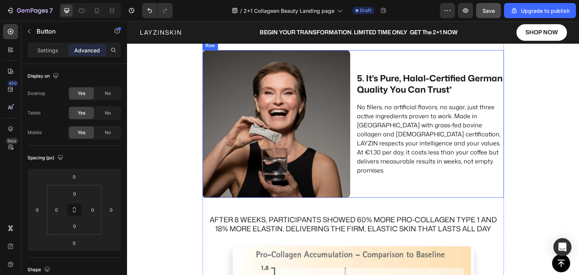
scroll to position [1156, 0]
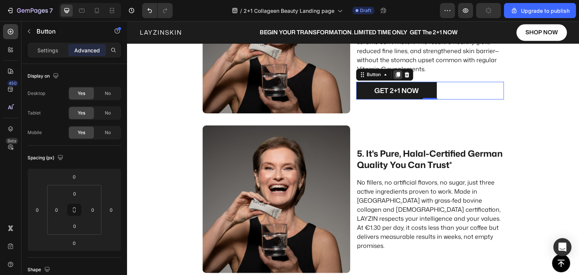
click at [398, 76] on icon at bounding box center [398, 74] width 4 height 5
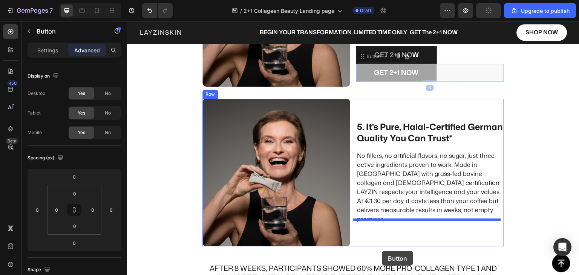
drag, startPoint x: 363, startPoint y: 84, endPoint x: 384, endPoint y: 221, distance: 138.9
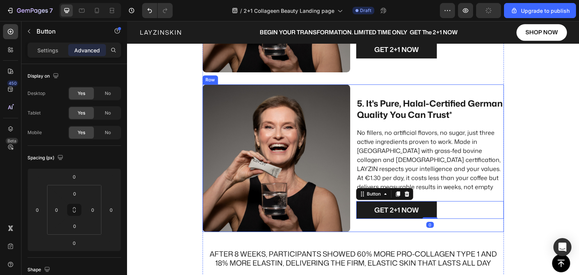
click at [407, 182] on p "No fillers, no artificial flavors, no sugar, just three active ingredients prov…" at bounding box center [430, 164] width 146 height 72
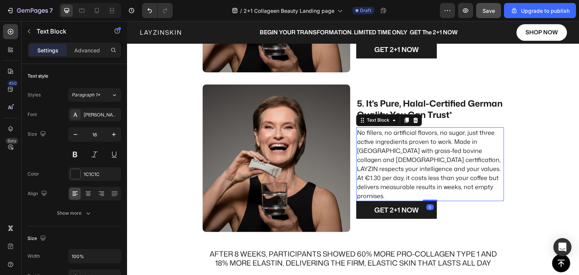
click at [395, 152] on p "No fillers, no artificial flavors, no sugar, just three active ingredients prov…" at bounding box center [430, 164] width 146 height 72
click at [83, 55] on div "Advanced" at bounding box center [87, 50] width 38 height 12
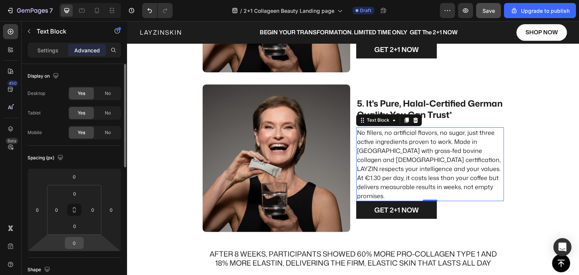
click at [78, 246] on input "0" at bounding box center [74, 243] width 15 height 11
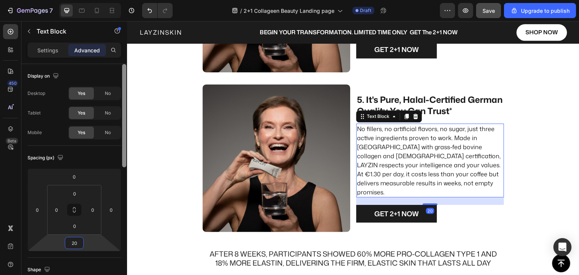
type input "20"
click at [100, 153] on div "Spacing (px)" at bounding box center [75, 158] width 94 height 12
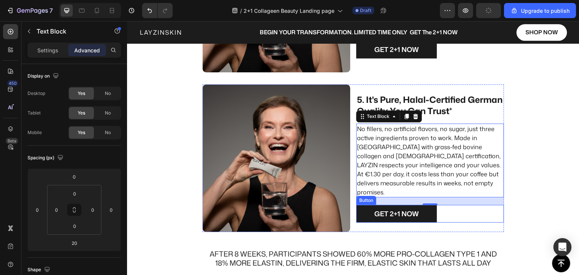
click at [361, 207] on link "GET 2+1 NOW" at bounding box center [397, 214] width 81 height 18
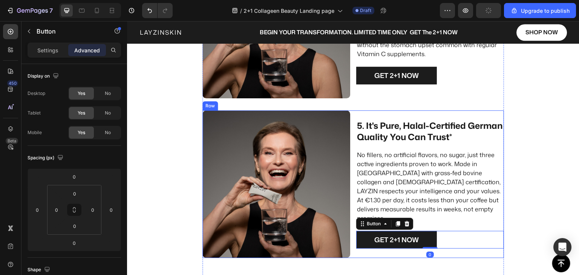
scroll to position [1084, 0]
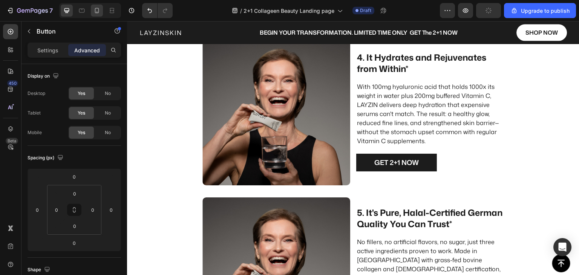
click at [100, 11] on icon at bounding box center [97, 11] width 8 height 8
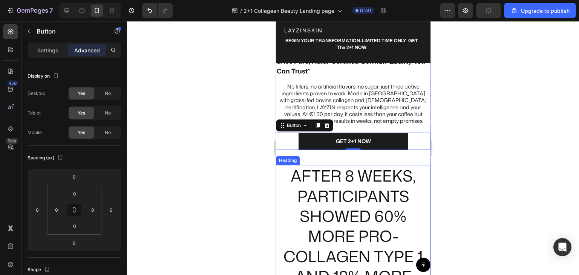
scroll to position [1930, 0]
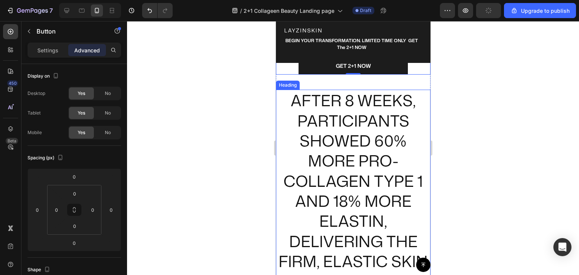
drag, startPoint x: 330, startPoint y: 161, endPoint x: 279, endPoint y: 154, distance: 51.1
click at [329, 161] on h2 "AFTER 8 WEEKS, PARTICIPANTS SHOWED 60% MORE PRO-COLLAGEN TYPE 1 AND 18% MORE EL…" at bounding box center [353, 201] width 155 height 223
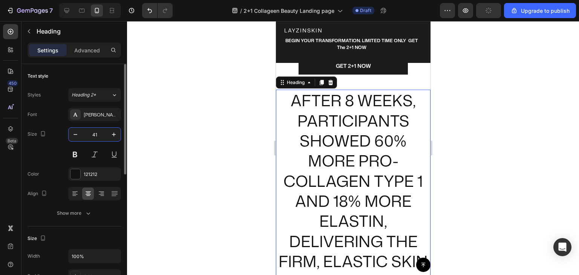
click at [98, 138] on input "41" at bounding box center [94, 135] width 25 height 14
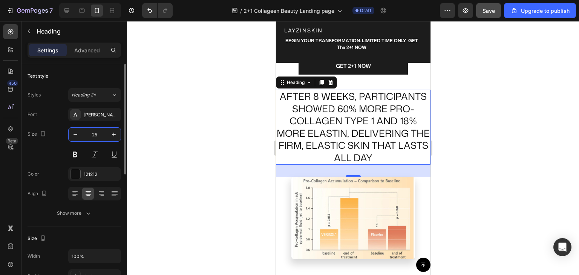
drag, startPoint x: 98, startPoint y: 138, endPoint x: 92, endPoint y: 138, distance: 6.0
click at [92, 138] on input "25" at bounding box center [94, 135] width 25 height 14
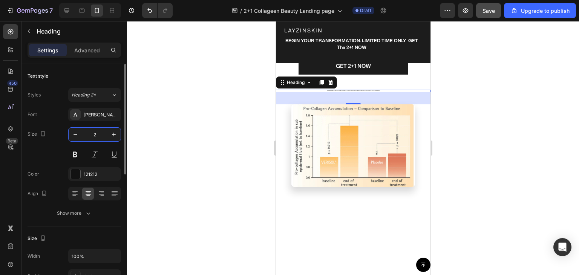
type input "20"
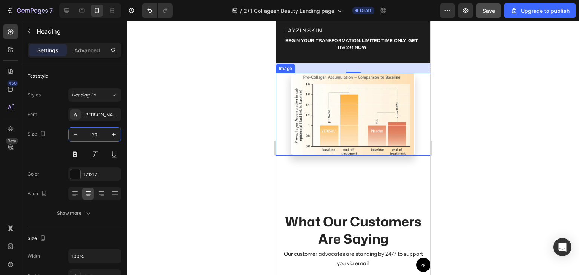
scroll to position [2043, 0]
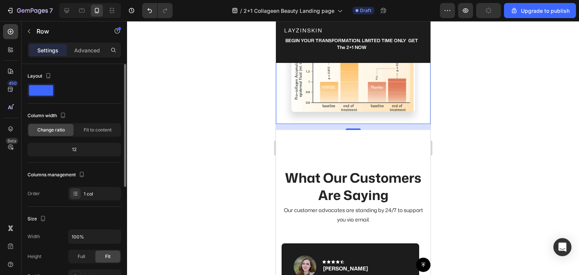
scroll to position [75, 0]
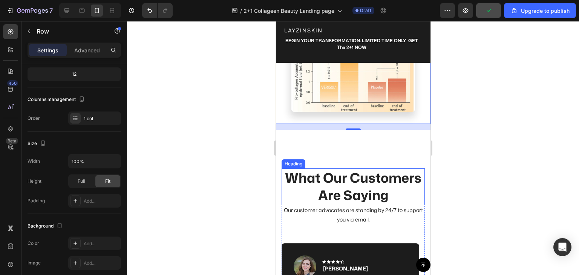
click at [337, 190] on p "What Our Customers Are Saying" at bounding box center [353, 186] width 142 height 34
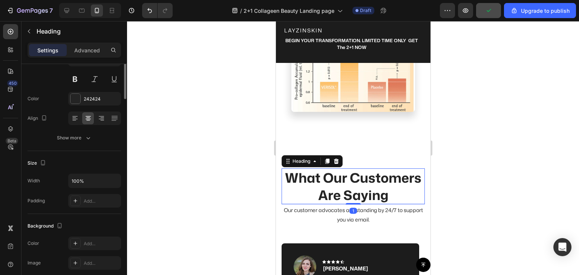
scroll to position [0, 0]
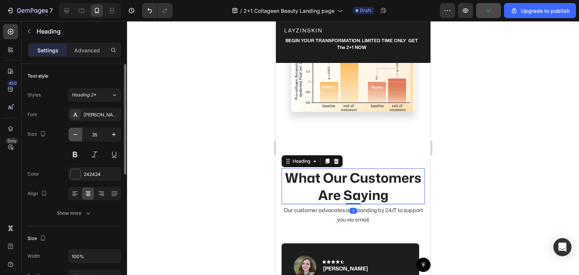
click at [75, 135] on icon "button" at bounding box center [76, 135] width 8 height 8
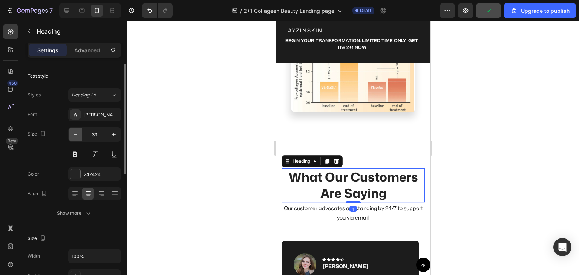
click at [74, 135] on icon "button" at bounding box center [76, 135] width 8 height 8
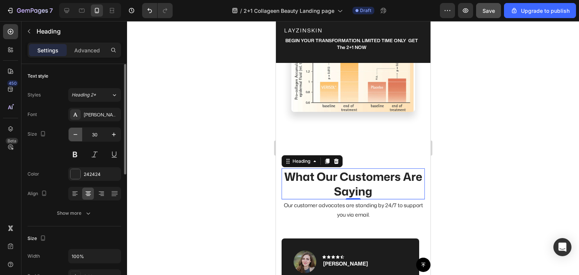
click at [74, 135] on icon "button" at bounding box center [76, 135] width 8 height 8
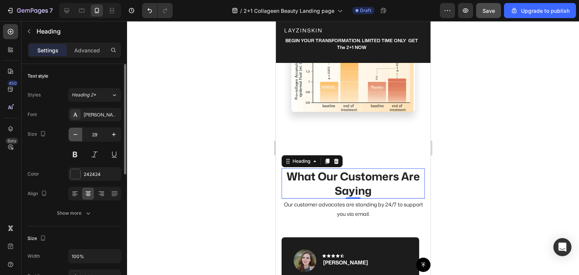
click at [74, 135] on icon "button" at bounding box center [76, 135] width 8 height 8
type input "28"
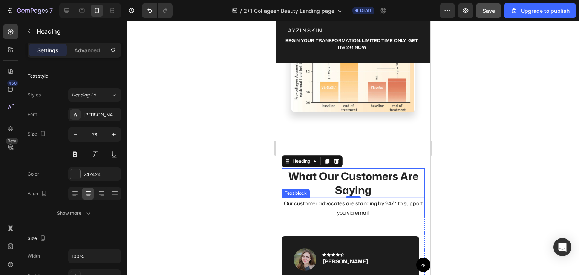
click at [331, 209] on p "Our customer advocates are standing by 24/7 to support you via email." at bounding box center [353, 208] width 142 height 19
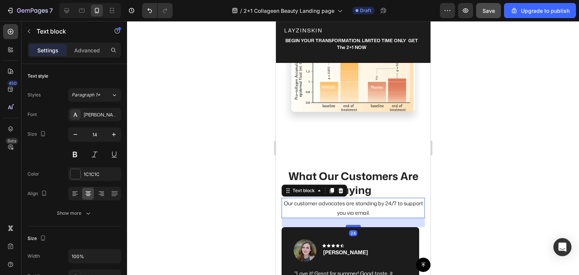
drag, startPoint x: 346, startPoint y: 233, endPoint x: 344, endPoint y: 224, distance: 9.2
click at [346, 225] on div at bounding box center [353, 226] width 15 height 2
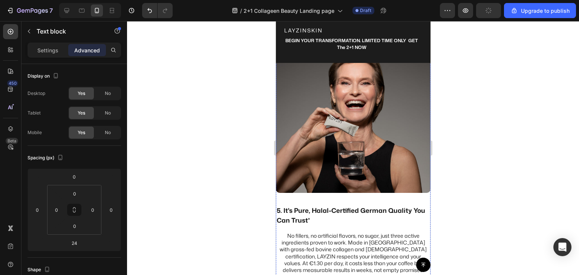
scroll to position [1703, 0]
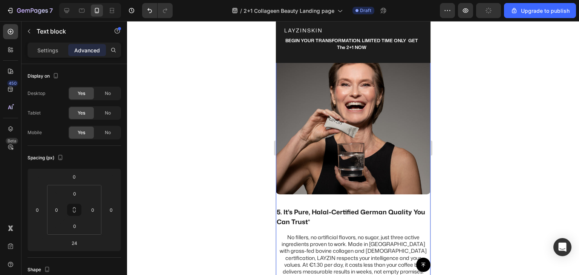
click at [307, 190] on div "Image" at bounding box center [353, 120] width 155 height 161
click at [91, 209] on input "0" at bounding box center [92, 209] width 11 height 11
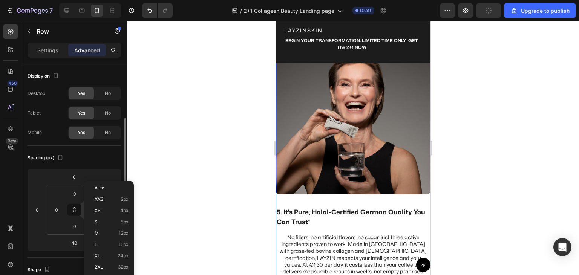
scroll to position [38, 0]
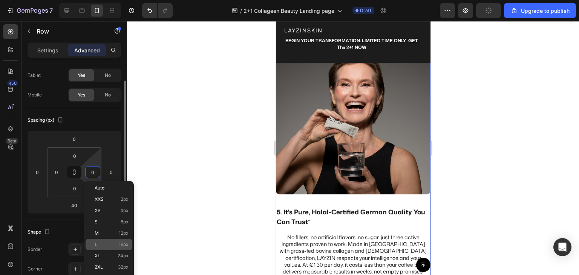
click at [104, 245] on p "L 16px" at bounding box center [112, 244] width 34 height 5
type input "16"
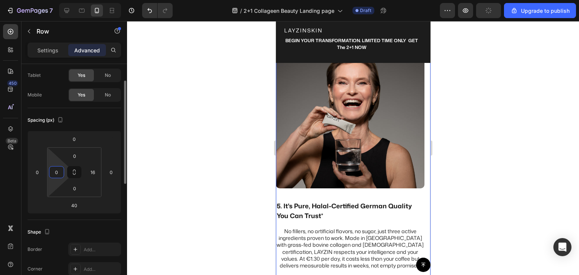
click at [58, 174] on input "0" at bounding box center [56, 172] width 11 height 11
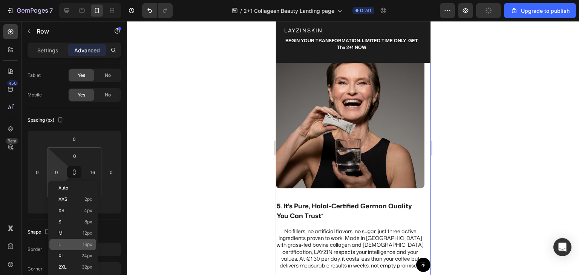
click at [86, 243] on span "16px" at bounding box center [88, 244] width 10 height 5
type input "16"
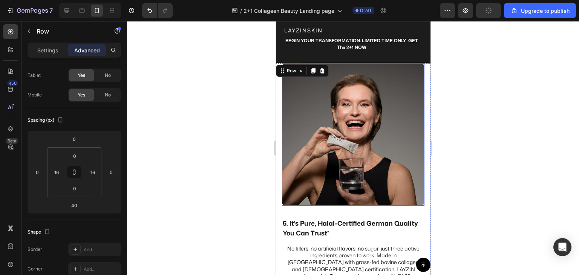
scroll to position [1703, 0]
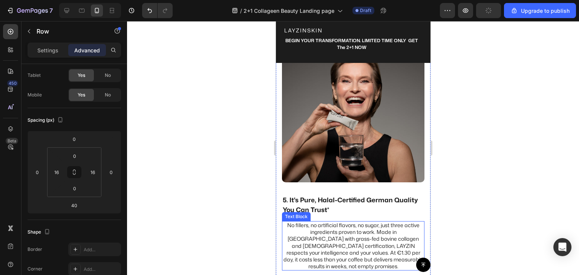
click at [323, 238] on p "No fillers, no artificial flavors, no sugar, just three active ingredients prov…" at bounding box center [353, 246] width 141 height 48
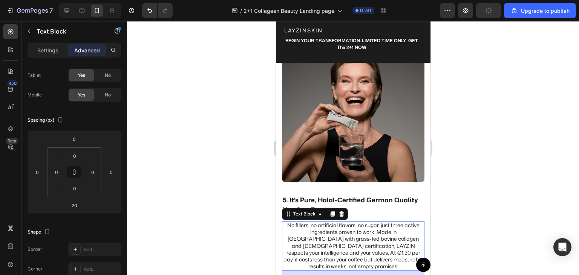
scroll to position [0, 0]
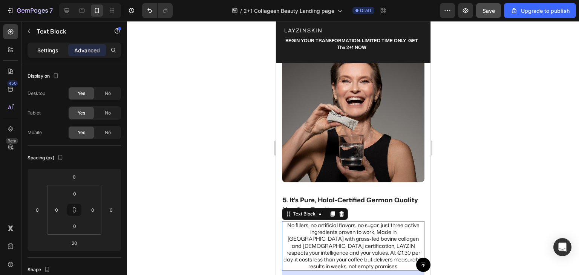
click at [45, 52] on p "Settings" at bounding box center [47, 50] width 21 height 8
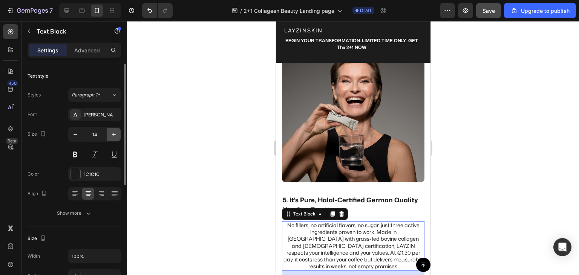
click at [112, 134] on icon "button" at bounding box center [114, 135] width 8 height 8
type input "16"
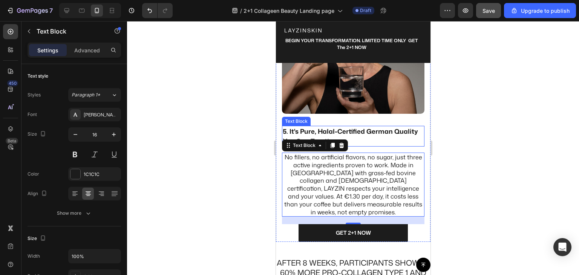
scroll to position [1779, 0]
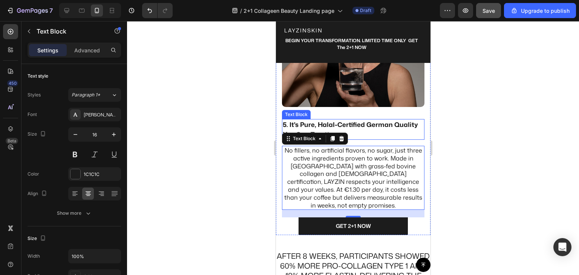
click at [346, 120] on p "5. It's Pure, Halal-Certified German Quality You Can Trust*" at bounding box center [353, 129] width 141 height 19
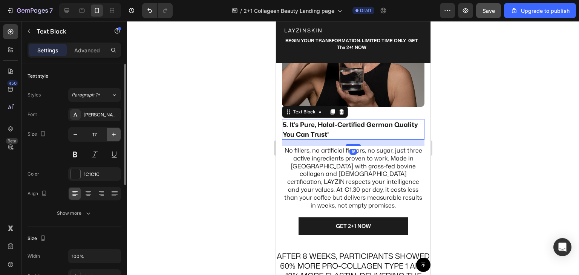
click at [112, 134] on icon "button" at bounding box center [114, 135] width 4 height 4
type input "18"
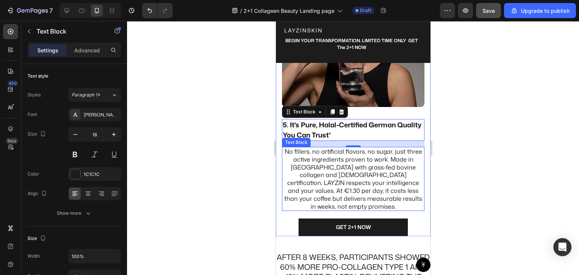
click at [332, 166] on p "No fillers, no artificial flavors, no sugar, just three active ingredients prov…" at bounding box center [353, 179] width 141 height 63
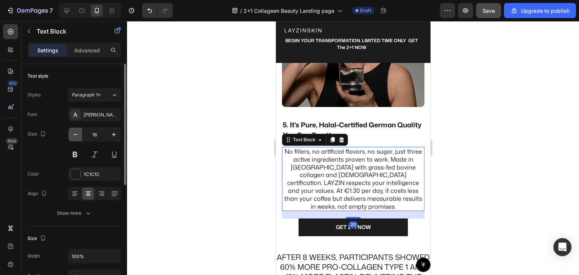
click at [75, 133] on icon "button" at bounding box center [76, 135] width 8 height 8
type input "15"
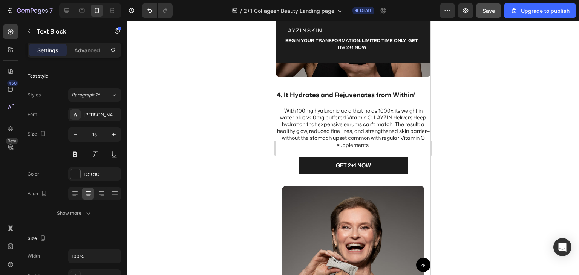
scroll to position [1552, 0]
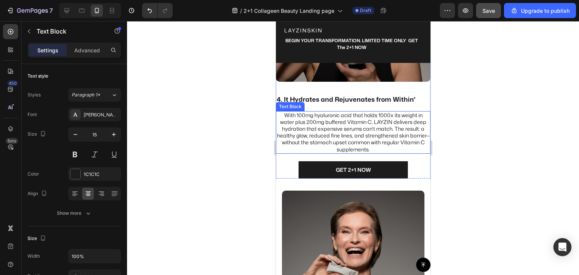
drag, startPoint x: 325, startPoint y: 123, endPoint x: 302, endPoint y: 129, distance: 23.6
click at [325, 123] on p "With 100mg hyaluronic acid that holds 1000x its weight in water plus 200mg buff…" at bounding box center [353, 132] width 153 height 41
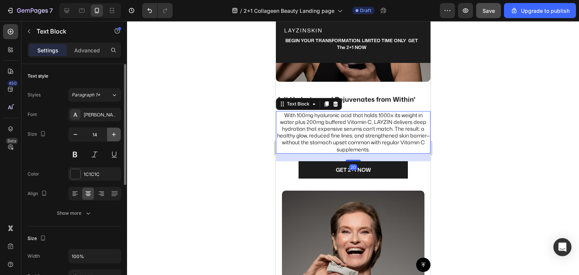
click at [116, 134] on icon "button" at bounding box center [114, 135] width 8 height 8
type input "15"
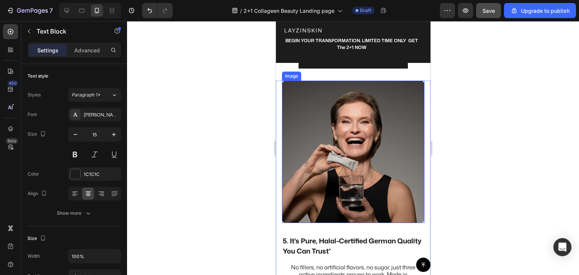
scroll to position [1779, 0]
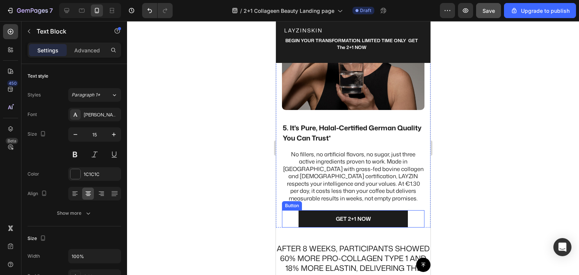
click at [302, 212] on link "GET 2+1 NOW" at bounding box center [352, 219] width 109 height 17
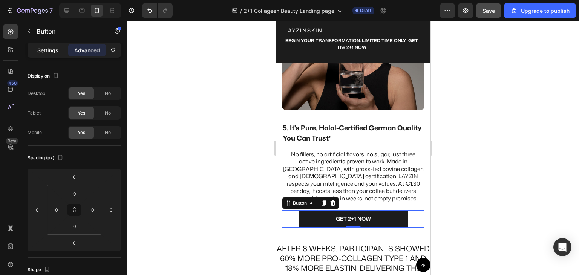
click at [50, 50] on p "Settings" at bounding box center [47, 50] width 21 height 8
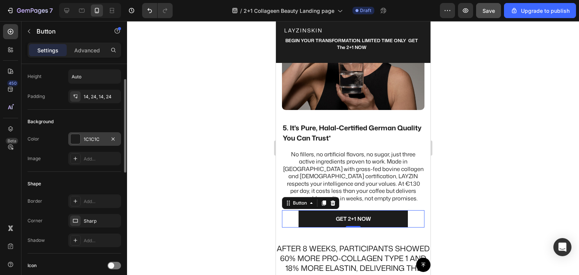
scroll to position [0, 0]
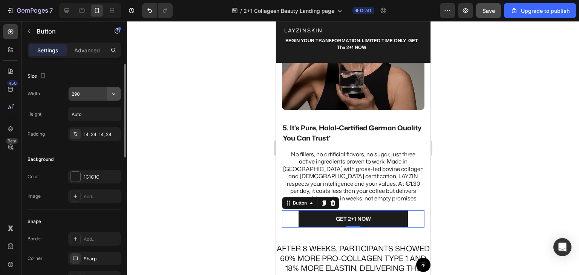
click at [113, 92] on icon "button" at bounding box center [114, 94] width 8 height 8
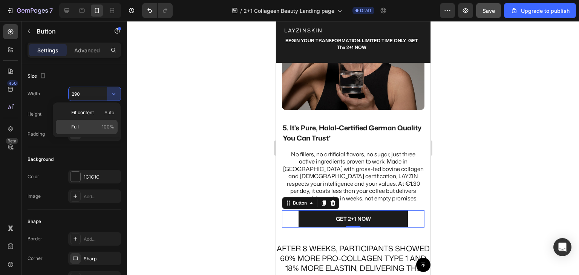
click at [88, 127] on p "Full 100%" at bounding box center [92, 127] width 43 height 7
type input "100%"
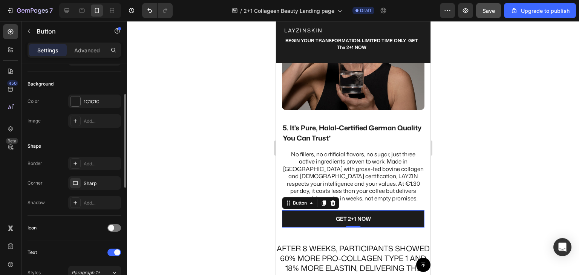
scroll to position [151, 0]
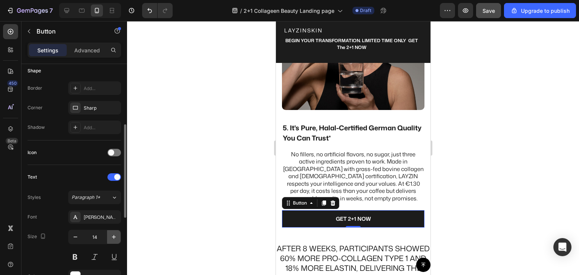
click at [114, 238] on icon "button" at bounding box center [114, 238] width 8 height 8
click at [114, 238] on icon "button" at bounding box center [114, 237] width 4 height 4
type input "17"
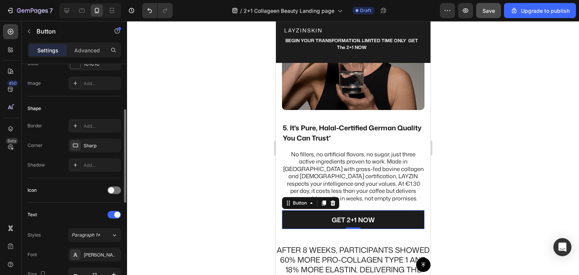
scroll to position [75, 0]
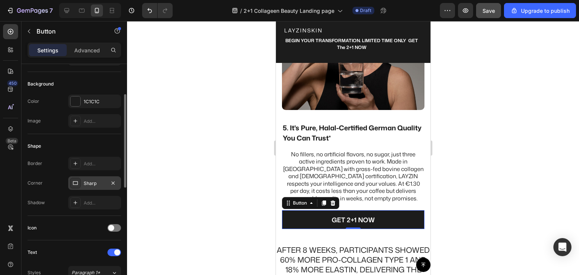
click at [76, 183] on icon at bounding box center [75, 183] width 6 height 6
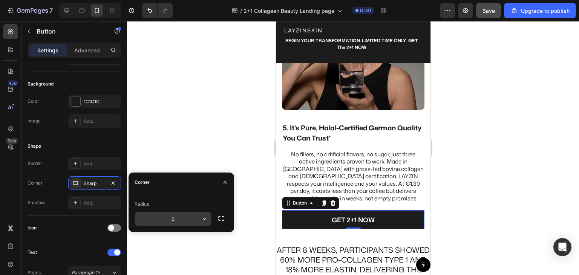
click at [169, 220] on input "0" at bounding box center [173, 219] width 76 height 14
type input "010"
click at [106, 216] on div "Icon" at bounding box center [75, 228] width 94 height 25
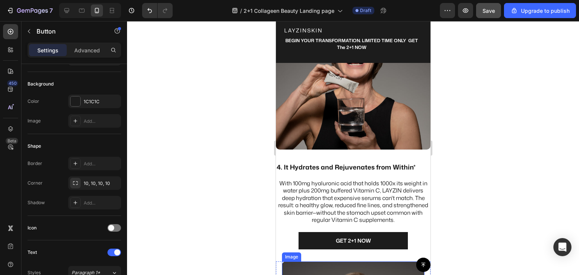
scroll to position [1477, 0]
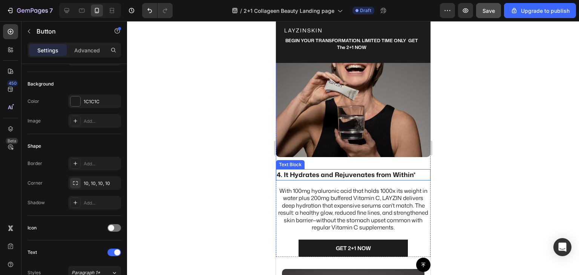
drag, startPoint x: 311, startPoint y: 167, endPoint x: 301, endPoint y: 168, distance: 10.6
click at [311, 170] on p "4. It Hydrates and Rejuvenates from Within*" at bounding box center [353, 175] width 153 height 10
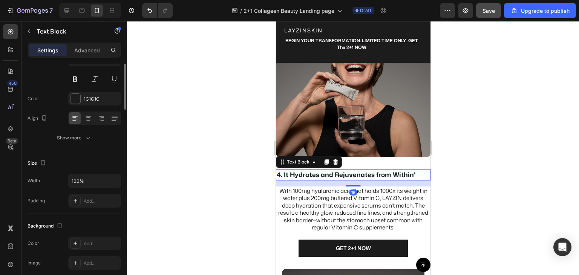
scroll to position [0, 0]
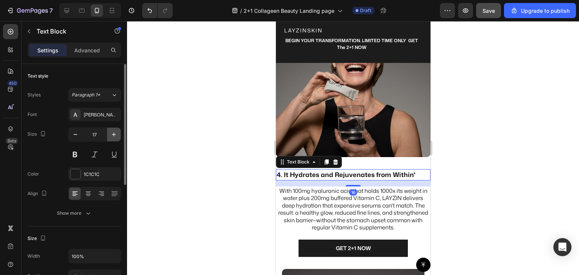
click at [112, 134] on icon "button" at bounding box center [114, 135] width 8 height 8
type input "18"
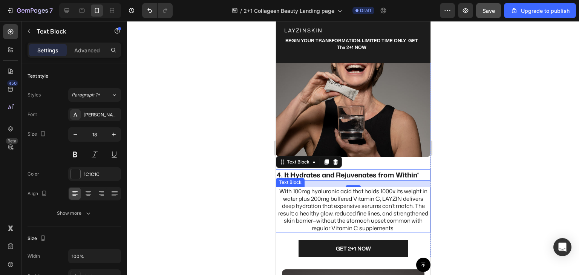
click at [293, 201] on p "With 100mg hyaluronic acid that holds 1000x its weight in water plus 200mg buff…" at bounding box center [353, 210] width 153 height 44
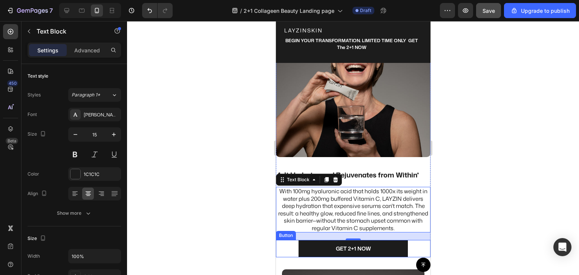
click at [283, 246] on div "GET 2+1 NOW Button" at bounding box center [353, 248] width 155 height 17
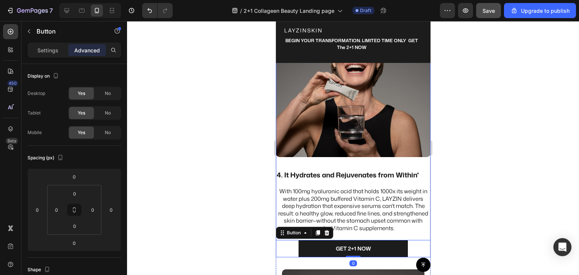
click at [308, 159] on div "Image 4. It Hydrates and Rejuvenates from Within* Text Block With 100mg hyaluro…" at bounding box center [353, 130] width 155 height 255
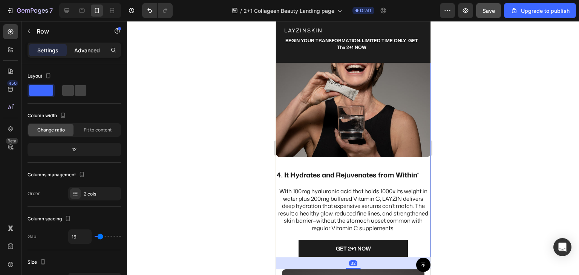
click at [84, 48] on p "Advanced" at bounding box center [87, 50] width 26 height 8
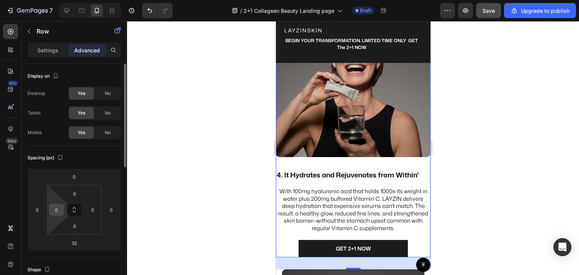
click at [61, 209] on input "0" at bounding box center [56, 209] width 11 height 11
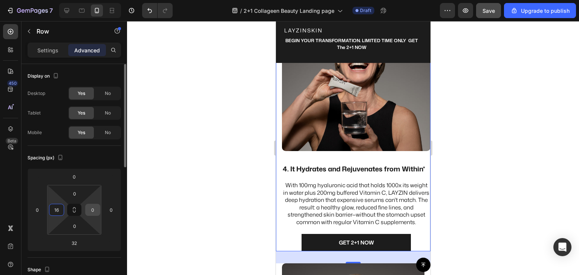
type input "16"
click at [93, 212] on input "0" at bounding box center [92, 209] width 11 height 11
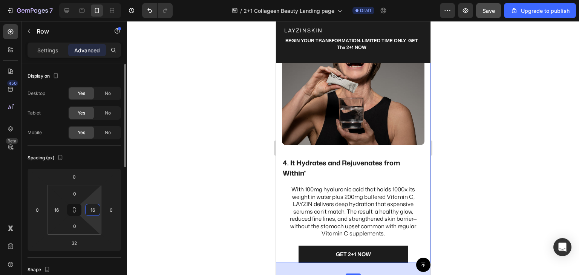
type input "16"
click at [99, 158] on div "Spacing (px)" at bounding box center [75, 158] width 94 height 12
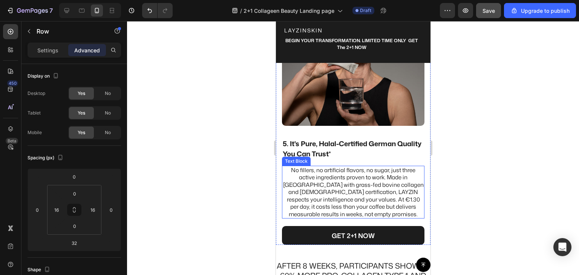
scroll to position [1779, 0]
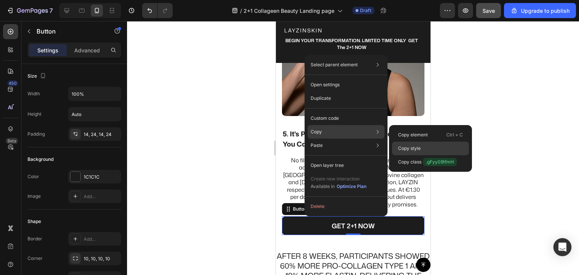
click at [409, 148] on p "Copy style" at bounding box center [409, 148] width 23 height 7
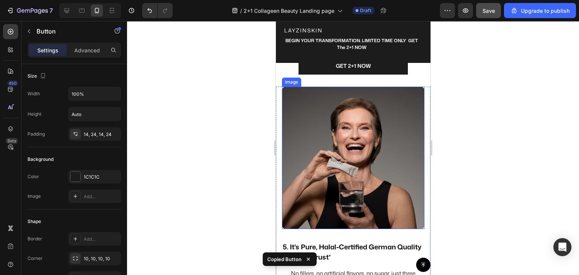
scroll to position [1590, 0]
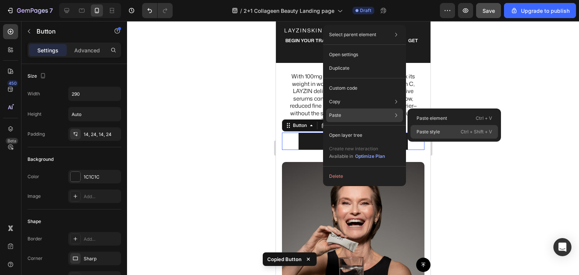
click at [423, 128] on div "Paste style Ctrl + Shift + V" at bounding box center [455, 132] width 88 height 14
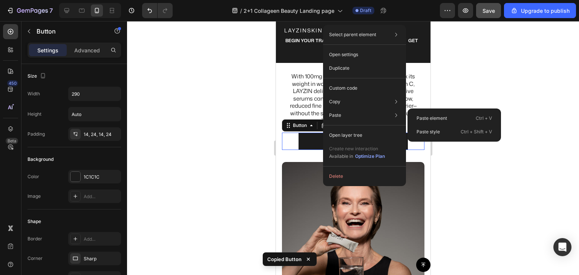
type input "100%"
type input "17"
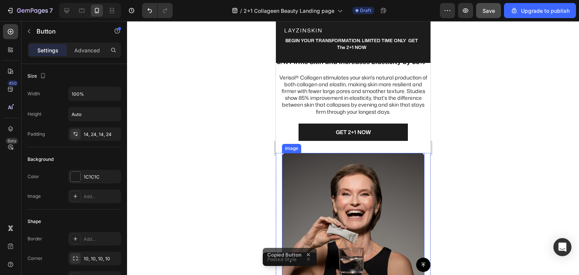
scroll to position [1326, 0]
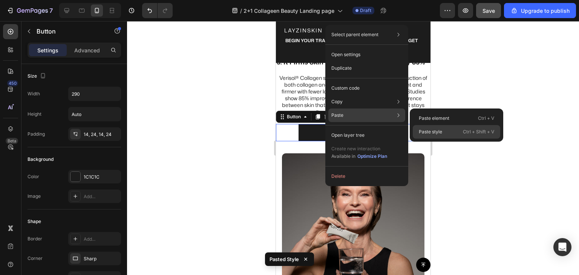
click at [423, 131] on p "Paste style" at bounding box center [430, 132] width 23 height 7
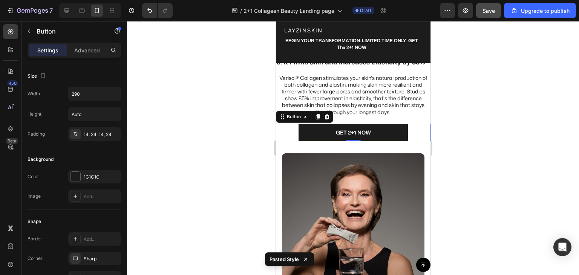
type input "100%"
type input "17"
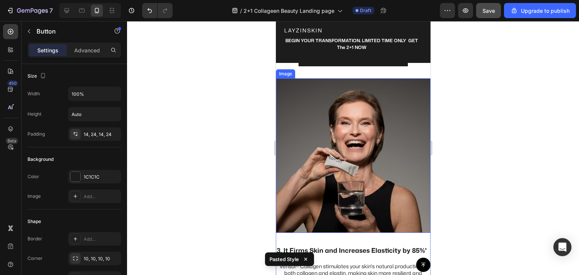
scroll to position [1062, 0]
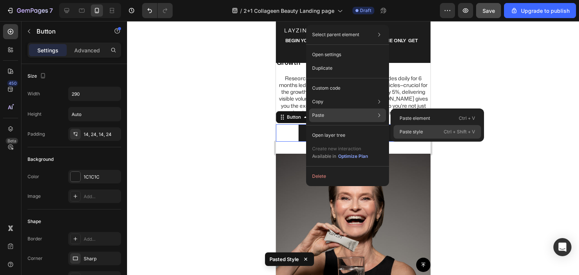
click at [407, 131] on p "Paste style" at bounding box center [411, 132] width 23 height 7
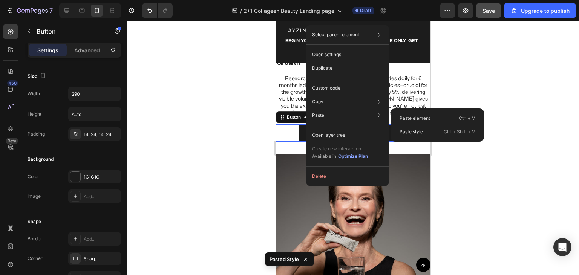
type input "100%"
type input "17"
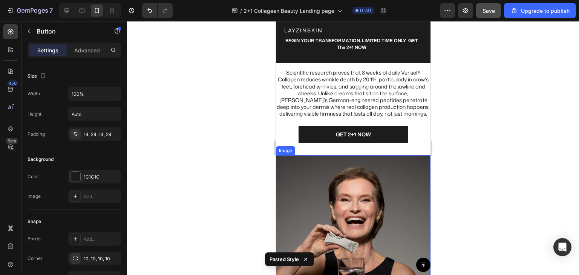
scroll to position [760, 0]
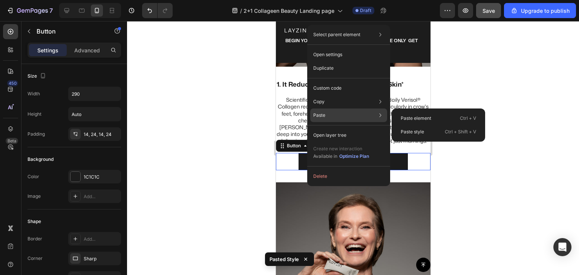
click at [327, 117] on div "Paste Paste element Ctrl + V Paste style Ctrl + Shift + V" at bounding box center [348, 116] width 77 height 14
click at [409, 129] on p "Paste style" at bounding box center [412, 132] width 23 height 7
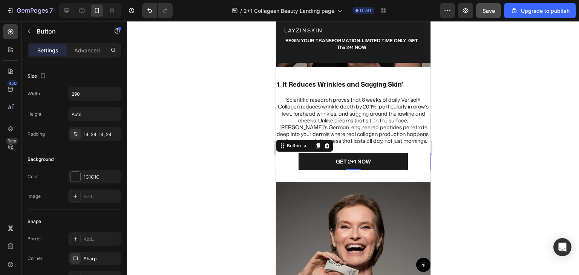
type input "100%"
type input "17"
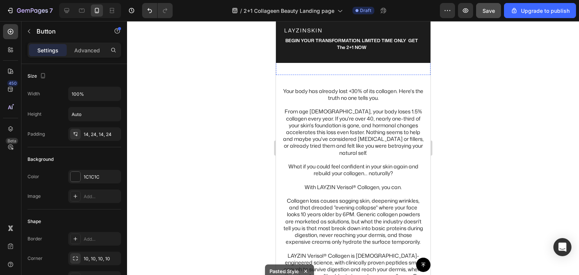
scroll to position [268, 0]
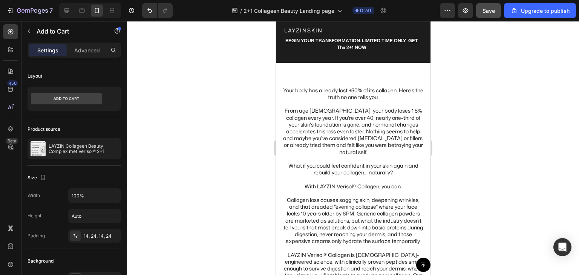
drag, startPoint x: 291, startPoint y: 88, endPoint x: 519, endPoint y: 127, distance: 231.6
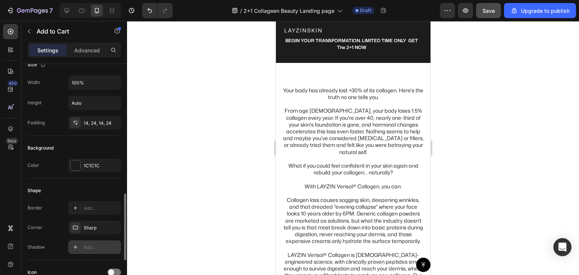
scroll to position [189, 0]
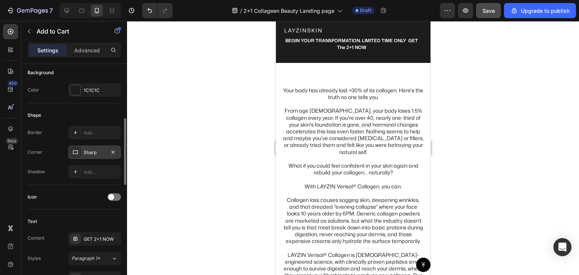
click at [91, 151] on div "Sharp" at bounding box center [95, 152] width 22 height 7
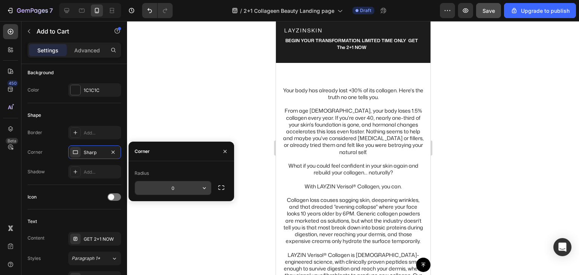
click at [169, 190] on input "0" at bounding box center [173, 188] width 76 height 14
type input "10"
click at [81, 186] on div "Icon" at bounding box center [75, 197] width 94 height 25
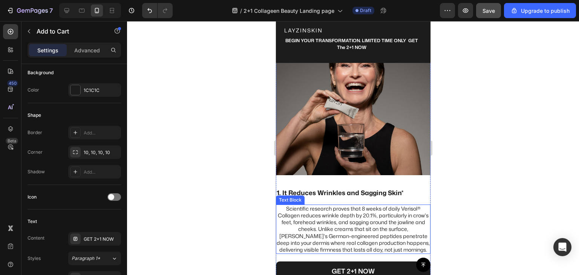
scroll to position [796, 0]
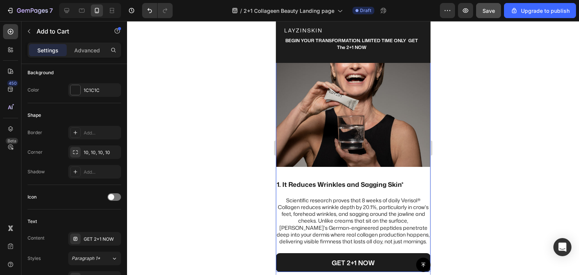
click at [311, 173] on div "Image" at bounding box center [353, 92] width 155 height 161
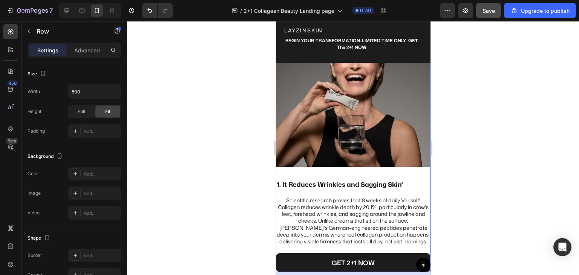
scroll to position [0, 0]
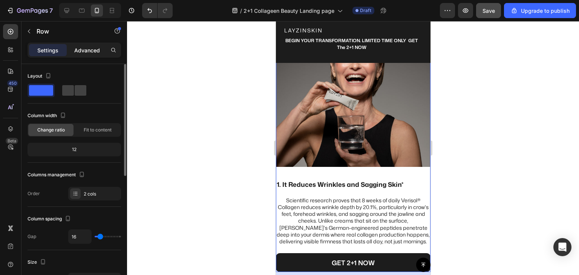
click at [91, 53] on p "Advanced" at bounding box center [87, 50] width 26 height 8
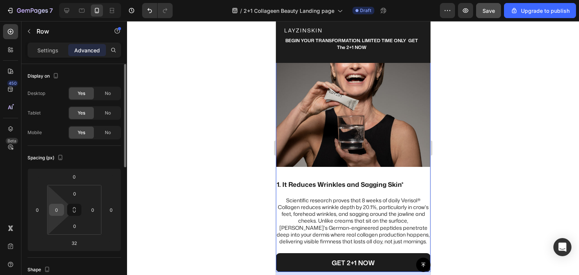
click at [58, 207] on input "0" at bounding box center [56, 209] width 11 height 11
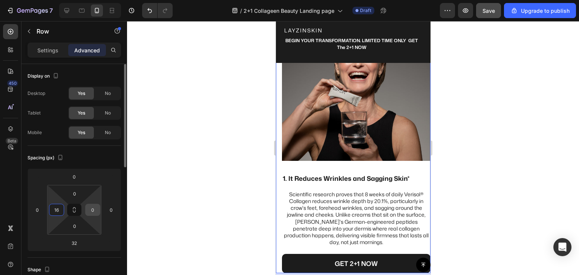
type input "16"
click at [89, 212] on input "0" at bounding box center [92, 209] width 11 height 11
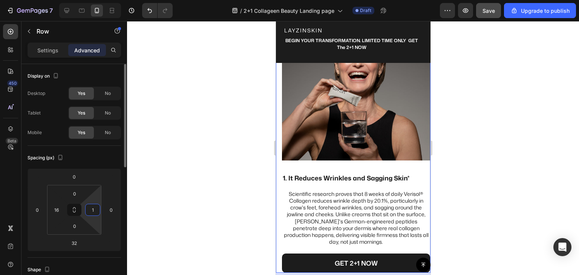
type input "16"
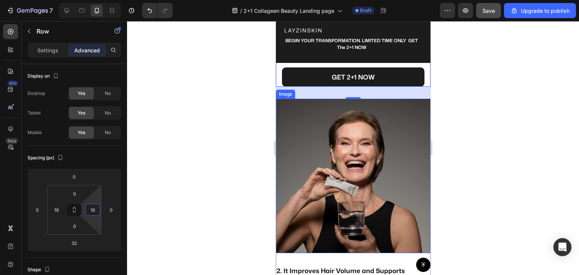
scroll to position [985, 0]
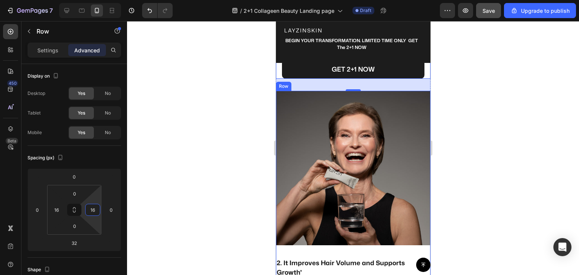
click at [284, 250] on div "Image" at bounding box center [353, 171] width 155 height 161
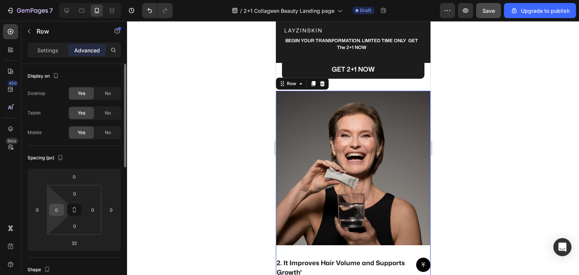
click at [62, 209] on input "0" at bounding box center [56, 209] width 11 height 11
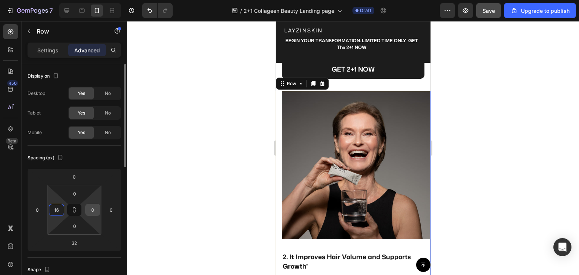
type input "16"
click at [89, 207] on input "0" at bounding box center [92, 209] width 11 height 11
type input "16"
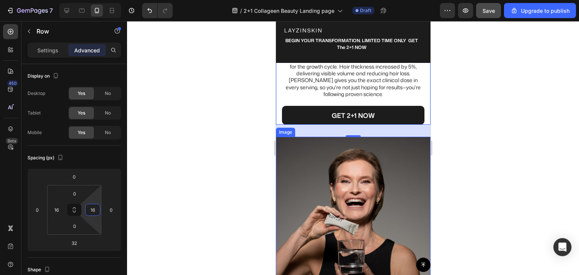
scroll to position [1249, 0]
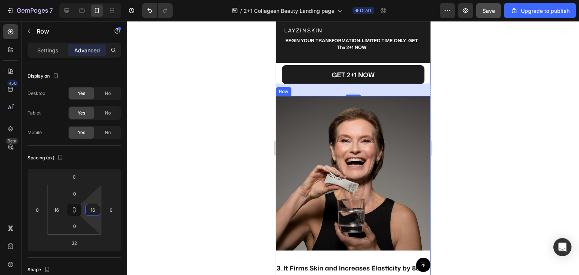
click at [280, 248] on div "Image" at bounding box center [353, 176] width 155 height 161
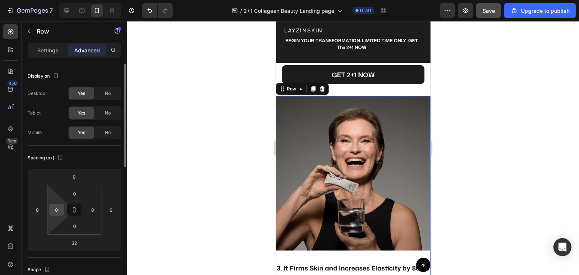
click at [57, 211] on input "0" at bounding box center [56, 209] width 11 height 11
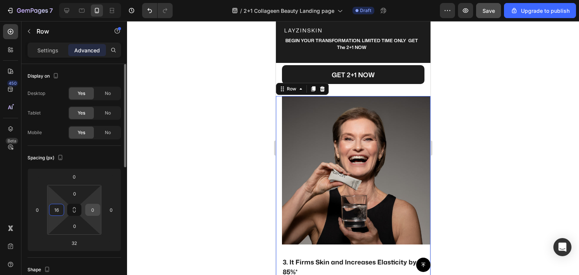
type input "16"
click at [91, 209] on input "0" at bounding box center [92, 209] width 11 height 11
type input "16"
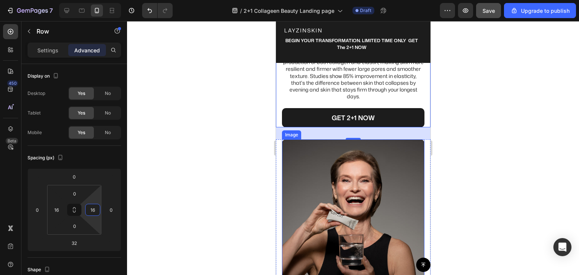
scroll to position [1362, 0]
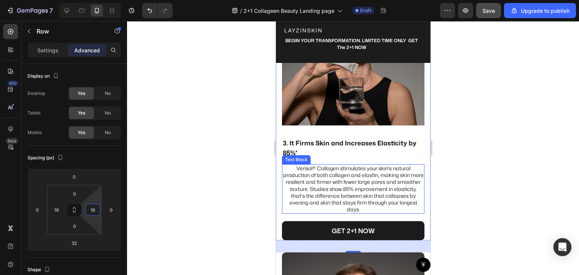
click at [304, 140] on p "3. It Firms Skin and Increases Elasticity by 85%*" at bounding box center [353, 147] width 141 height 19
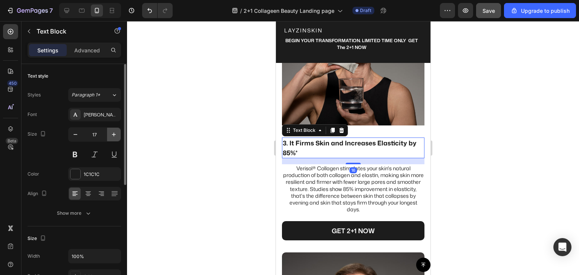
click at [114, 134] on icon "button" at bounding box center [114, 135] width 4 height 4
type input "18"
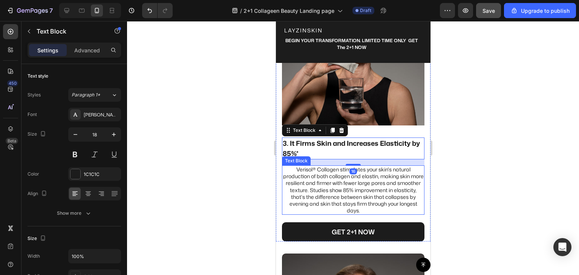
click at [286, 184] on p "Verisol® Collagen stimulates your skin's natural production of both collagen an…" at bounding box center [353, 190] width 141 height 48
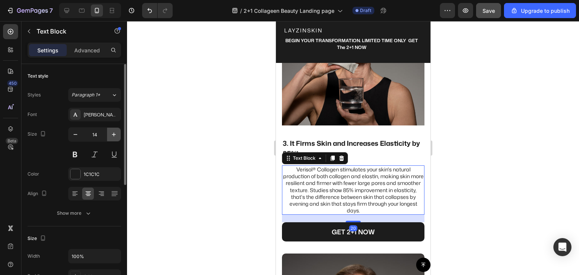
click at [111, 134] on icon "button" at bounding box center [114, 135] width 8 height 8
type input "15"
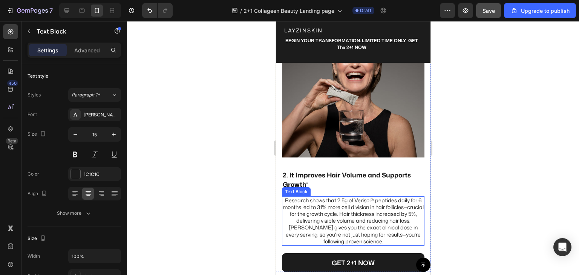
scroll to position [1060, 0]
drag, startPoint x: 525, startPoint y: 213, endPoint x: 277, endPoint y: 201, distance: 248.9
click at [310, 210] on p "Research shows that 2.5g of Verisol® peptides daily for 6 months led to 31% mor…" at bounding box center [353, 222] width 141 height 48
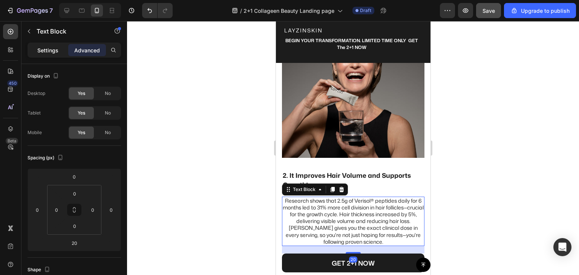
click at [49, 50] on p "Settings" at bounding box center [47, 50] width 21 height 8
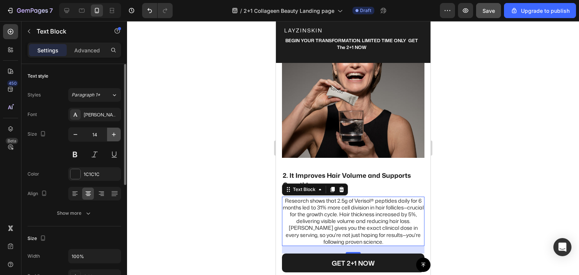
click at [113, 135] on icon "button" at bounding box center [114, 135] width 8 height 8
type input "15"
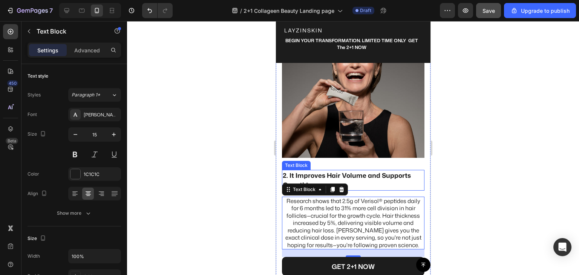
click at [300, 175] on p "2. It Improves Hair Volume and Supports Growth*" at bounding box center [353, 180] width 141 height 19
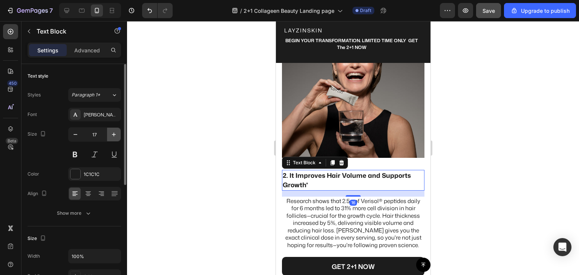
click at [112, 133] on icon "button" at bounding box center [114, 135] width 8 height 8
type input "18"
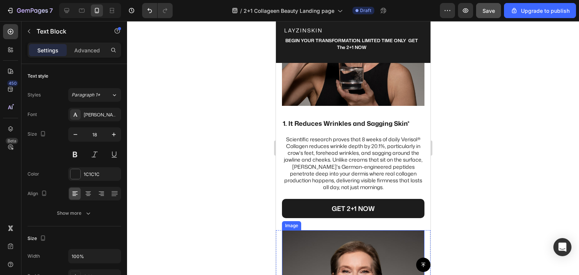
scroll to position [834, 0]
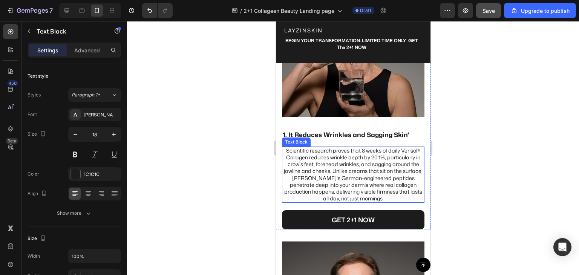
click at [301, 179] on p "Scientific research proves that 8 weeks of daily Verisol® Collagen reduces wrin…" at bounding box center [353, 175] width 141 height 55
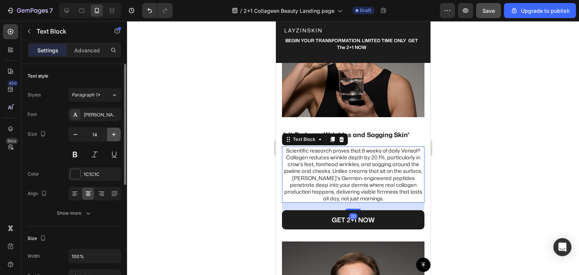
click at [114, 134] on icon "button" at bounding box center [114, 135] width 4 height 4
type input "15"
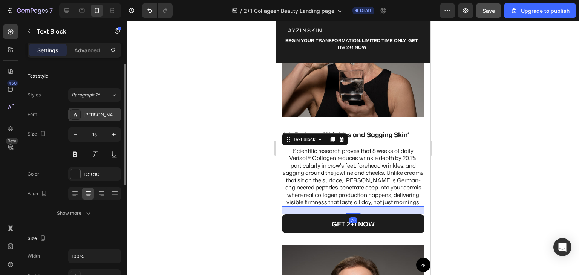
click at [111, 114] on div "Mona Sans" at bounding box center [101, 115] width 35 height 7
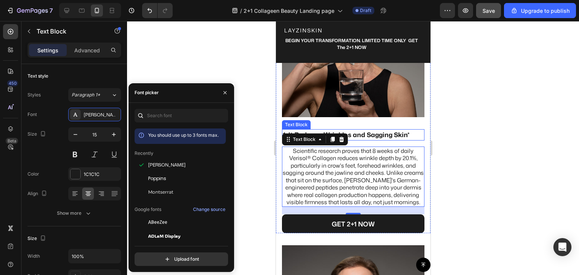
click at [350, 140] on p "1. It Reduces Wrinkles and Sagging Skin*" at bounding box center [353, 135] width 141 height 10
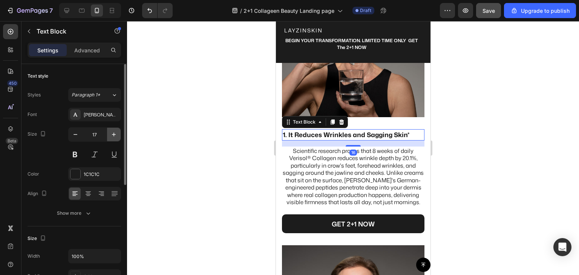
click at [111, 134] on icon "button" at bounding box center [114, 135] width 8 height 8
type input "18"
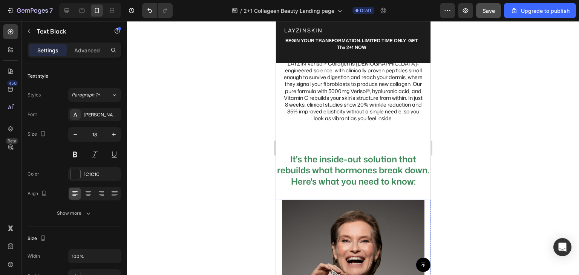
scroll to position [607, 0]
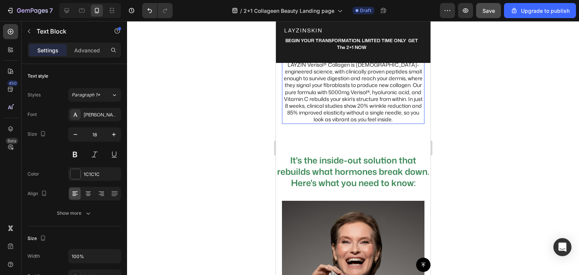
click at [343, 120] on p "LAYZIN Verisol® Collagen is [DEMOGRAPHIC_DATA]-engineered science, with clinica…" at bounding box center [353, 92] width 141 height 62
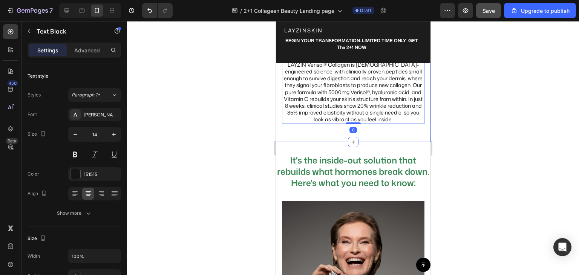
click at [336, 135] on div "Your body has already lost +30% of its collagen. Here's the truth no one tells …" at bounding box center [353, 13] width 155 height 258
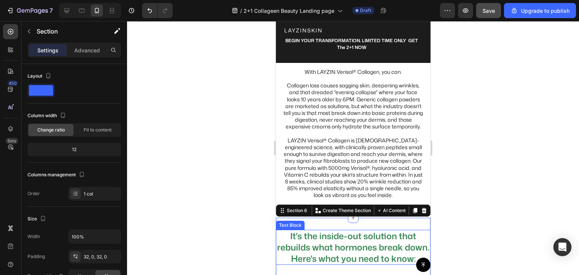
scroll to position [494, 0]
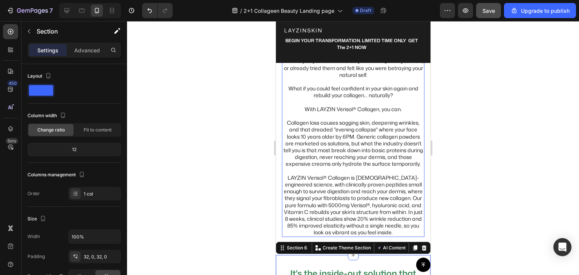
click at [310, 200] on p "LAYZIN Verisol® Collagen is [DEMOGRAPHIC_DATA]-engineered science, with clinica…" at bounding box center [353, 206] width 141 height 62
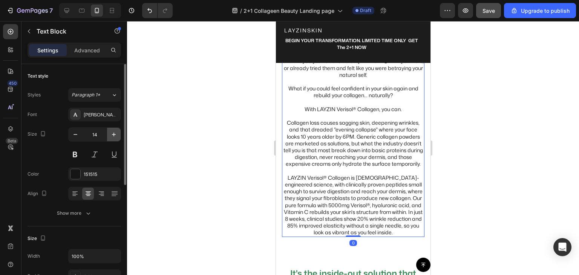
click at [115, 135] on icon "button" at bounding box center [114, 135] width 8 height 8
type input "15"
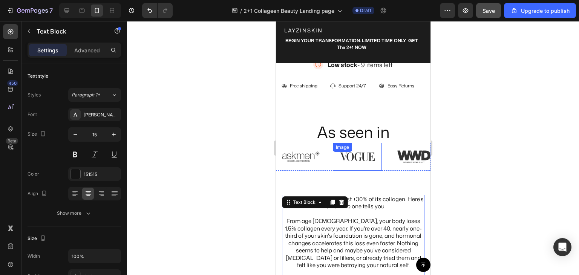
scroll to position [306, 0]
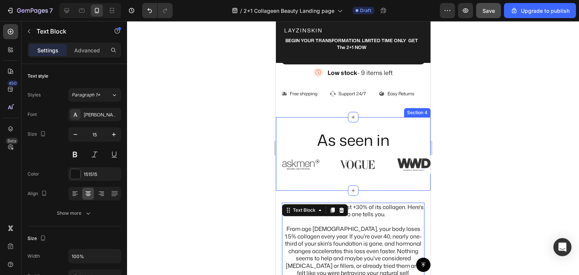
click at [323, 177] on div "As seen in Heading Image Image Image Image Image Image Image Image Image Image …" at bounding box center [353, 154] width 155 height 74
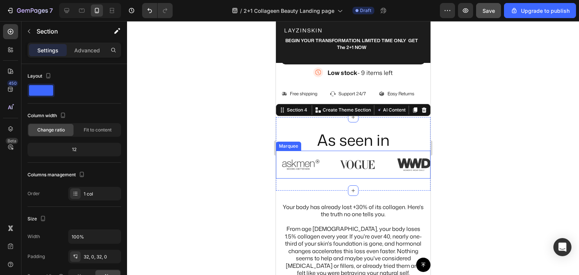
click at [326, 172] on div "Image" at bounding box center [304, 165] width 57 height 28
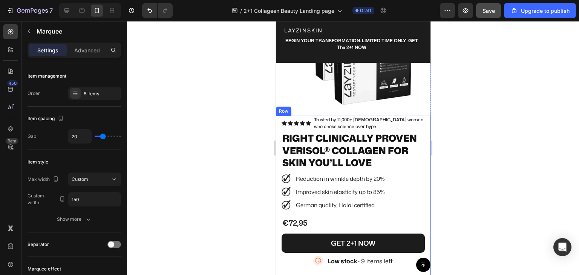
scroll to position [42, 0]
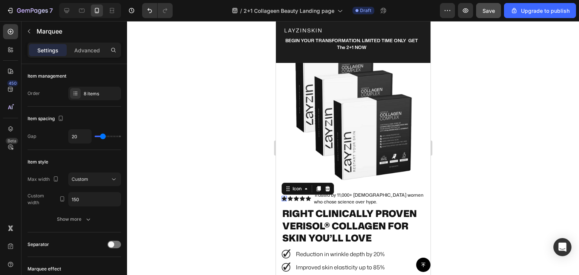
click at [284, 196] on icon at bounding box center [283, 198] width 5 height 5
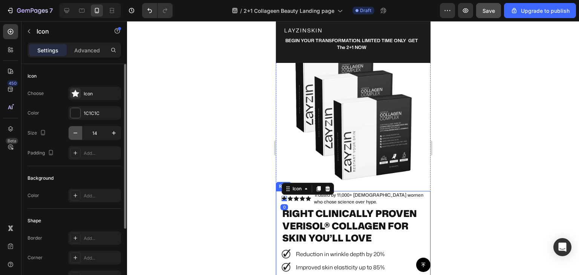
click at [75, 134] on icon "button" at bounding box center [76, 133] width 8 height 8
type input "12"
click at [288, 196] on div "Icon" at bounding box center [289, 198] width 5 height 5
click at [71, 133] on button "button" at bounding box center [76, 133] width 14 height 14
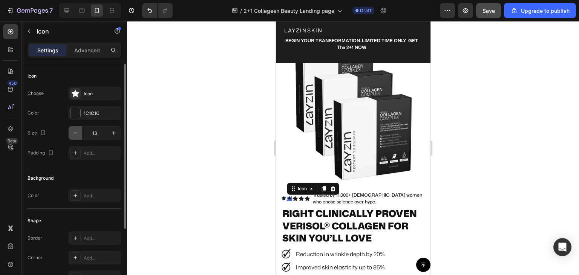
click at [71, 133] on button "button" at bounding box center [76, 133] width 14 height 14
type input "12"
click at [294, 196] on icon at bounding box center [294, 198] width 5 height 5
click at [75, 135] on icon "button" at bounding box center [76, 133] width 8 height 8
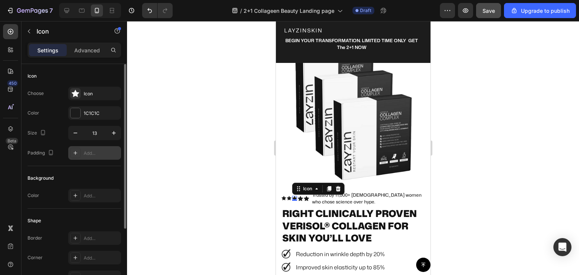
type input "12"
click at [299, 196] on div "Icon" at bounding box center [299, 198] width 5 height 5
click at [78, 132] on icon "button" at bounding box center [76, 133] width 8 height 8
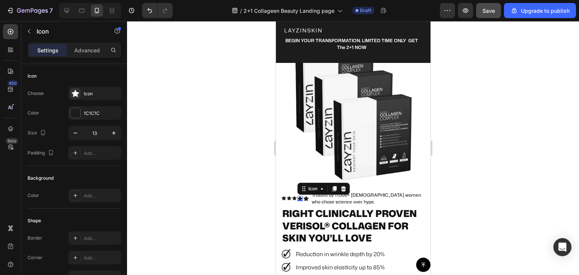
type input "12"
click at [305, 196] on icon at bounding box center [305, 198] width 5 height 5
click at [75, 137] on button "button" at bounding box center [76, 133] width 14 height 14
type input "12"
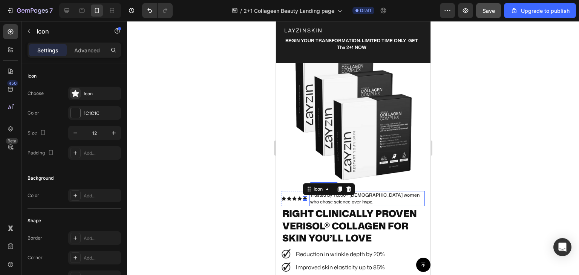
click at [357, 196] on p "Trusted by 11,000+ [DEMOGRAPHIC_DATA] women who chose science over hype." at bounding box center [367, 199] width 114 height 14
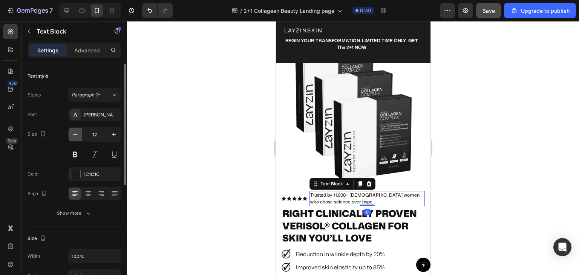
click at [74, 136] on icon "button" at bounding box center [76, 135] width 8 height 8
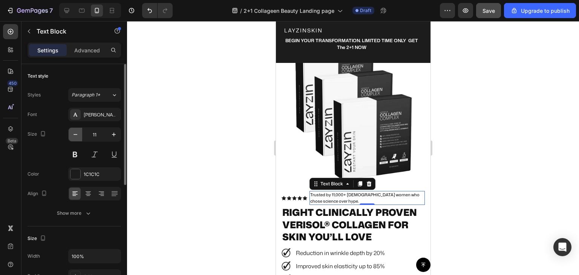
click at [74, 136] on icon "button" at bounding box center [76, 135] width 8 height 8
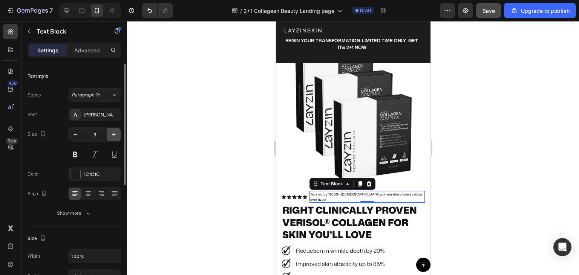
click at [115, 135] on icon "button" at bounding box center [114, 135] width 8 height 8
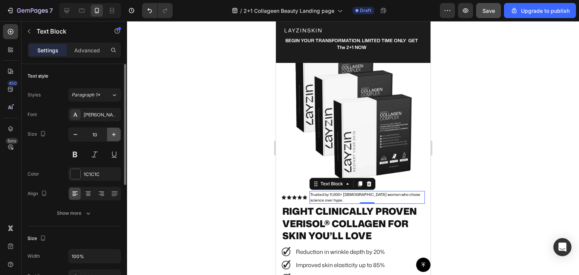
click at [115, 135] on icon "button" at bounding box center [114, 135] width 8 height 8
type input "12"
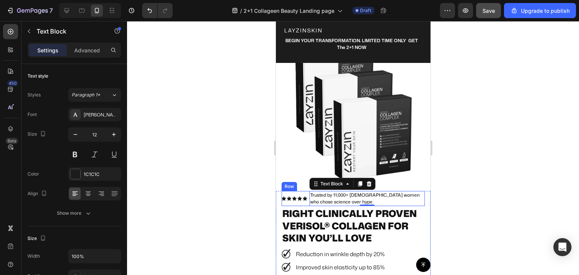
click at [307, 200] on div "Icon Icon Icon Icon Icon Icon List Trusted by 11,000+ Dutch women who chose sci…" at bounding box center [352, 198] width 143 height 15
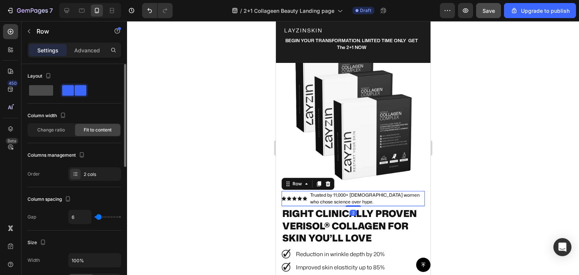
click at [43, 91] on span at bounding box center [41, 90] width 24 height 11
type input "0"
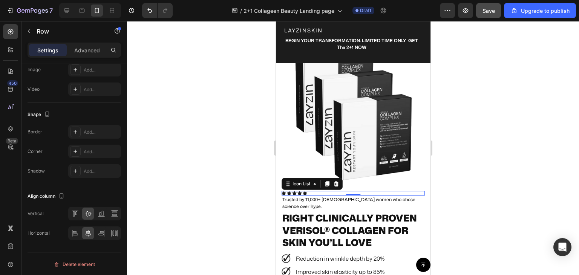
scroll to position [0, 0]
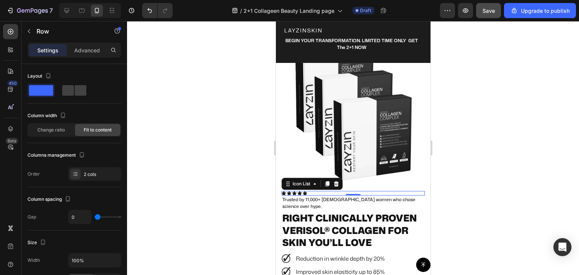
click at [360, 191] on div "Icon Icon Icon Icon Icon" at bounding box center [352, 193] width 143 height 5
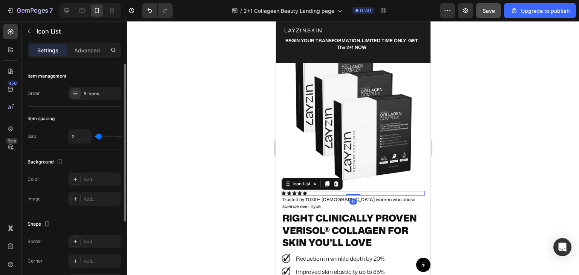
scroll to position [110, 0]
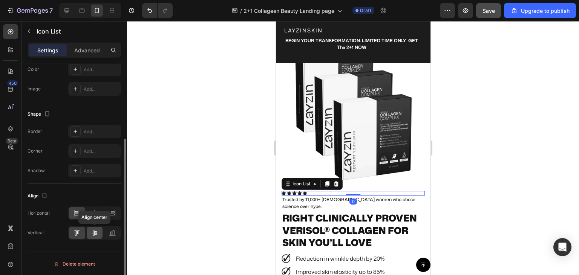
click at [92, 231] on icon at bounding box center [95, 233] width 8 height 8
click at [95, 212] on icon at bounding box center [94, 213] width 5 height 7
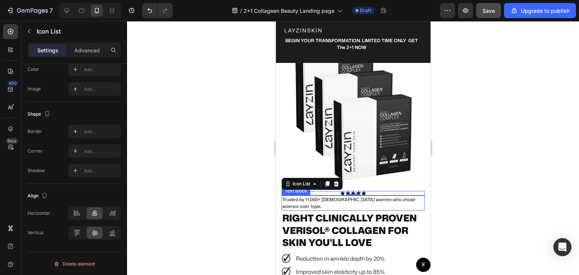
click at [329, 197] on p "Trusted by 11,000+ [DEMOGRAPHIC_DATA] women who chose science over hype." at bounding box center [353, 204] width 142 height 14
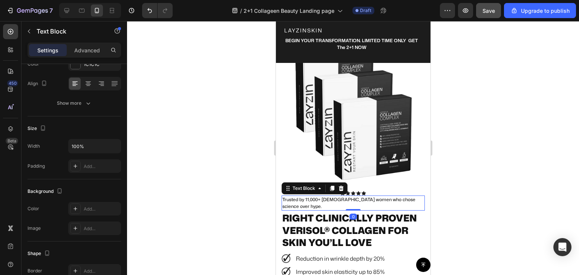
scroll to position [0, 0]
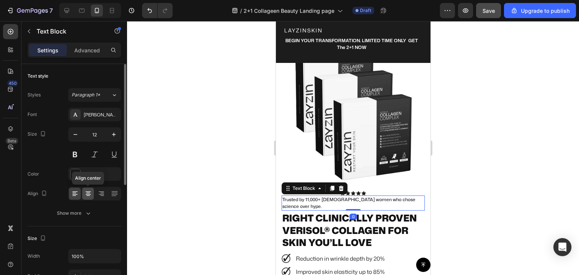
click at [89, 195] on icon at bounding box center [89, 194] width 8 height 8
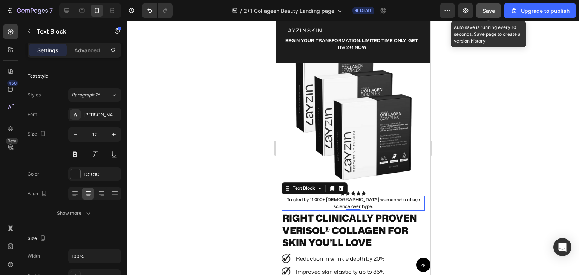
click at [493, 9] on span "Save" at bounding box center [489, 11] width 12 height 6
click at [391, 177] on img at bounding box center [353, 114] width 155 height 155
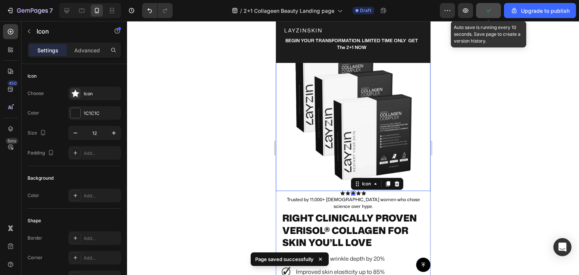
click at [337, 181] on img at bounding box center [353, 114] width 155 height 155
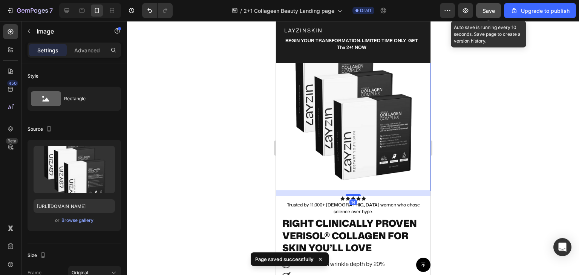
drag, startPoint x: 345, startPoint y: 184, endPoint x: 346, endPoint y: 190, distance: 5.3
click at [346, 194] on div at bounding box center [353, 195] width 15 height 2
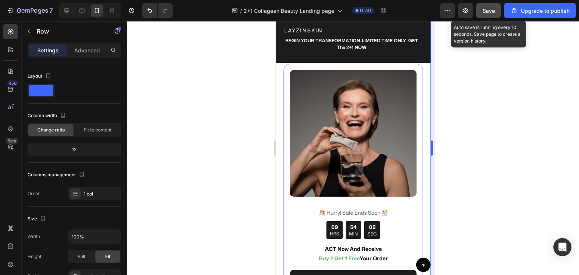
scroll to position [3048, 0]
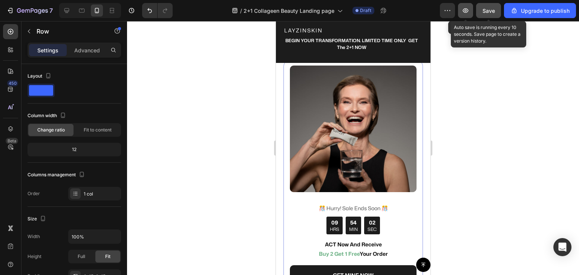
click at [469, 11] on icon "button" at bounding box center [466, 11] width 8 height 8
click at [65, 11] on icon at bounding box center [67, 10] width 5 height 5
type input "1200"
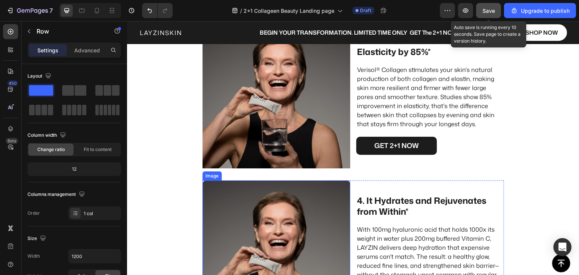
scroll to position [1036, 0]
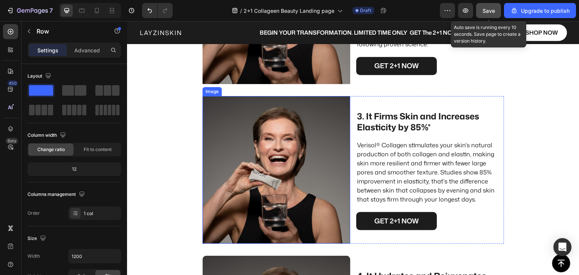
click at [283, 178] on img at bounding box center [277, 170] width 148 height 148
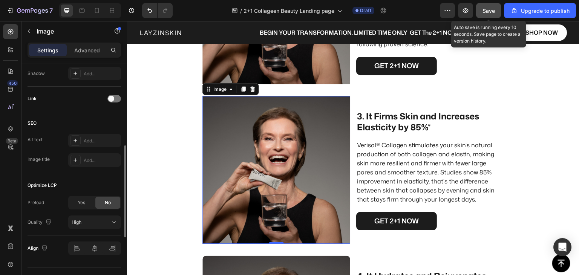
scroll to position [264, 0]
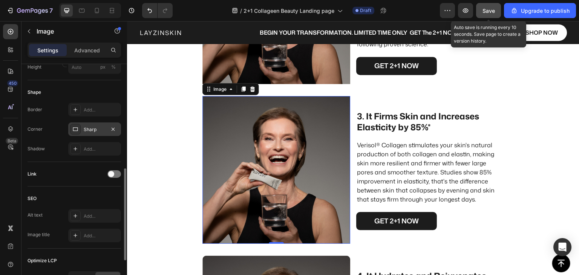
click at [84, 128] on div "Sharp" at bounding box center [95, 129] width 22 height 7
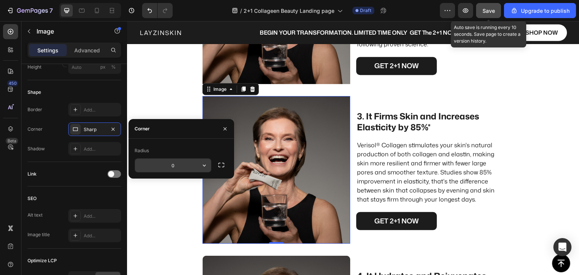
click at [177, 164] on input "0" at bounding box center [173, 166] width 76 height 14
type input "10"
click at [102, 165] on div "Link" at bounding box center [75, 174] width 94 height 25
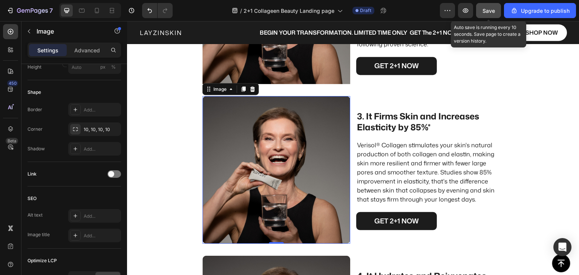
scroll to position [960, 0]
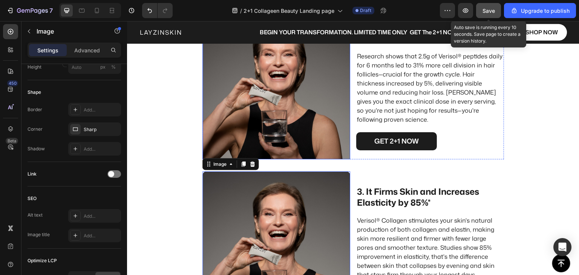
click at [254, 115] on img at bounding box center [277, 86] width 148 height 148
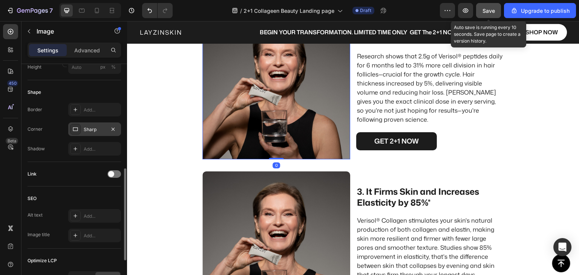
click at [95, 130] on div "Sharp" at bounding box center [95, 129] width 22 height 7
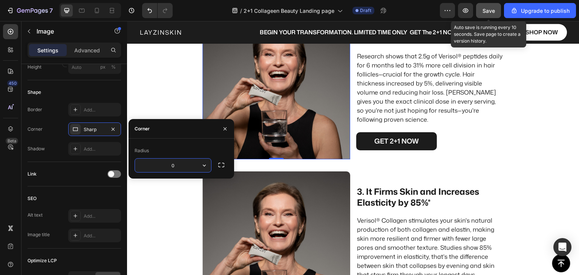
click at [173, 165] on input "0" at bounding box center [173, 166] width 76 height 14
type input "10"
click at [92, 165] on div "Link" at bounding box center [75, 174] width 94 height 25
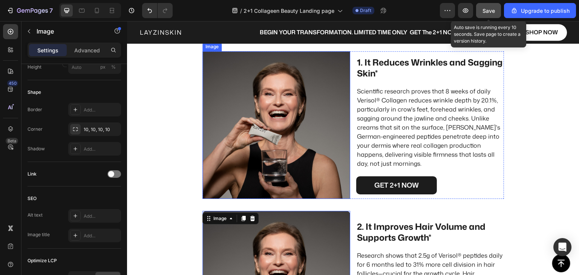
scroll to position [734, 0]
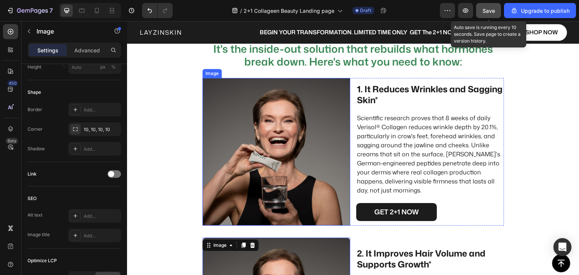
click at [255, 141] on img at bounding box center [277, 152] width 148 height 148
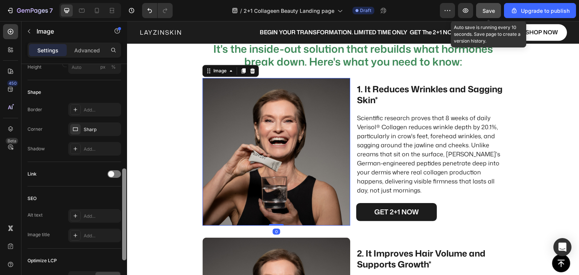
drag, startPoint x: 89, startPoint y: 132, endPoint x: 124, endPoint y: 163, distance: 46.5
click at [91, 133] on div "Sharp" at bounding box center [94, 130] width 53 height 14
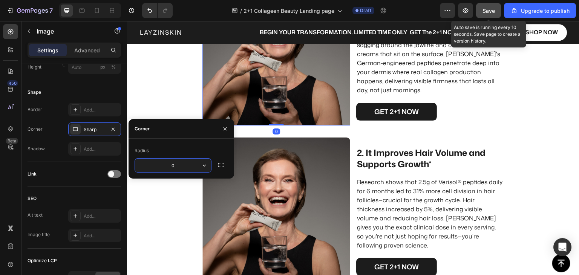
click at [167, 163] on input "0" at bounding box center [173, 166] width 76 height 14
type input "10"
click at [86, 169] on div "Link" at bounding box center [75, 174] width 94 height 12
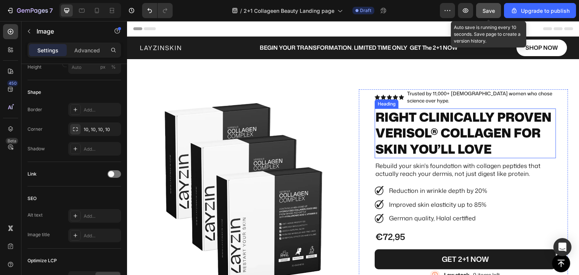
scroll to position [0, 0]
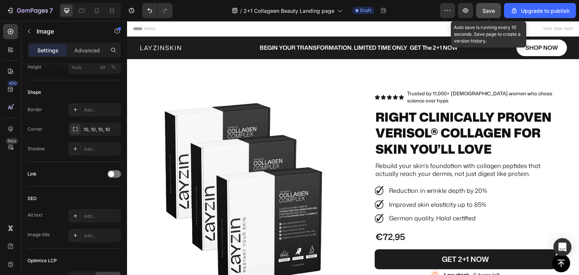
click at [492, 9] on span "Save" at bounding box center [489, 11] width 12 height 6
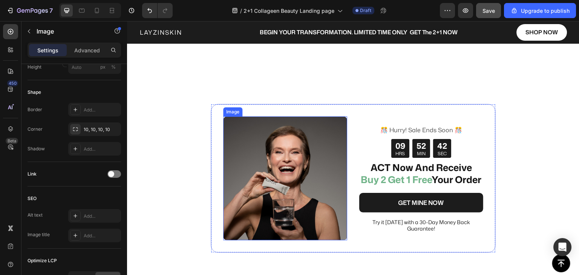
scroll to position [2180, 0]
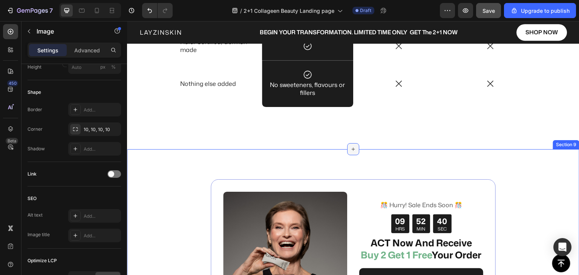
click at [350, 150] on icon at bounding box center [353, 149] width 6 height 6
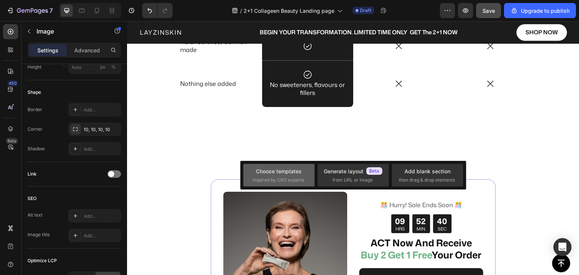
click at [279, 172] on div "Choose templates" at bounding box center [279, 171] width 46 height 8
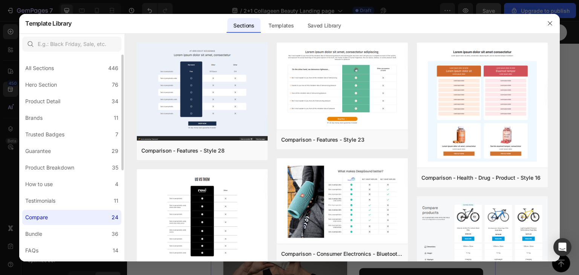
scroll to position [75, 0]
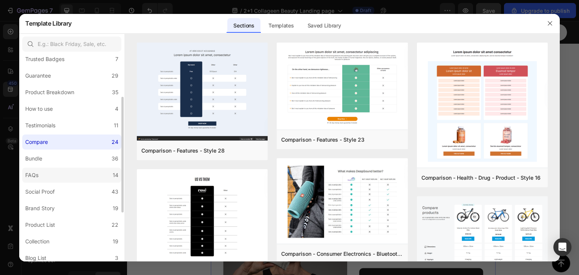
click at [46, 174] on label "FAQs 14" at bounding box center [71, 175] width 99 height 15
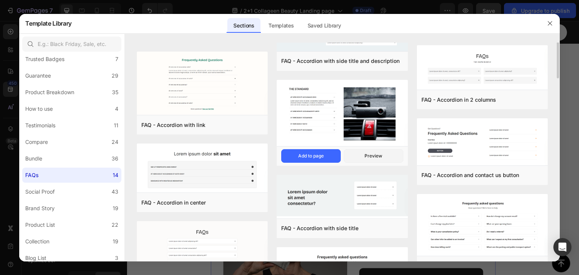
scroll to position [0, 0]
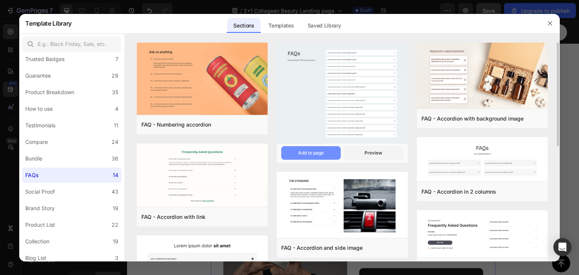
click at [315, 153] on div "Add to page" at bounding box center [311, 153] width 26 height 7
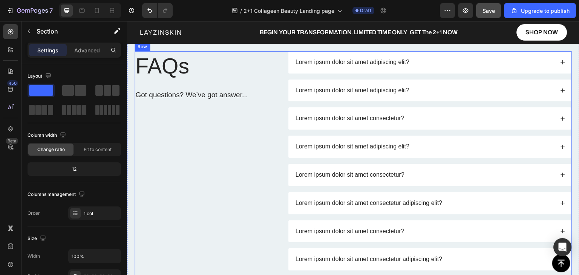
scroll to position [2196, 0]
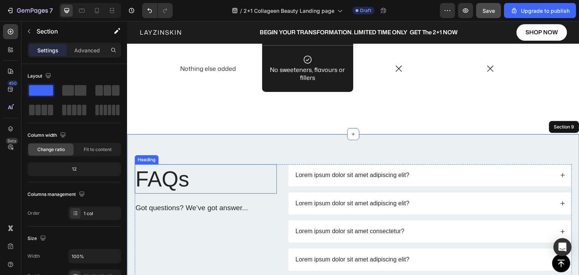
click at [271, 178] on h2 "FAQs" at bounding box center [206, 178] width 142 height 29
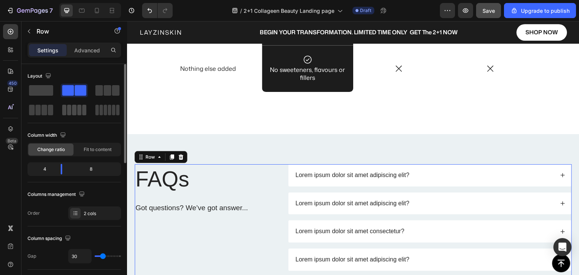
drag, startPoint x: 39, startPoint y: 88, endPoint x: 80, endPoint y: 109, distance: 46.4
click at [39, 88] on span at bounding box center [41, 90] width 24 height 11
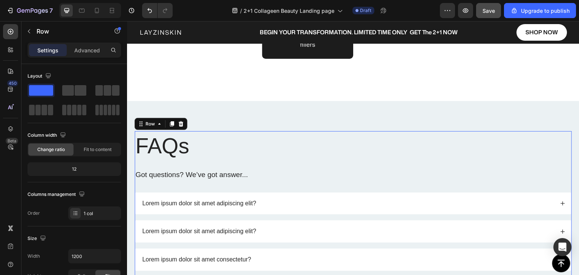
scroll to position [2233, 0]
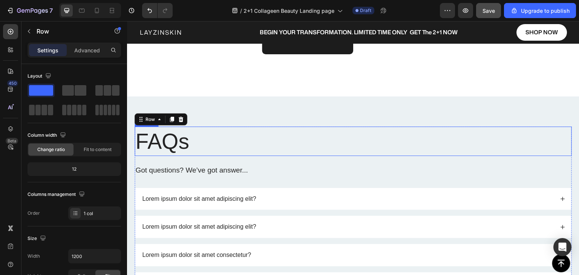
click at [180, 144] on h2 "FAQs" at bounding box center [354, 141] width 438 height 29
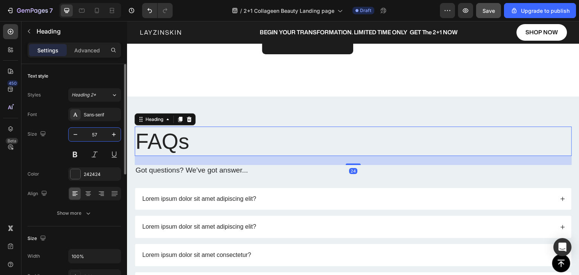
click at [98, 133] on input "57" at bounding box center [94, 135] width 25 height 14
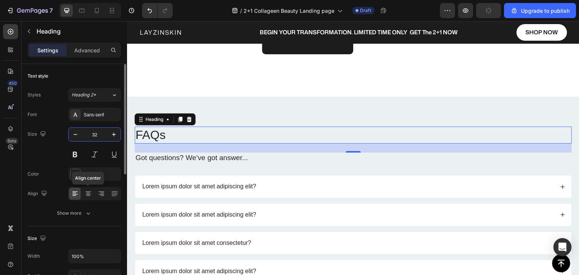
type input "32"
click at [88, 194] on icon at bounding box center [89, 194] width 8 height 8
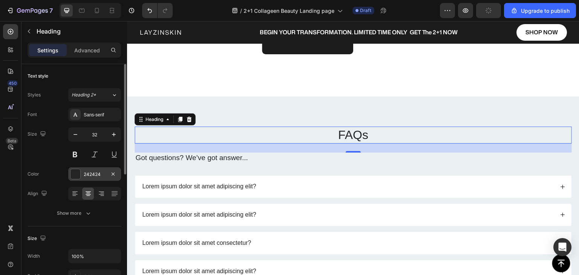
click at [87, 175] on div "242424" at bounding box center [95, 174] width 22 height 7
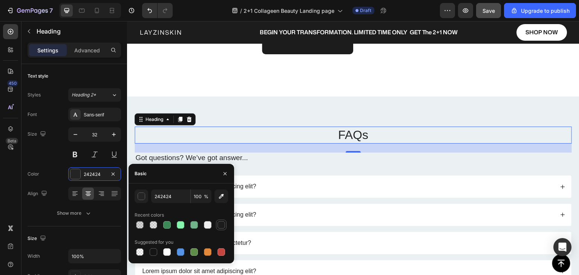
click at [220, 229] on div at bounding box center [222, 225] width 8 height 8
type input "1C1C1C"
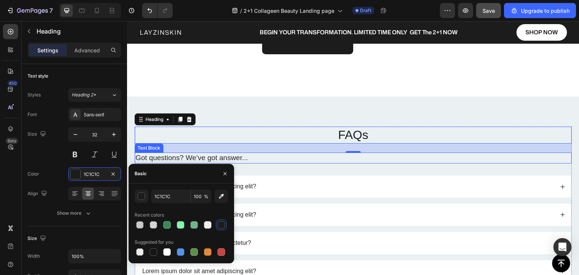
click at [216, 155] on p "Got questions? We’ve got answer..." at bounding box center [353, 158] width 436 height 9
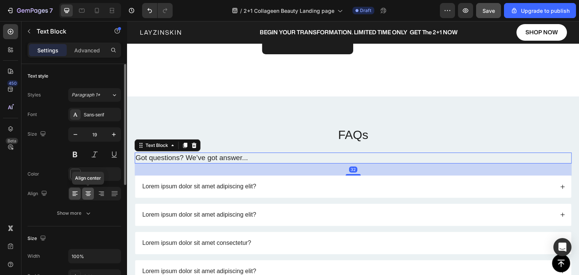
click at [83, 192] on div at bounding box center [88, 194] width 12 height 12
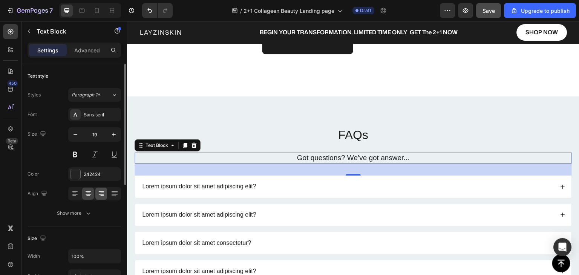
drag, startPoint x: 95, startPoint y: 177, endPoint x: 104, endPoint y: 194, distance: 19.2
click at [95, 177] on div "242424" at bounding box center [101, 174] width 35 height 7
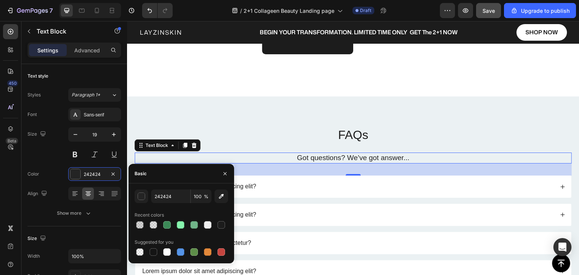
drag, startPoint x: 219, startPoint y: 224, endPoint x: 228, endPoint y: 224, distance: 9.4
click at [218, 224] on div at bounding box center [222, 225] width 8 height 8
type input "1C1C1C"
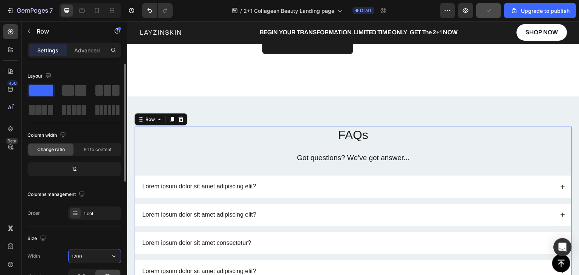
click at [80, 251] on input "1200" at bounding box center [95, 257] width 52 height 14
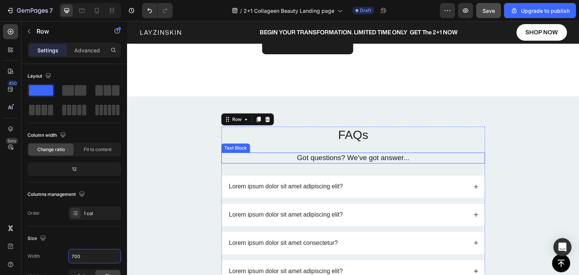
type input "700"
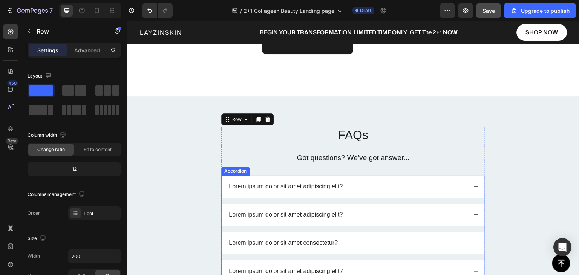
click at [384, 189] on div "Lorem ipsum dolor sit amet adipiscing elit?" at bounding box center [348, 187] width 240 height 10
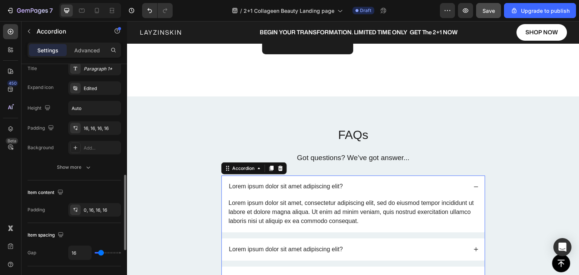
scroll to position [264, 0]
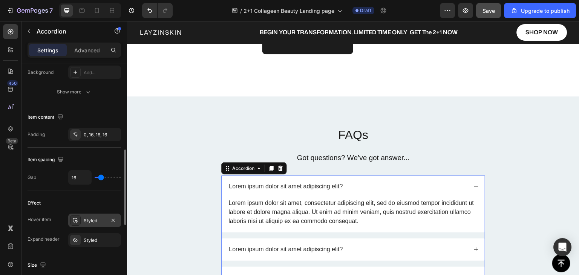
click at [74, 218] on icon at bounding box center [75, 220] width 5 height 5
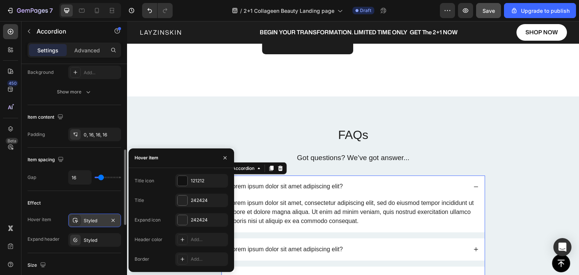
click at [74, 218] on icon at bounding box center [75, 220] width 5 height 5
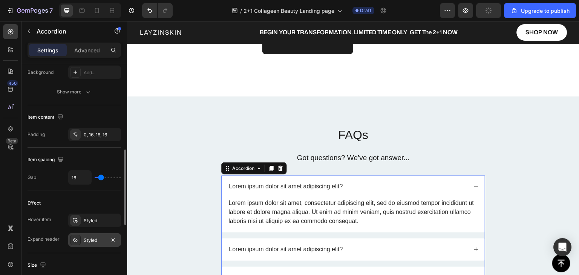
click at [80, 241] on div at bounding box center [75, 240] width 11 height 11
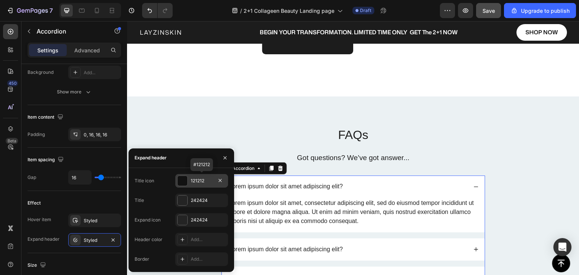
click at [183, 182] on div at bounding box center [183, 181] width 10 height 10
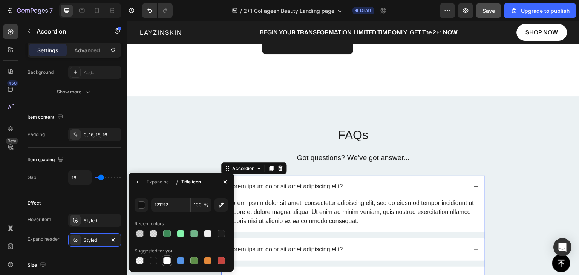
click at [167, 262] on div at bounding box center [167, 261] width 8 height 8
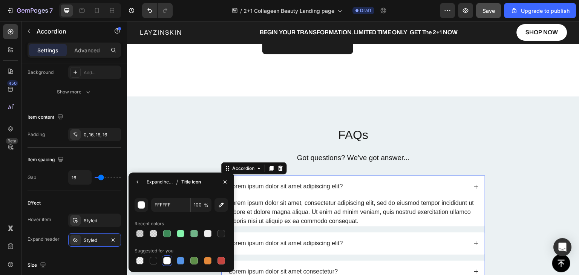
click at [157, 181] on div "Expand header" at bounding box center [160, 182] width 26 height 7
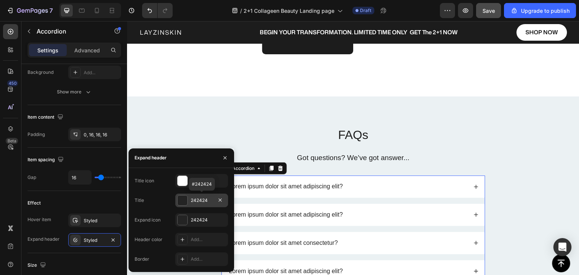
click at [182, 200] on div at bounding box center [183, 201] width 10 height 10
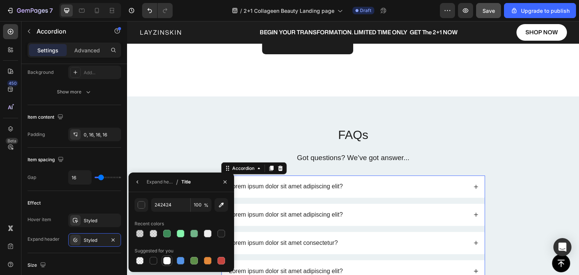
click at [165, 258] on div at bounding box center [167, 261] width 8 height 8
type input "FFFFFF"
click at [159, 181] on div "Expand header" at bounding box center [160, 182] width 26 height 7
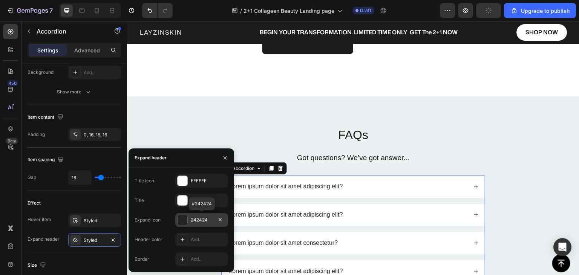
click at [181, 221] on div at bounding box center [183, 220] width 10 height 10
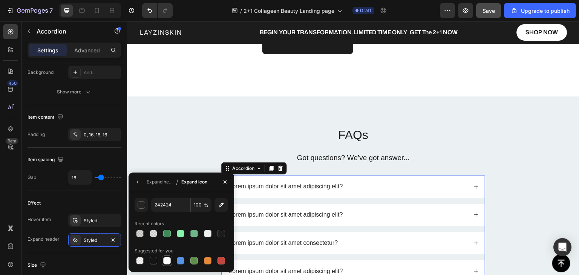
click at [164, 261] on div at bounding box center [167, 261] width 8 height 8
click at [160, 183] on div "Expand header" at bounding box center [160, 182] width 26 height 7
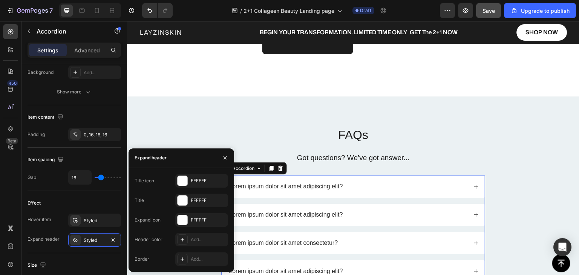
click at [357, 185] on div "Lorem ipsum dolor sit amet adipiscing elit?" at bounding box center [348, 187] width 240 height 10
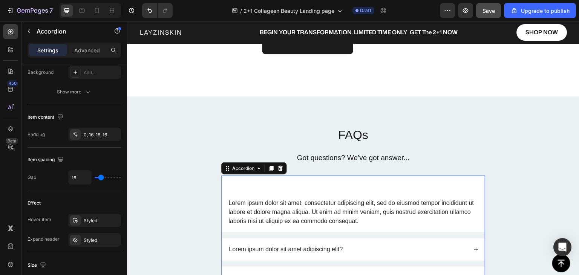
click at [357, 186] on div "Lorem ipsum dolor sit amet adipiscing elit?" at bounding box center [348, 187] width 240 height 10
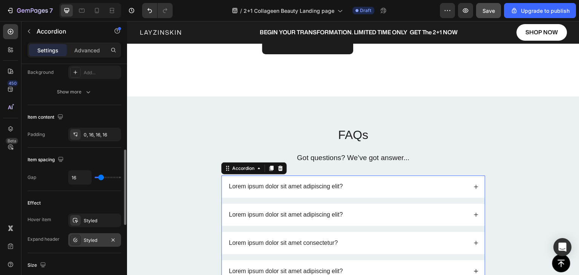
click at [77, 240] on icon at bounding box center [75, 240] width 6 height 6
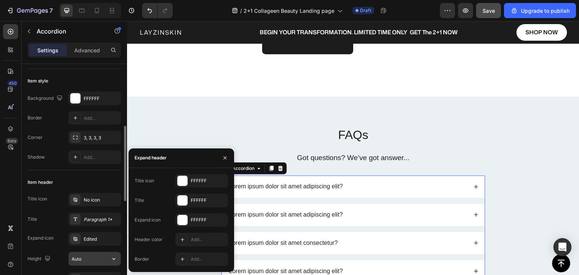
scroll to position [75, 0]
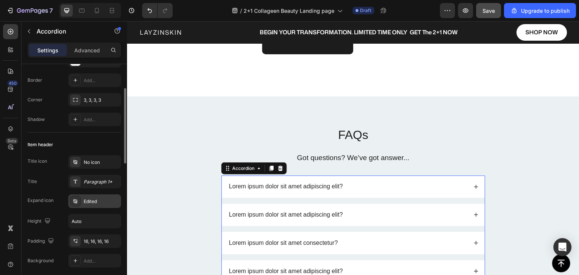
click at [74, 203] on icon at bounding box center [75, 201] width 6 height 6
click at [364, 187] on div "Lorem ipsum dolor sit amet adipiscing elit?" at bounding box center [348, 187] width 240 height 10
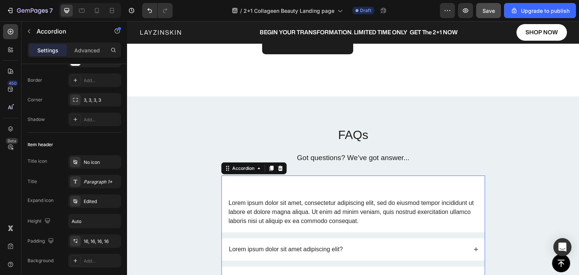
click at [364, 187] on div "Lorem ipsum dolor sit amet adipiscing elit?" at bounding box center [348, 187] width 240 height 10
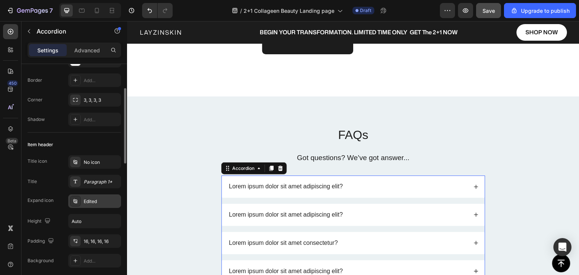
click at [74, 201] on icon at bounding box center [75, 201] width 6 height 6
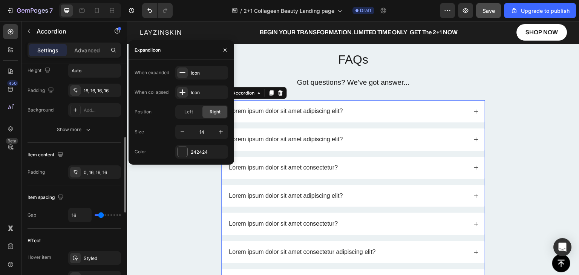
scroll to position [302, 0]
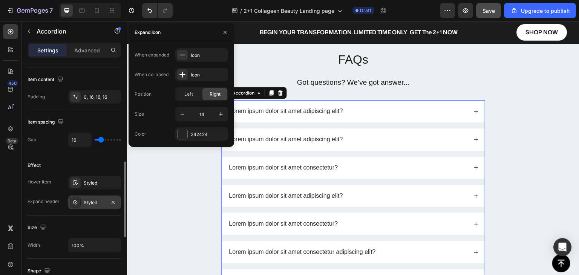
click at [77, 201] on icon at bounding box center [75, 203] width 6 height 6
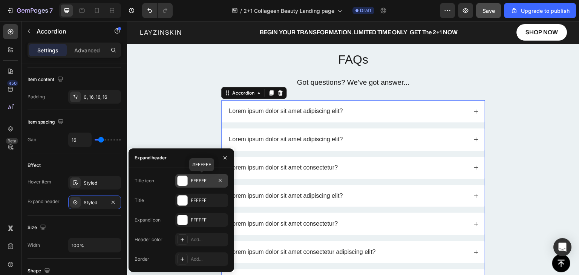
click at [178, 181] on div at bounding box center [183, 181] width 10 height 10
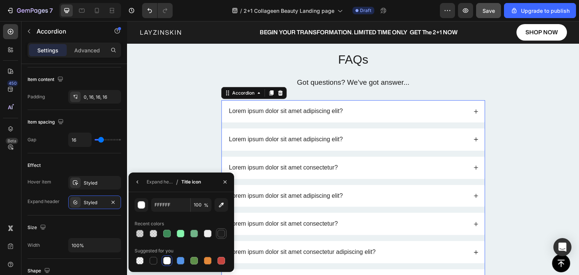
drag, startPoint x: 220, startPoint y: 235, endPoint x: 123, endPoint y: 186, distance: 109.3
click at [220, 235] on div at bounding box center [222, 234] width 8 height 8
type input "1C1C1C"
click at [372, 113] on div "Lorem ipsum dolor sit amet adipiscing elit?" at bounding box center [348, 111] width 240 height 10
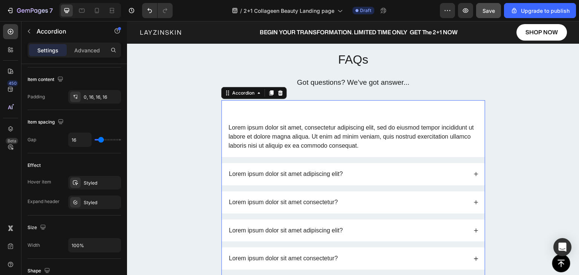
click at [372, 113] on div "Lorem ipsum dolor sit amet adipiscing elit?" at bounding box center [348, 111] width 240 height 10
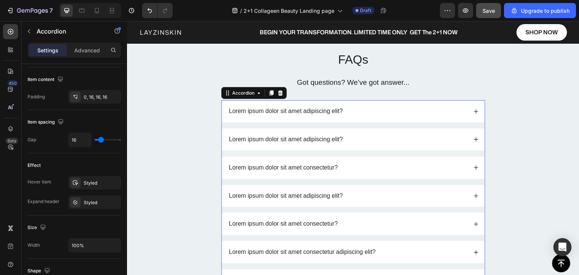
click at [372, 113] on div "Lorem ipsum dolor sit amet adipiscing elit?" at bounding box center [348, 111] width 240 height 10
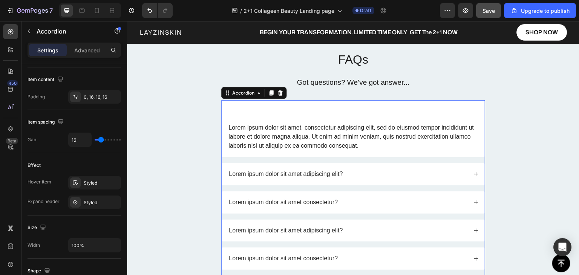
click at [372, 113] on div "Lorem ipsum dolor sit amet adipiscing elit?" at bounding box center [348, 111] width 240 height 10
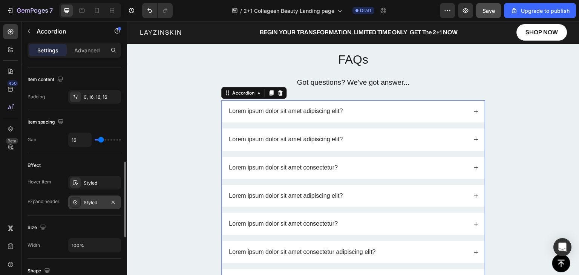
click at [77, 201] on icon at bounding box center [75, 202] width 3 height 2
click at [357, 111] on div "Lorem ipsum dolor sit amet adipiscing elit?" at bounding box center [348, 111] width 240 height 10
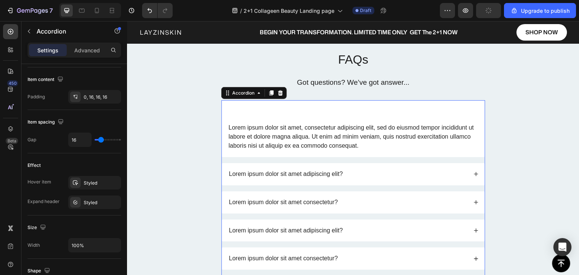
click at [357, 111] on div "Lorem ipsum dolor sit amet adipiscing elit?" at bounding box center [348, 111] width 240 height 10
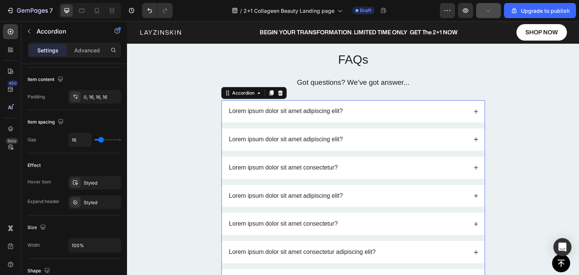
click at [357, 111] on div "Lorem ipsum dolor sit amet adipiscing elit?" at bounding box center [348, 111] width 240 height 10
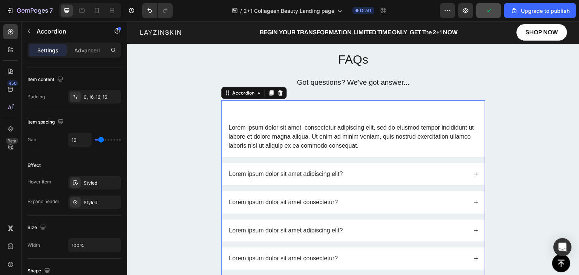
click at [357, 111] on div "Lorem ipsum dolor sit amet adipiscing elit?" at bounding box center [348, 111] width 240 height 10
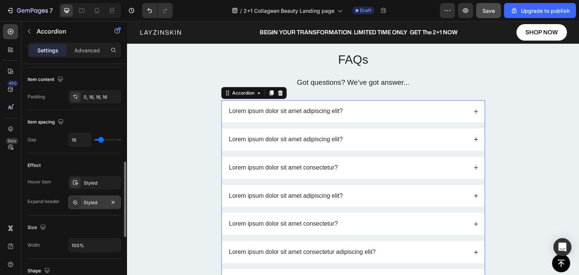
click at [75, 201] on icon at bounding box center [75, 203] width 6 height 6
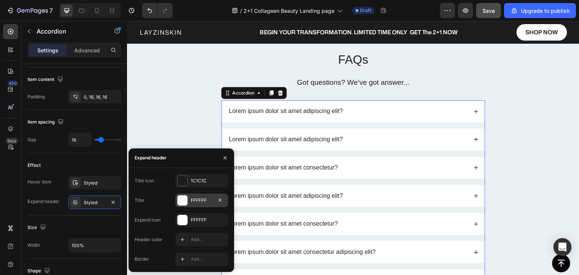
click at [183, 201] on div at bounding box center [183, 201] width 10 height 10
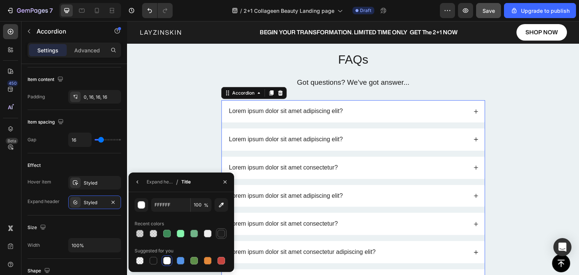
click at [219, 232] on div at bounding box center [222, 234] width 8 height 8
type input "1C1C1C"
click at [157, 179] on div "Expand header" at bounding box center [160, 182] width 26 height 7
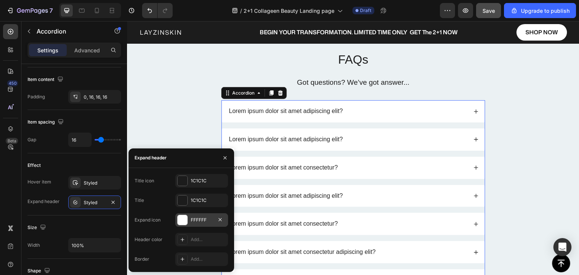
click at [180, 218] on div at bounding box center [183, 220] width 10 height 10
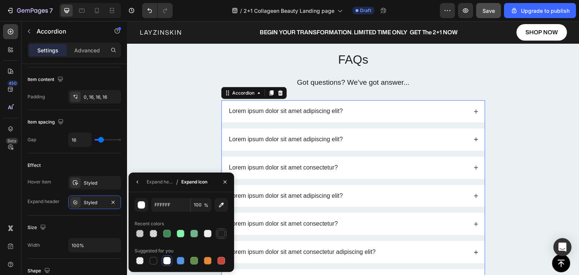
click at [221, 232] on div at bounding box center [222, 234] width 8 height 8
type input "1C1C1C"
click at [103, 166] on div "Effect" at bounding box center [75, 166] width 94 height 12
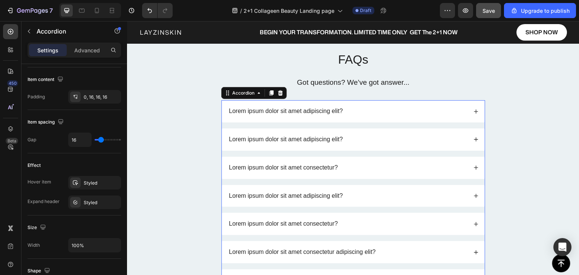
click at [345, 112] on div "Lorem ipsum dolor sit amet adipiscing elit?" at bounding box center [348, 111] width 240 height 10
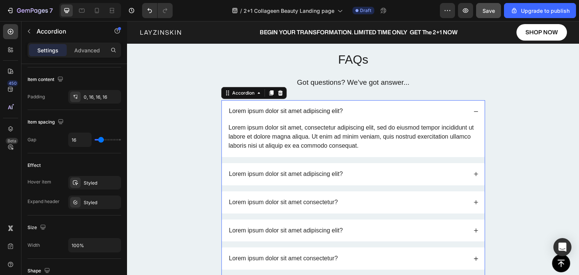
click at [345, 112] on div "Lorem ipsum dolor sit amet adipiscing elit?" at bounding box center [348, 111] width 240 height 10
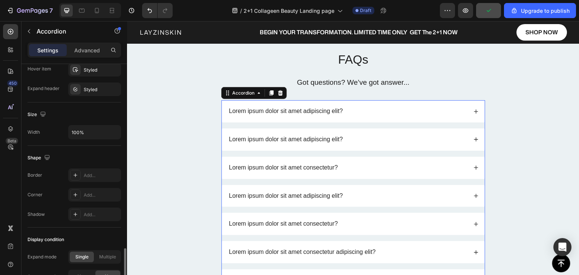
scroll to position [484, 0]
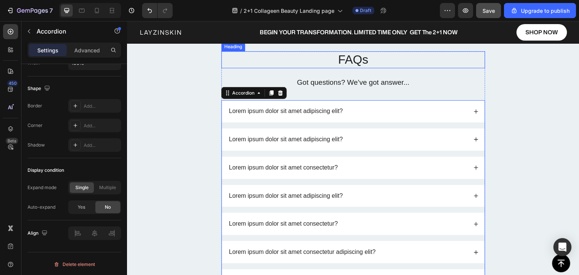
click at [343, 61] on h2 "FAQs" at bounding box center [353, 59] width 264 height 17
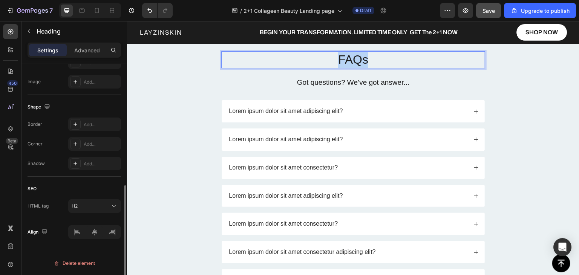
scroll to position [0, 0]
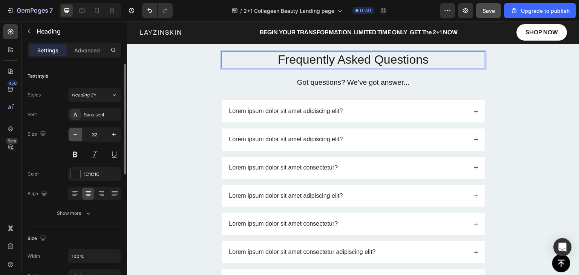
click at [75, 133] on icon "button" at bounding box center [76, 135] width 8 height 8
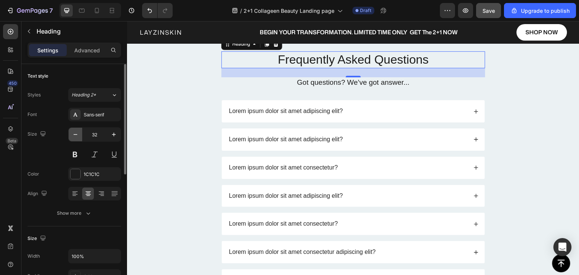
click at [75, 133] on icon "button" at bounding box center [76, 135] width 8 height 8
type input "30"
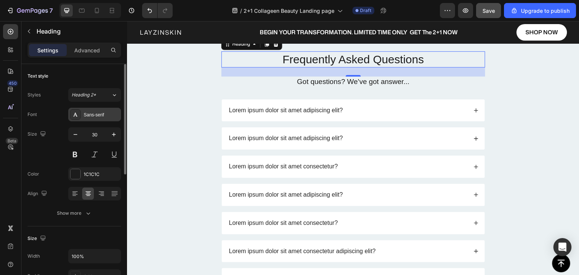
click at [89, 114] on div "Sans-serif" at bounding box center [101, 115] width 35 height 7
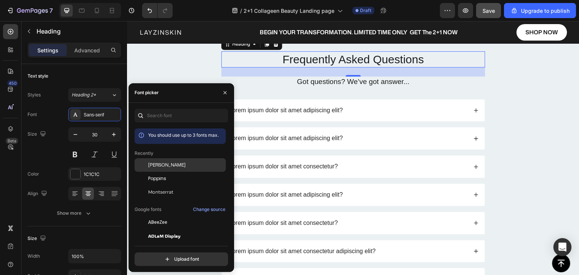
click at [160, 164] on span "Mona Sans" at bounding box center [166, 165] width 37 height 7
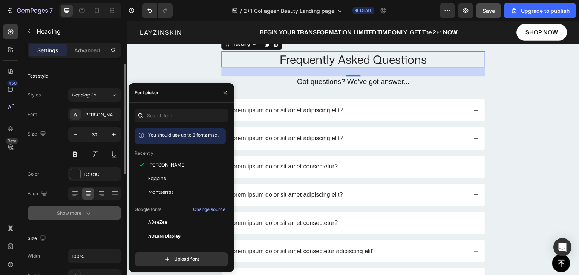
click at [86, 211] on icon "button" at bounding box center [89, 214] width 8 height 8
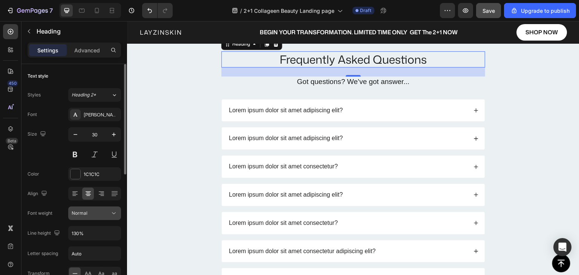
click at [93, 213] on div "Normal" at bounding box center [91, 213] width 38 height 7
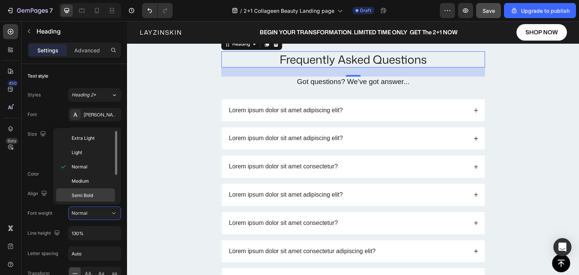
click at [86, 192] on span "Semi Bold" at bounding box center [83, 195] width 22 height 7
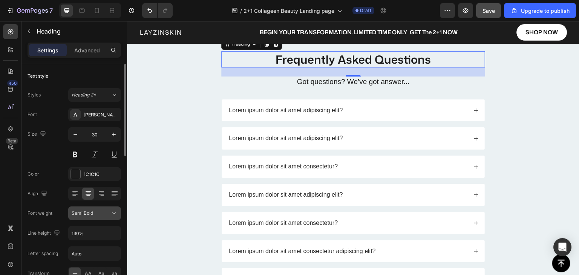
click at [94, 213] on div "Semi Bold" at bounding box center [91, 213] width 38 height 7
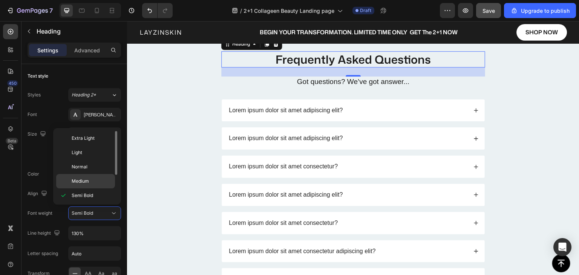
scroll to position [38, 0]
click at [84, 170] on p "Bold" at bounding box center [92, 172] width 40 height 7
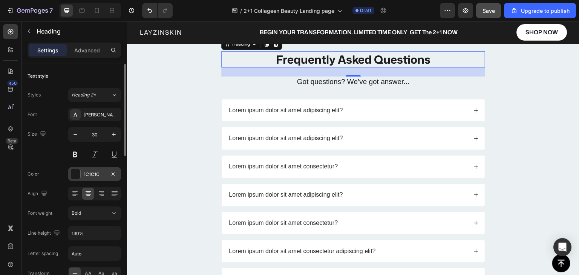
click at [87, 175] on div "1C1C1C" at bounding box center [95, 174] width 22 height 7
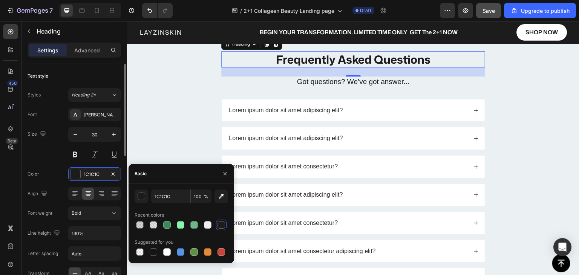
click at [60, 172] on div "Color 1C1C1C" at bounding box center [75, 174] width 94 height 14
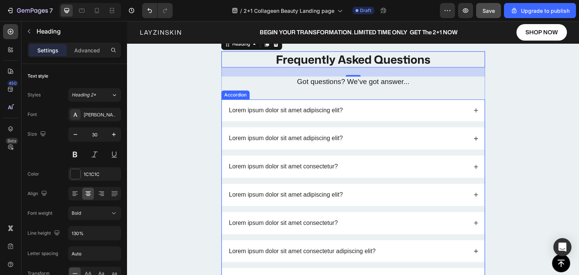
click at [306, 113] on p "Lorem ipsum dolor sit amet adipiscing elit?" at bounding box center [286, 111] width 114 height 8
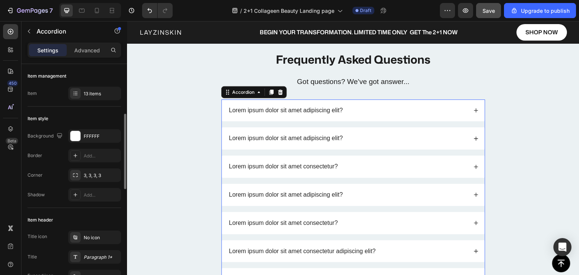
scroll to position [75, 0]
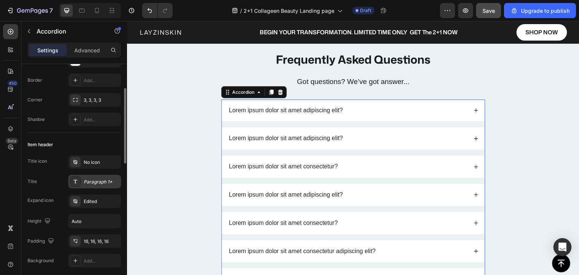
click at [92, 181] on div "Paragraph 1*" at bounding box center [101, 182] width 35 height 7
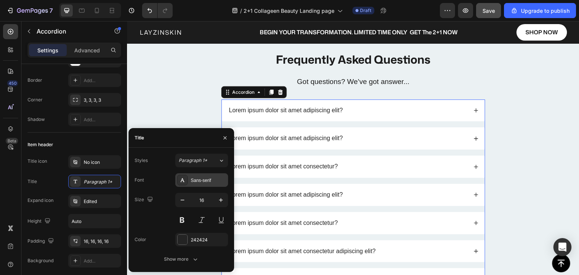
click at [197, 180] on div "Sans-serif" at bounding box center [208, 180] width 35 height 7
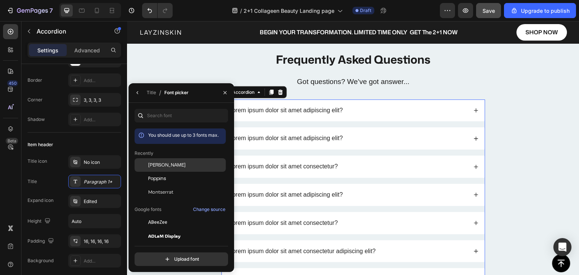
click at [168, 166] on span "Mona Sans" at bounding box center [166, 165] width 37 height 7
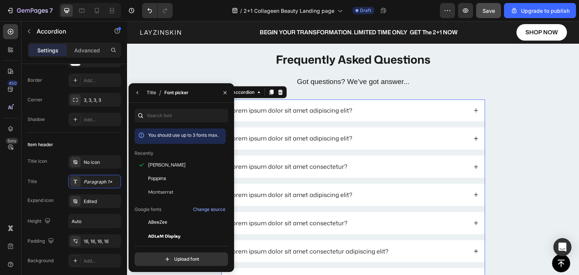
click at [151, 93] on div "Title" at bounding box center [151, 92] width 9 height 7
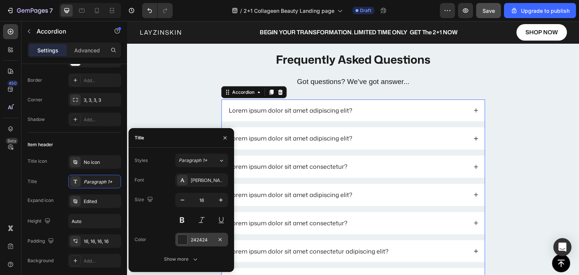
click at [190, 239] on div "242424" at bounding box center [201, 240] width 53 height 14
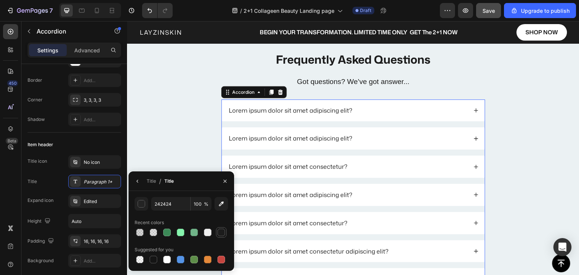
click at [218, 233] on div at bounding box center [222, 233] width 8 height 8
type input "1C1C1C"
click at [293, 112] on p "Lorem ipsum dolor sit amet adipiscing elit?" at bounding box center [290, 111] width 123 height 8
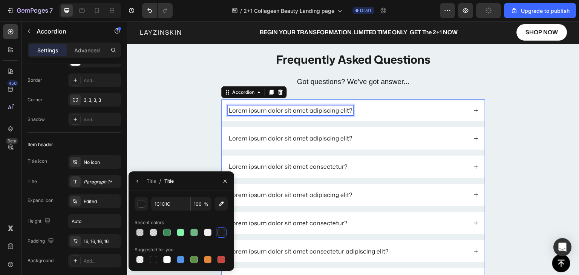
click at [293, 112] on p "Lorem ipsum dolor sit amet adipiscing elit?" at bounding box center [290, 111] width 123 height 8
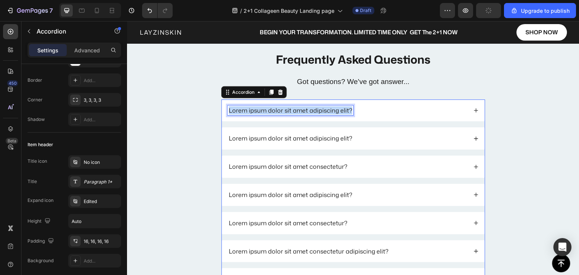
click at [293, 112] on p "Lorem ipsum dolor sit amet adipiscing elit?" at bounding box center [290, 111] width 123 height 8
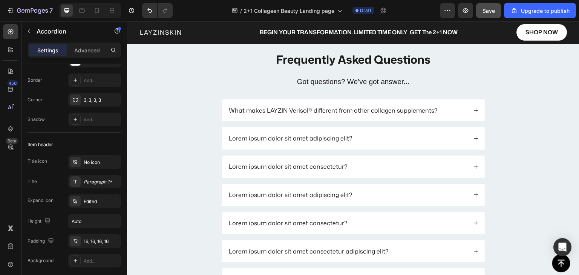
click at [445, 108] on div "What makes LAYZIN Verisol® different from other collagen supplements?" at bounding box center [348, 111] width 240 height 10
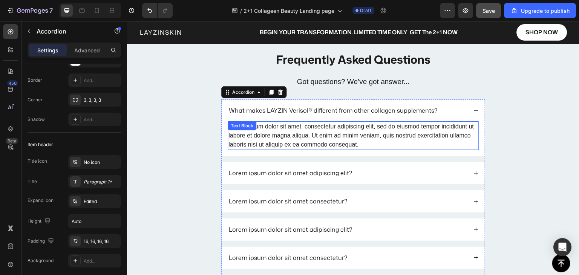
click at [321, 140] on div "Lorem ipsum dolor sit amet, consectetur adipiscing elit, sed do eiusmod tempor …" at bounding box center [353, 135] width 251 height 29
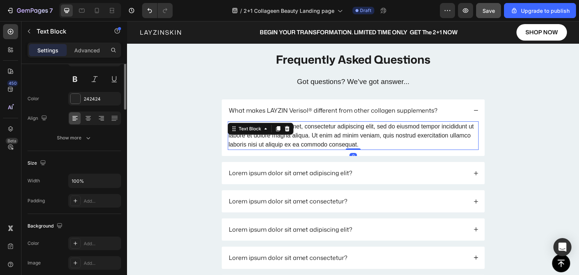
scroll to position [0, 0]
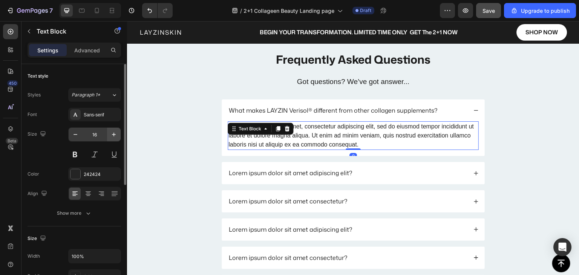
drag, startPoint x: 98, startPoint y: 117, endPoint x: 112, endPoint y: 130, distance: 19.5
click at [99, 117] on div "Sans-serif" at bounding box center [101, 115] width 35 height 7
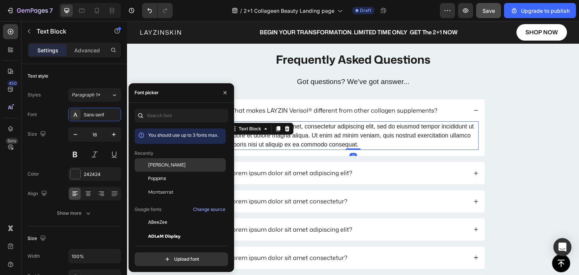
click at [154, 165] on span "Mona Sans" at bounding box center [166, 165] width 37 height 7
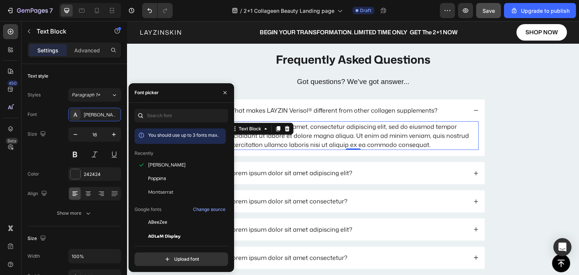
click at [311, 138] on div "Lorem ipsum dolor sit amet, consectetur adipiscing elit, sed do eiusmod tempor …" at bounding box center [353, 135] width 251 height 29
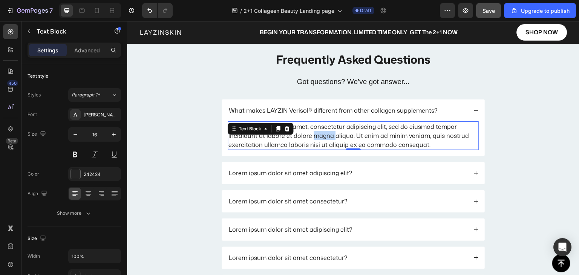
click at [311, 138] on p "Lorem ipsum dolor sit amet, consectetur adipiscing elit, sed do eiusmod tempor …" at bounding box center [354, 135] width 250 height 27
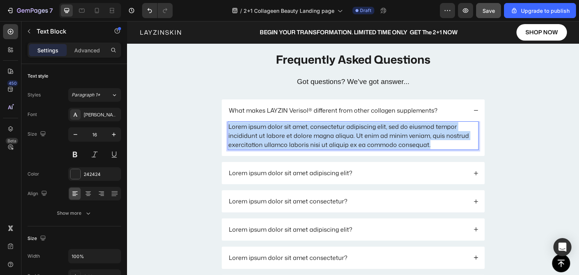
click at [312, 138] on p "Lorem ipsum dolor sit amet, consectetur adipiscing elit, sed do eiusmod tempor …" at bounding box center [354, 135] width 250 height 27
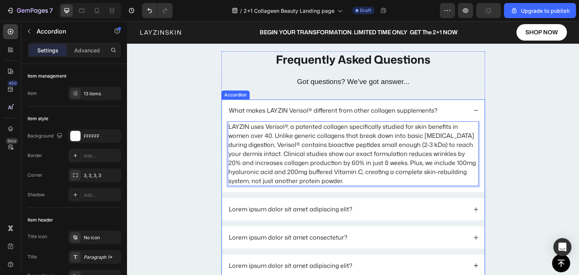
click at [260, 210] on p "Lorem ipsum dolor sit amet adipiscing elit?" at bounding box center [290, 210] width 123 height 8
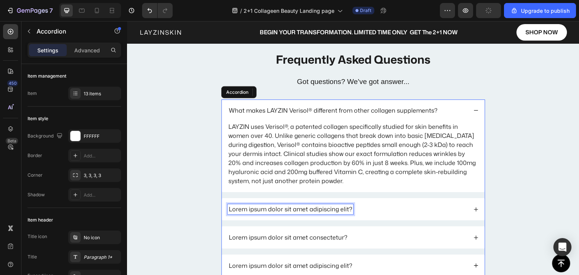
click at [261, 210] on p "Lorem ipsum dolor sit amet adipiscing elit?" at bounding box center [290, 210] width 123 height 8
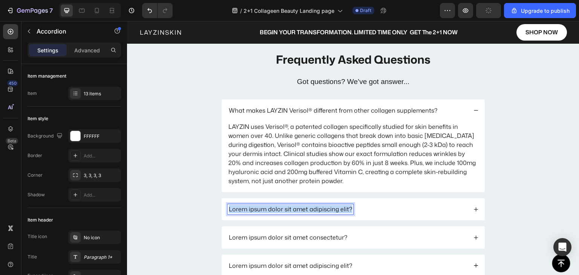
click at [262, 210] on p "Lorem ipsum dolor sit amet adipiscing elit?" at bounding box center [290, 210] width 123 height 8
click at [262, 209] on p "Lorem ipsum dolor sit amet adipiscing elit?" at bounding box center [290, 210] width 123 height 8
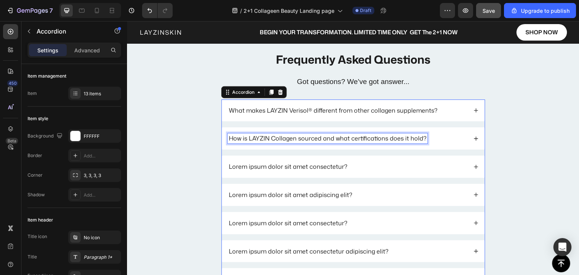
scroll to position [2238, 0]
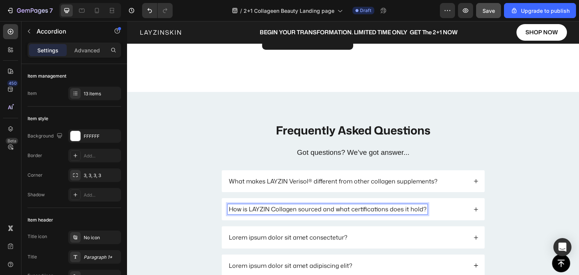
click at [427, 208] on div "How is LAYZIN Collagen sourced and what certifications does it hold?" at bounding box center [348, 209] width 240 height 10
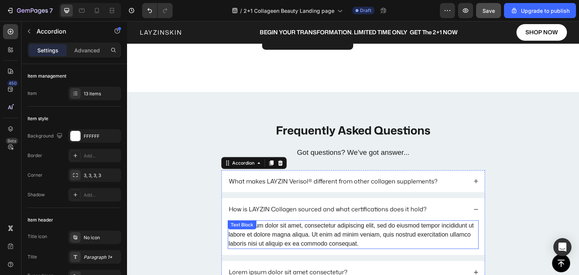
click at [302, 234] on div "Lorem ipsum dolor sit amet, consectetur adipiscing elit, sed do eiusmod tempor …" at bounding box center [353, 235] width 251 height 29
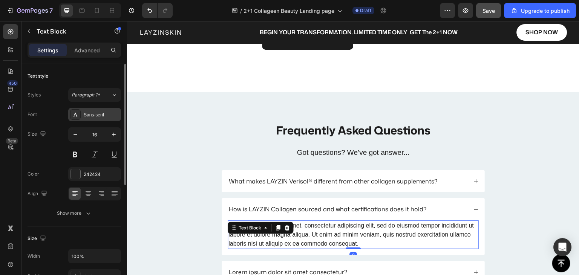
click at [91, 114] on div "Sans-serif" at bounding box center [101, 115] width 35 height 7
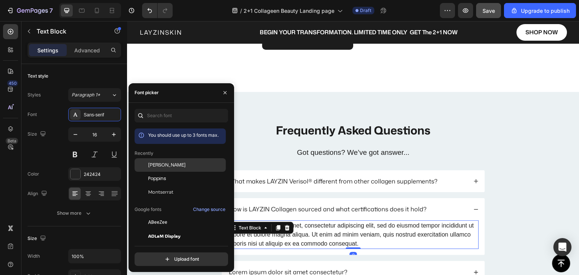
click at [177, 167] on div "Mona Sans" at bounding box center [186, 165] width 76 height 7
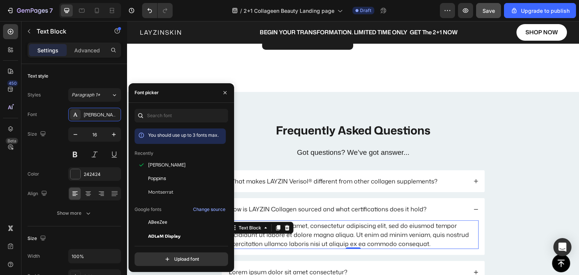
click at [284, 240] on div "Lorem ipsum dolor sit amet, consectetur adipiscing elit, sed do eiusmod tempor …" at bounding box center [353, 235] width 251 height 29
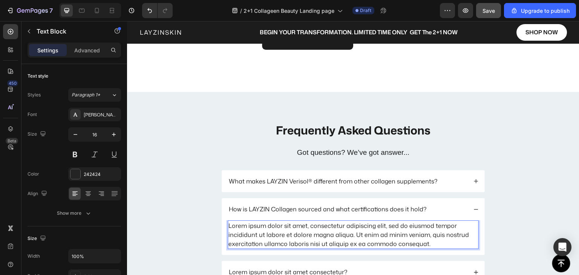
click at [284, 240] on p "Lorem ipsum dolor sit amet, consectetur adipiscing elit, sed do eiusmod tempor …" at bounding box center [354, 234] width 250 height 27
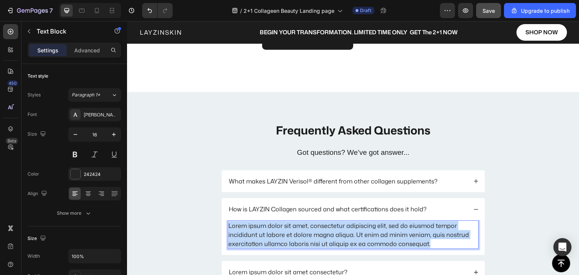
click at [284, 240] on p "Lorem ipsum dolor sit amet, consectetur adipiscing elit, sed do eiusmod tempor …" at bounding box center [354, 234] width 250 height 27
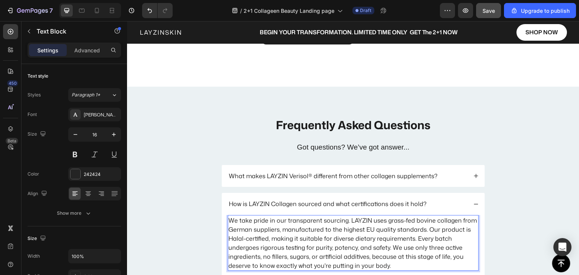
scroll to position [2245, 0]
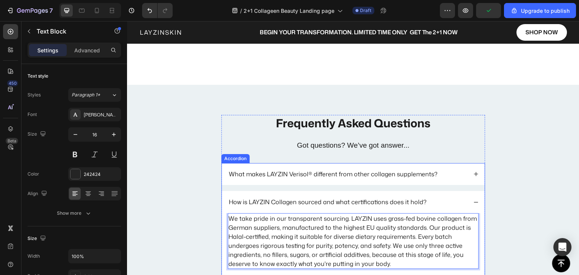
click at [428, 200] on div "How is LAYZIN Collagen sourced and what certifications does it hold?" at bounding box center [348, 202] width 240 height 10
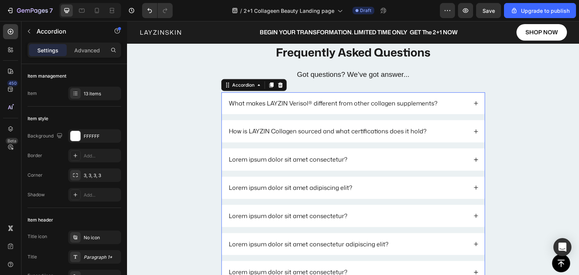
scroll to position [2320, 0]
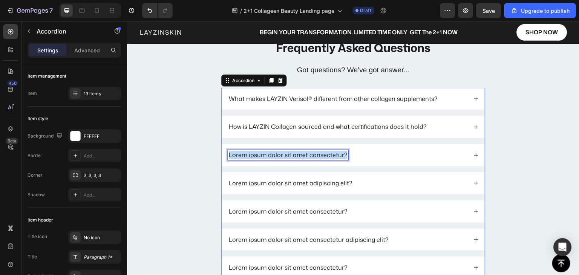
click at [322, 154] on p "Lorem ipsum dolor sit amet consectetur?" at bounding box center [288, 155] width 118 height 8
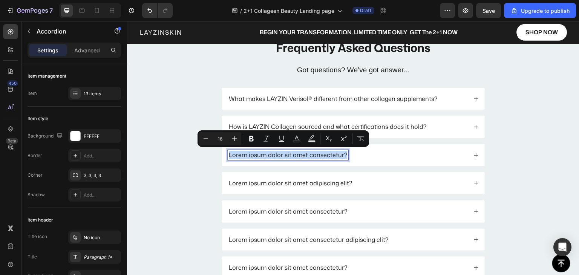
click at [322, 154] on p "Lorem ipsum dolor sit amet consectetur?" at bounding box center [288, 155] width 118 height 8
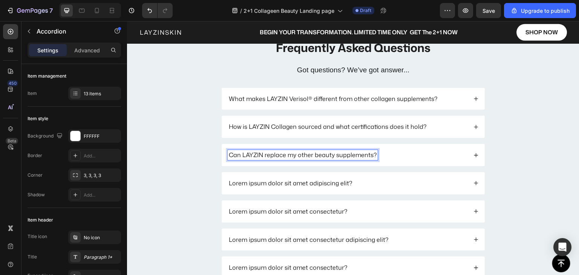
click at [389, 157] on div "Can LAYZIN replace my other beauty supplements?" at bounding box center [348, 155] width 240 height 10
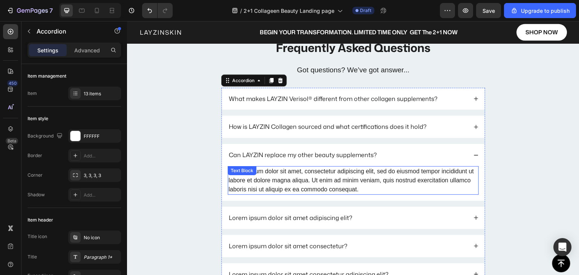
click at [295, 180] on div "Lorem ipsum dolor sit amet, consectetur adipiscing elit, sed do eiusmod tempor …" at bounding box center [353, 180] width 251 height 29
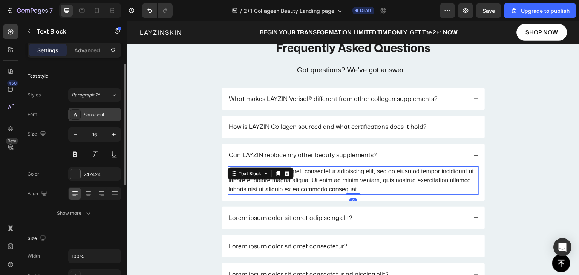
drag, startPoint x: 90, startPoint y: 111, endPoint x: 110, endPoint y: 119, distance: 21.5
click at [91, 111] on div "Sans-serif" at bounding box center [94, 115] width 53 height 14
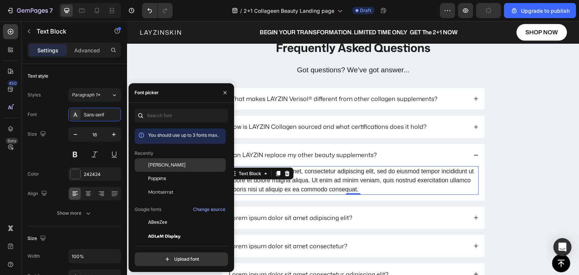
click at [173, 165] on div "Mona Sans" at bounding box center [186, 165] width 76 height 7
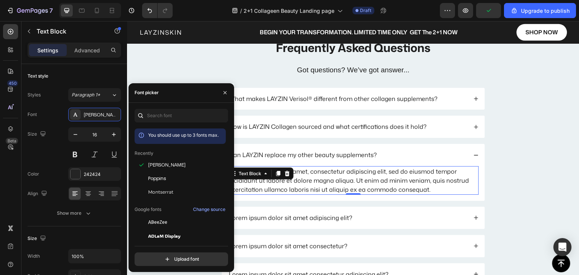
click at [301, 184] on div "Lorem ipsum dolor sit amet, consectetur adipiscing elit, sed do eiusmod tempor …" at bounding box center [353, 180] width 251 height 29
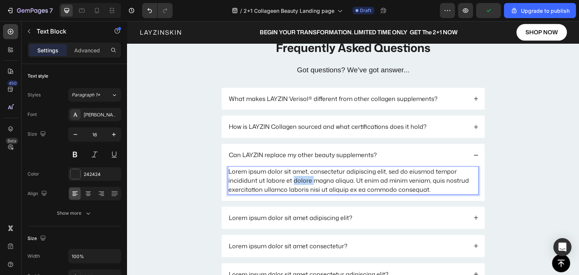
click at [301, 184] on p "Lorem ipsum dolor sit amet, consectetur adipiscing elit, sed do eiusmod tempor …" at bounding box center [354, 180] width 250 height 27
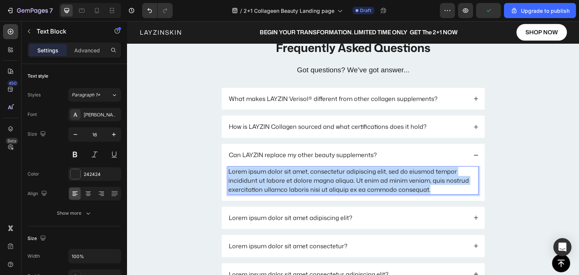
click at [301, 183] on p "Lorem ipsum dolor sit amet, consectetur adipiscing elit, sed do eiusmod tempor …" at bounding box center [354, 180] width 250 height 27
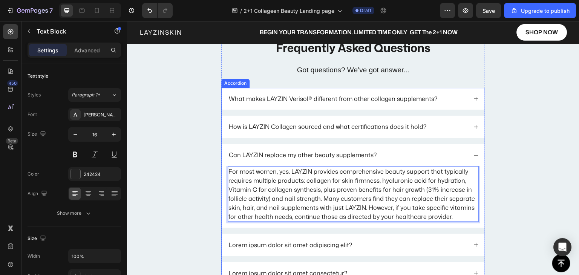
click at [389, 156] on div "Can LAYZIN replace my other beauty supplements?" at bounding box center [348, 155] width 240 height 10
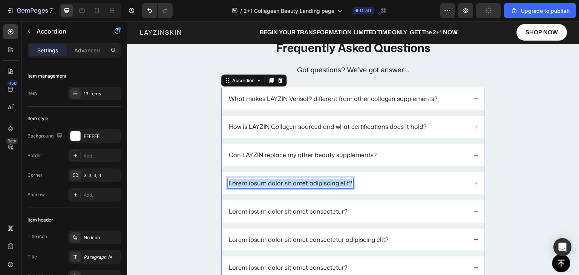
click at [267, 184] on p "Lorem ipsum dolor sit amet adipiscing elit?" at bounding box center [290, 184] width 123 height 8
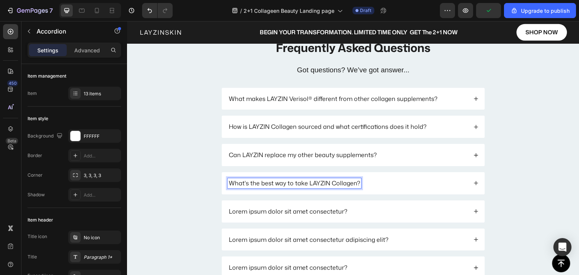
click at [229, 182] on p "What's the best way to take LAYZIN Collagen?" at bounding box center [294, 184] width 131 height 8
click at [371, 183] on div "What's the best way to take LAYZIN Collagen?" at bounding box center [348, 183] width 240 height 10
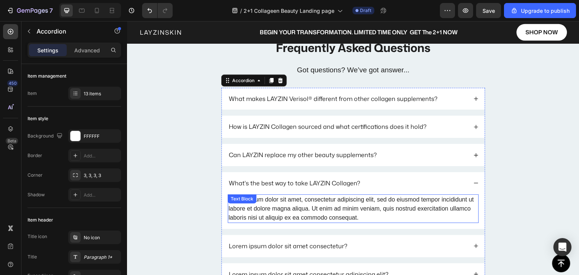
click at [285, 203] on div "Lorem ipsum dolor sit amet, consectetur adipiscing elit, sed do eiusmod tempor …" at bounding box center [353, 209] width 251 height 29
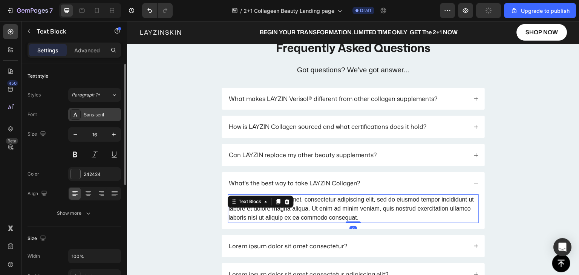
click at [101, 119] on div "Sans-serif" at bounding box center [94, 115] width 53 height 14
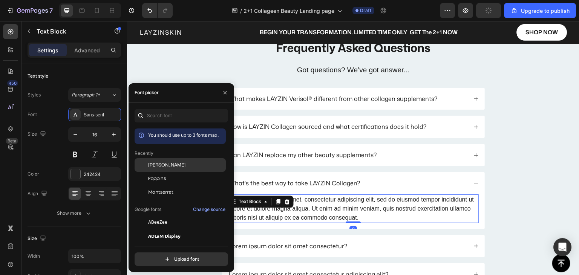
click at [171, 164] on span "Mona Sans" at bounding box center [166, 165] width 37 height 7
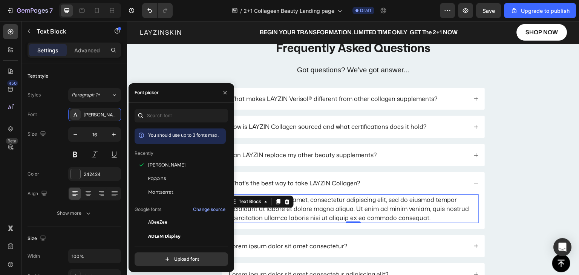
click at [275, 215] on div "Lorem ipsum dolor sit amet, consectetur adipiscing elit, sed do eiusmod tempor …" at bounding box center [353, 209] width 251 height 29
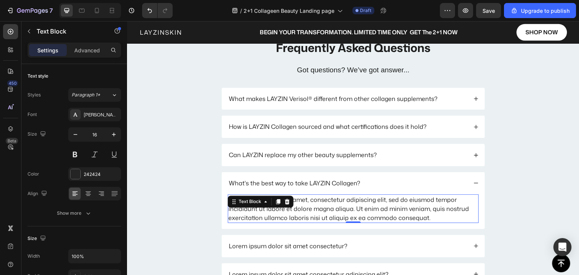
click at [274, 215] on p "Lorem ipsum dolor sit amet, consectetur adipiscing elit, sed do eiusmod tempor …" at bounding box center [354, 208] width 250 height 27
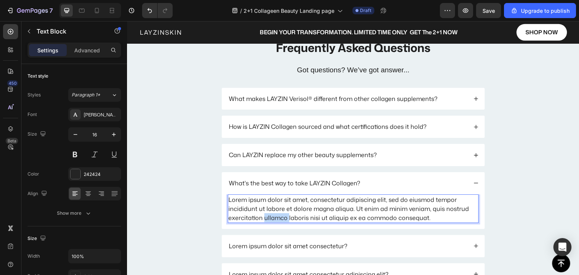
click at [274, 215] on p "Lorem ipsum dolor sit amet, consectetur adipiscing elit, sed do eiusmod tempor …" at bounding box center [354, 208] width 250 height 27
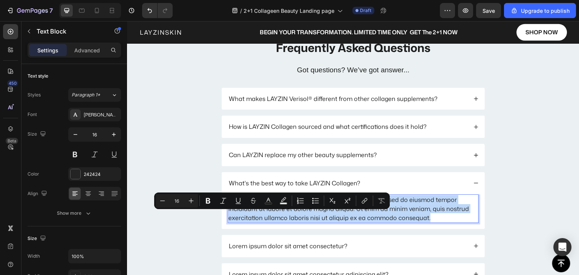
click at [274, 215] on p "Lorem ipsum dolor sit amet, consectetur adipiscing elit, sed do eiusmod tempor …" at bounding box center [354, 208] width 250 height 27
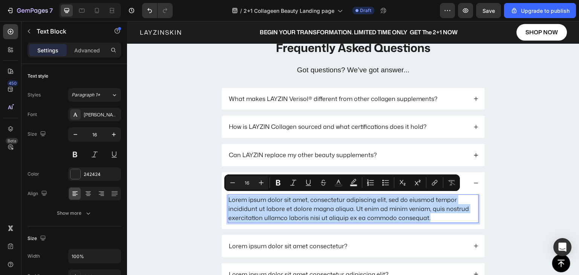
click at [274, 215] on p "Lorem ipsum dolor sit amet, consectetur adipiscing elit, sed do eiusmod tempor …" at bounding box center [354, 208] width 250 height 27
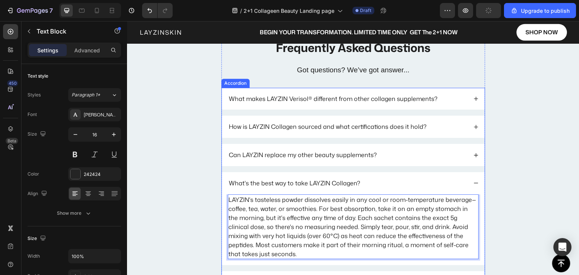
click at [367, 186] on div "What's the best way to take LAYZIN Collagen?" at bounding box center [348, 183] width 240 height 10
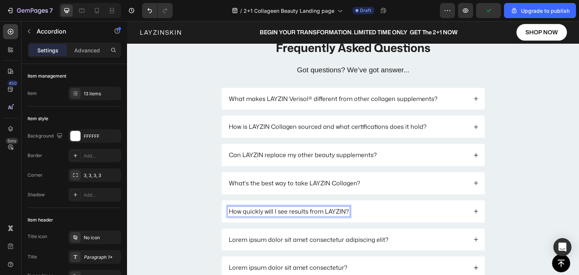
click at [353, 208] on div "How quickly will I see results from LAYZIN?" at bounding box center [348, 212] width 240 height 10
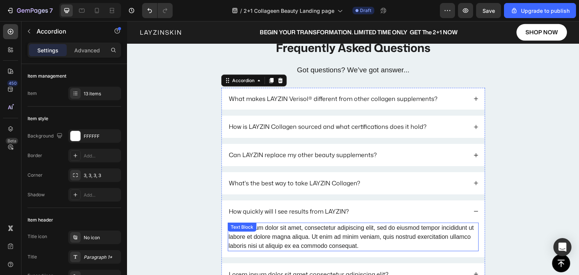
click at [254, 232] on div "Lorem ipsum dolor sit amet, consectetur adipiscing elit, sed do eiusmod tempor …" at bounding box center [353, 237] width 251 height 29
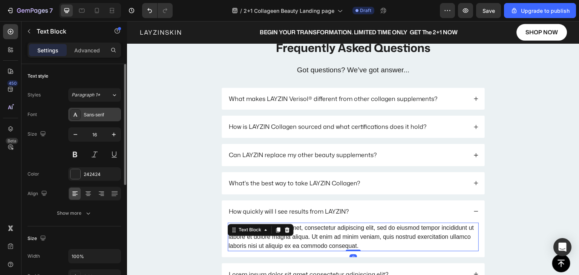
click at [114, 109] on div "Sans-serif" at bounding box center [94, 115] width 53 height 14
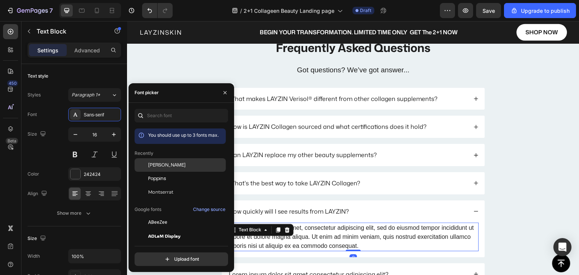
click at [175, 164] on div "Mona Sans" at bounding box center [186, 165] width 76 height 7
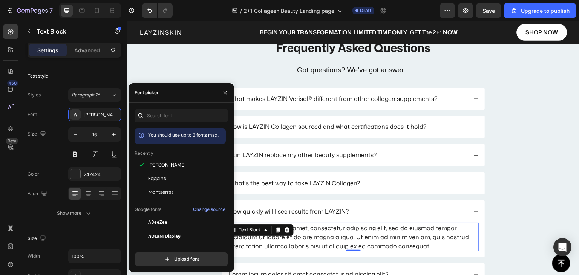
click at [318, 231] on div "Lorem ipsum dolor sit amet, consectetur adipiscing elit, sed do eiusmod tempor …" at bounding box center [353, 237] width 251 height 29
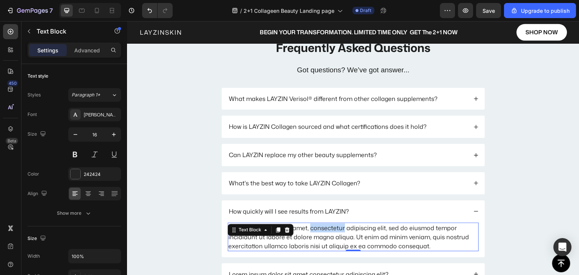
click at [318, 231] on p "Lorem ipsum dolor sit amet, consectetur adipiscing elit, sed do eiusmod tempor …" at bounding box center [354, 237] width 250 height 27
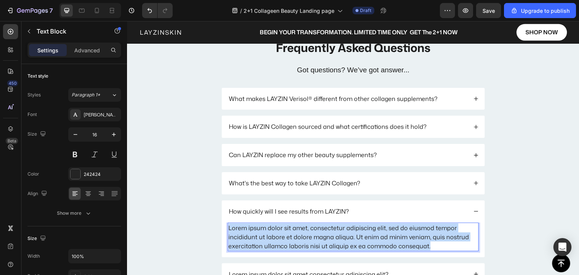
click at [318, 231] on p "Lorem ipsum dolor sit amet, consectetur adipiscing elit, sed do eiusmod tempor …" at bounding box center [354, 237] width 250 height 27
click at [319, 231] on p "Lorem ipsum dolor sit amet, consectetur adipiscing elit, sed do eiusmod tempor …" at bounding box center [354, 237] width 250 height 27
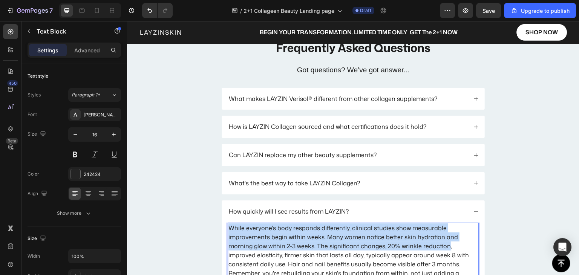
scroll to position [2338, 0]
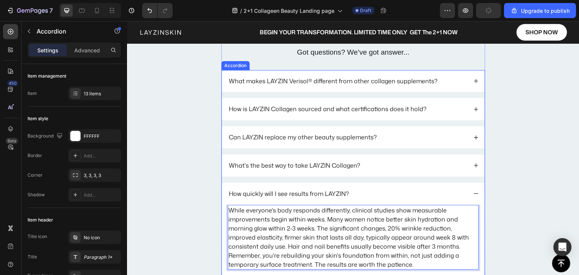
click at [356, 189] on div "How quickly will I see results from LAYZIN?" at bounding box center [348, 194] width 240 height 10
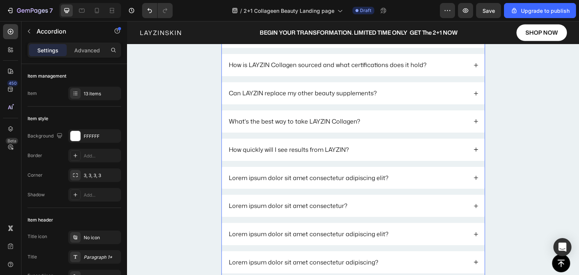
scroll to position [2376, 0]
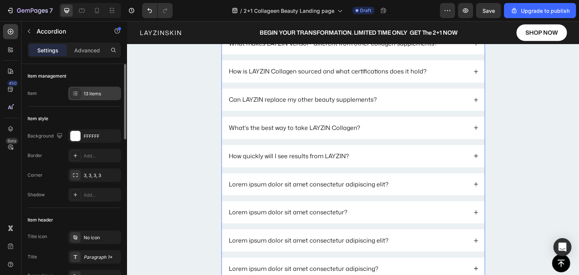
click at [91, 92] on div "13 items" at bounding box center [101, 94] width 35 height 7
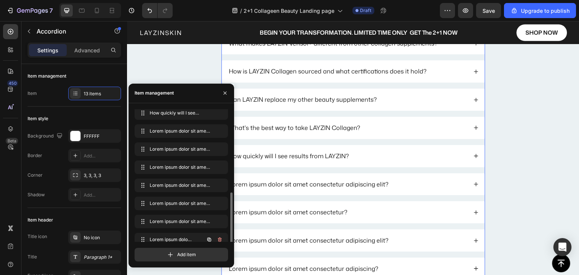
scroll to position [101, 0]
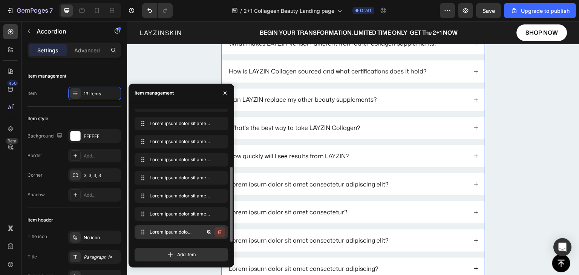
click at [217, 233] on icon "button" at bounding box center [220, 232] width 6 height 6
click at [217, 233] on div "Delete" at bounding box center [215, 232] width 14 height 7
click at [215, 230] on div "Delete" at bounding box center [215, 232] width 14 height 7
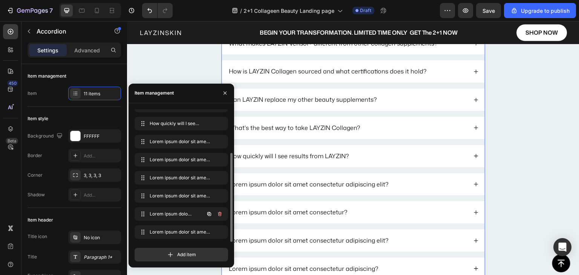
click at [219, 213] on icon "button" at bounding box center [220, 214] width 4 height 5
click at [219, 213] on div "Delete" at bounding box center [215, 214] width 14 height 7
click at [220, 214] on icon "button" at bounding box center [219, 215] width 0 height 2
click at [220, 214] on div "Delete" at bounding box center [215, 214] width 14 height 7
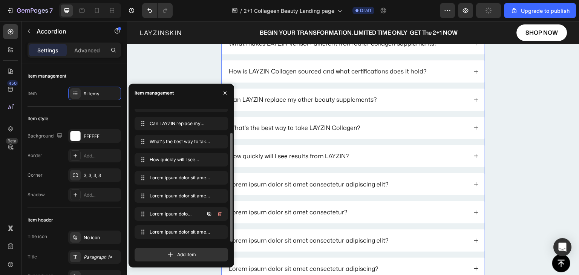
scroll to position [29, 0]
click at [218, 212] on icon "button" at bounding box center [220, 214] width 6 height 6
click at [218, 212] on div "Delete" at bounding box center [215, 214] width 14 height 7
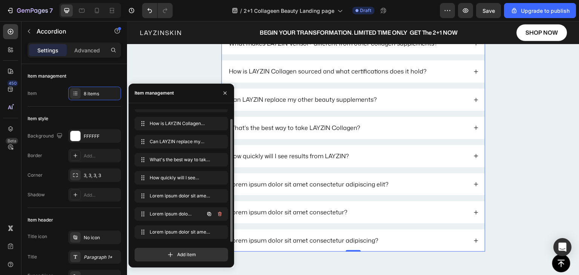
scroll to position [11, 0]
click at [217, 212] on icon "button" at bounding box center [220, 214] width 6 height 6
click at [217, 212] on div "Delete" at bounding box center [215, 214] width 14 height 7
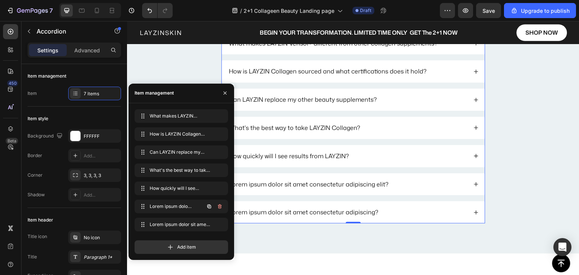
scroll to position [0, 0]
click at [218, 208] on icon "button" at bounding box center [220, 207] width 6 height 6
click at [218, 208] on div "Delete" at bounding box center [215, 206] width 14 height 7
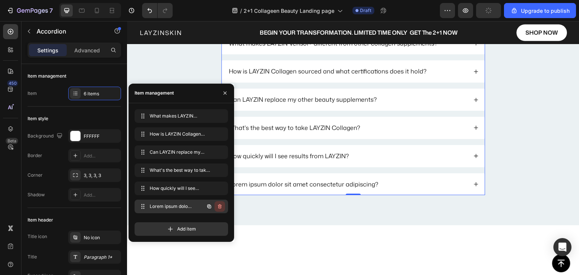
click at [217, 207] on icon "button" at bounding box center [220, 207] width 6 height 6
click at [217, 207] on div "Delete" at bounding box center [215, 206] width 14 height 7
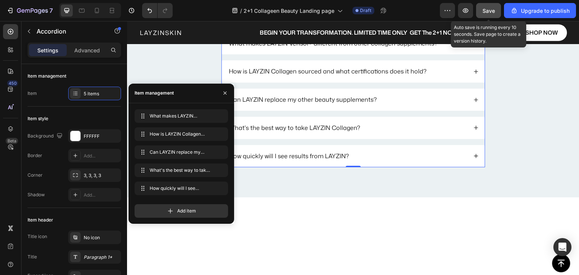
drag, startPoint x: 136, startPoint y: 161, endPoint x: 490, endPoint y: 9, distance: 385.2
click at [490, 9] on span "Save" at bounding box center [489, 11] width 12 height 6
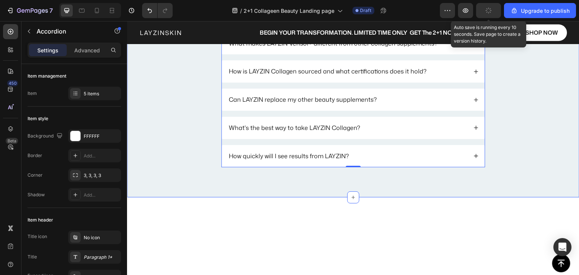
click at [220, 177] on div "Frequently Asked Questions Heading Got questions? We’ve got answer... Text Bloc…" at bounding box center [353, 76] width 453 height 244
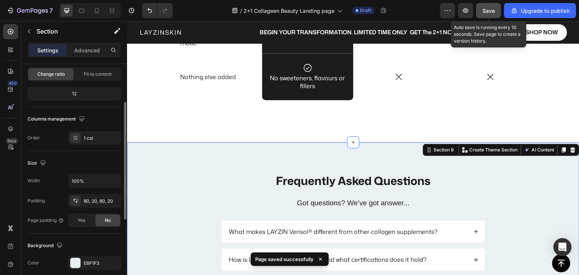
scroll to position [151, 0]
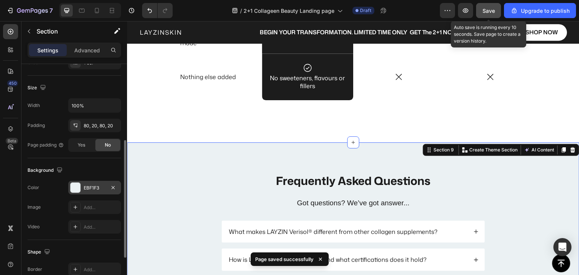
click at [78, 187] on div at bounding box center [76, 188] width 10 height 10
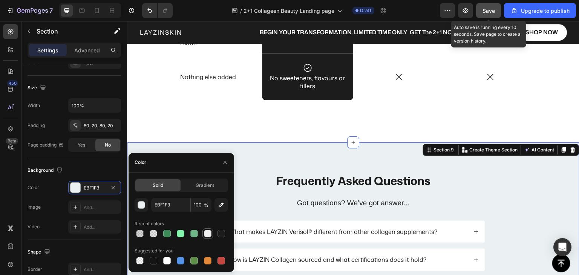
click at [207, 235] on div at bounding box center [208, 234] width 8 height 8
type input "EFEFEF"
click at [487, 10] on span "Save" at bounding box center [489, 11] width 12 height 6
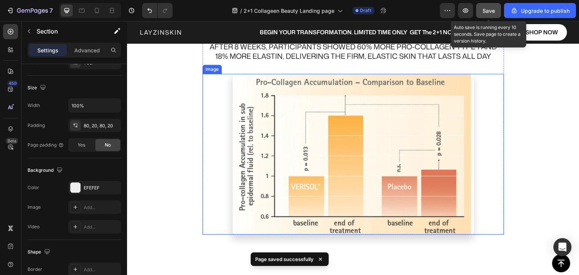
scroll to position [1395, 0]
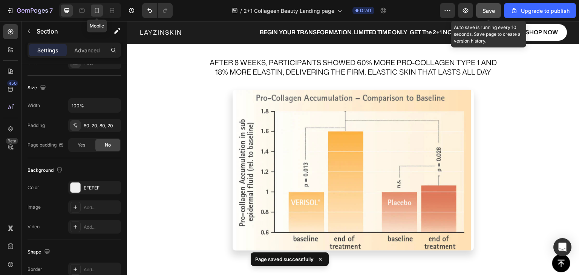
click at [97, 13] on icon at bounding box center [97, 11] width 8 height 8
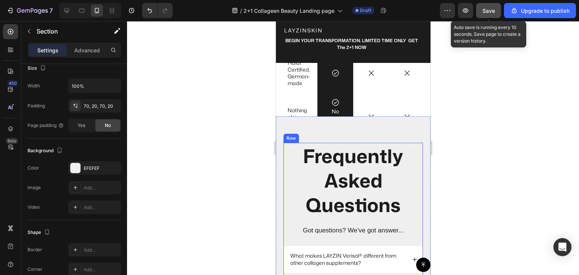
scroll to position [2743, 0]
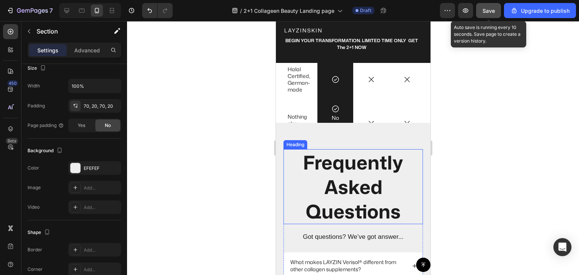
drag, startPoint x: 358, startPoint y: 181, endPoint x: 347, endPoint y: 183, distance: 10.7
click at [358, 181] on h2 "Frequently Asked Questions" at bounding box center [353, 186] width 140 height 75
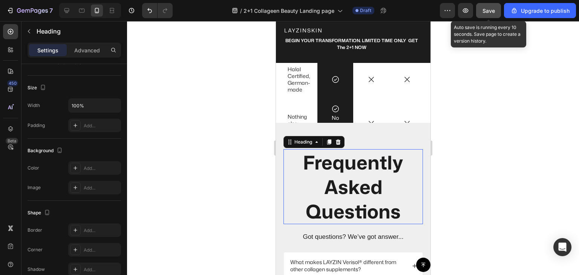
scroll to position [0, 0]
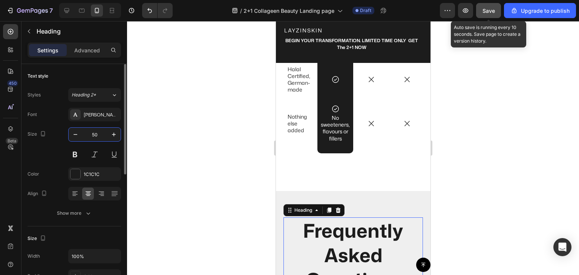
click at [92, 131] on input "50" at bounding box center [94, 135] width 25 height 14
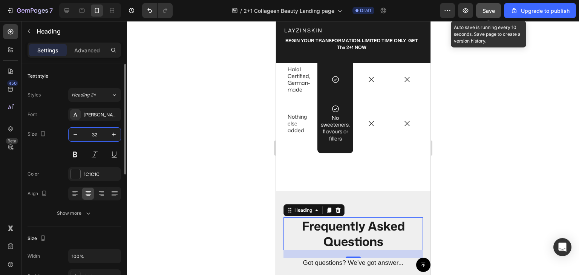
drag, startPoint x: 101, startPoint y: 135, endPoint x: 85, endPoint y: 135, distance: 15.9
click at [87, 135] on input "32" at bounding box center [94, 135] width 25 height 14
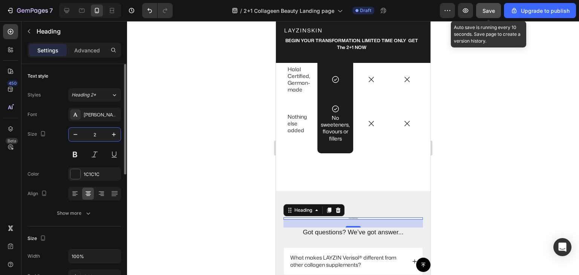
type input "28"
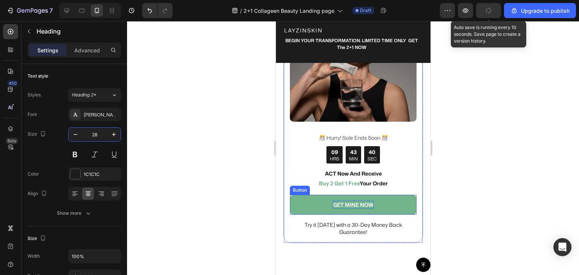
scroll to position [3196, 0]
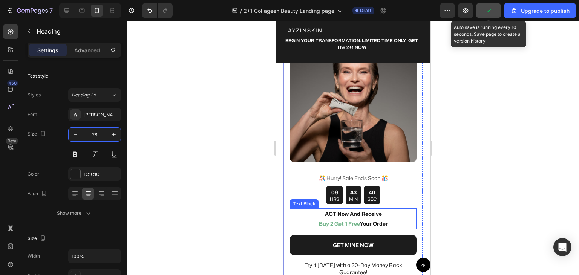
drag, startPoint x: 345, startPoint y: 209, endPoint x: 340, endPoint y: 209, distance: 5.3
click at [345, 209] on p "ACT Now And Receive Buy 2 Get 1 Free Your Order" at bounding box center [352, 218] width 125 height 19
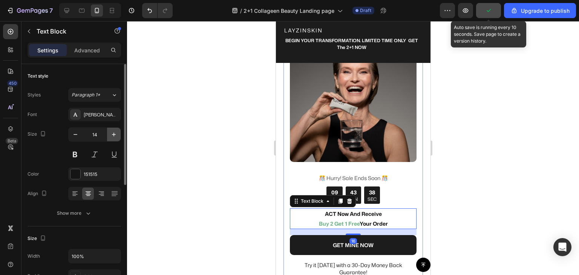
click at [111, 137] on icon "button" at bounding box center [114, 135] width 8 height 8
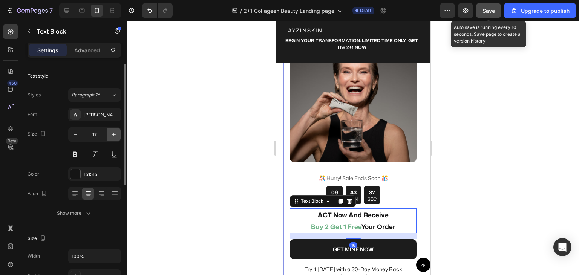
click at [111, 137] on icon "button" at bounding box center [114, 135] width 8 height 8
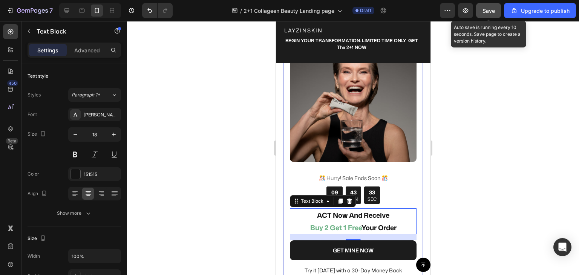
click at [486, 9] on span "Save" at bounding box center [489, 11] width 12 height 6
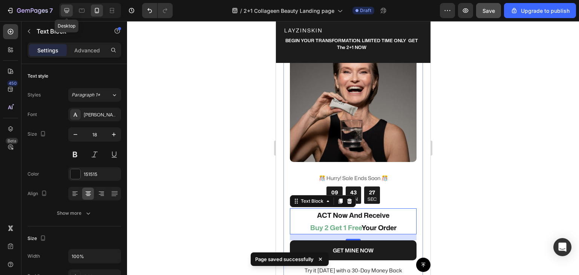
click at [68, 9] on icon at bounding box center [67, 11] width 8 height 8
type input "25"
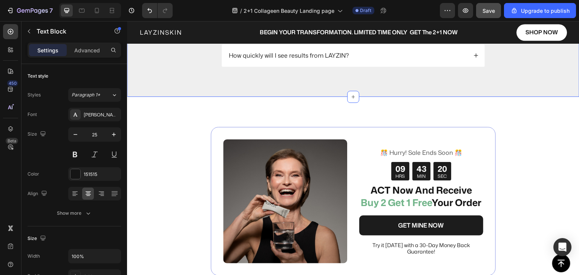
scroll to position [3021, 0]
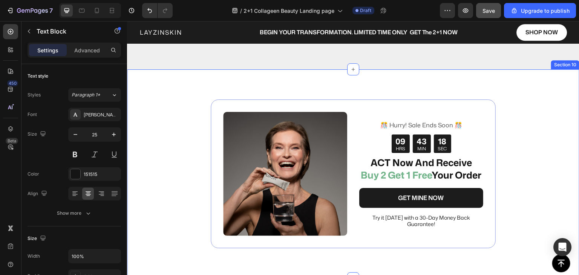
click at [158, 100] on div "Image ️🎊 Hurry! Sale Ends Soon ️🎊 Text Block 09 HRS 43 MIN 18 SEC Countdown Tim…" at bounding box center [353, 173] width 453 height 209
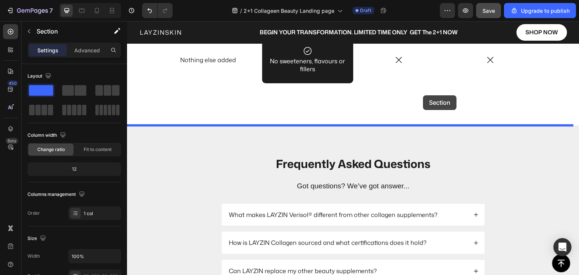
scroll to position [2717, 0]
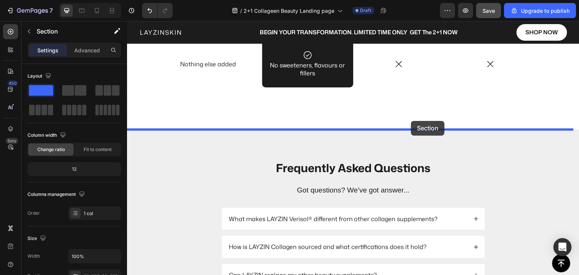
drag, startPoint x: 423, startPoint y: 212, endPoint x: 412, endPoint y: 121, distance: 91.9
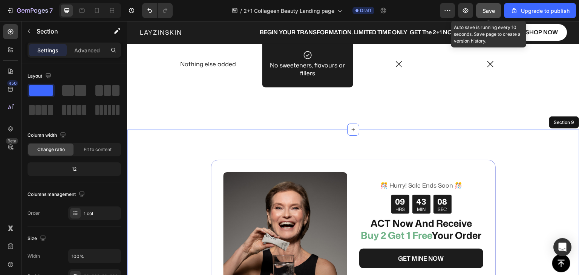
click at [491, 10] on span "Save" at bounding box center [489, 11] width 12 height 6
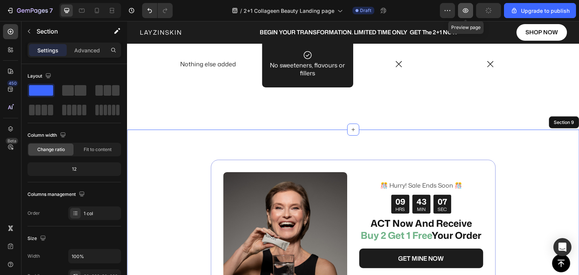
click at [463, 12] on icon "button" at bounding box center [466, 11] width 8 height 8
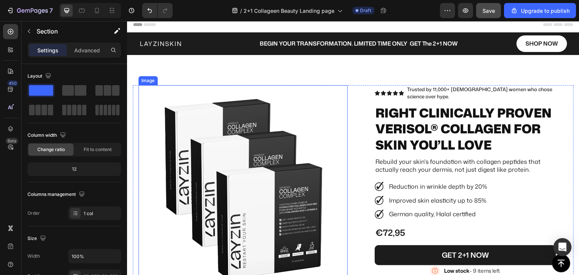
scroll to position [0, 0]
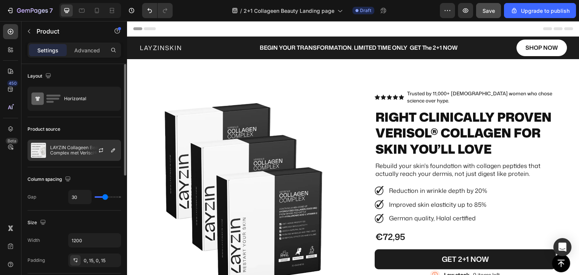
click at [83, 148] on p "LAYZIN Collageen Beauty Complex met Verisol® 2+1" at bounding box center [84, 150] width 68 height 11
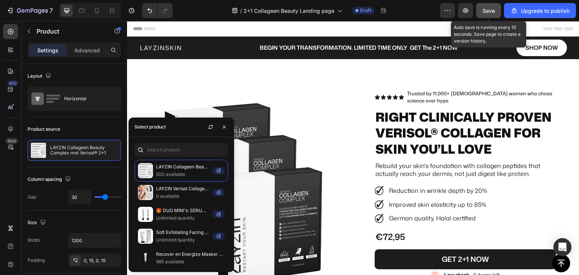
click at [490, 12] on span "Save" at bounding box center [489, 11] width 12 height 6
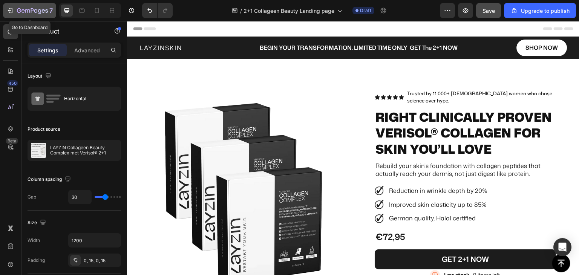
click at [10, 11] on icon "button" at bounding box center [10, 11] width 8 height 8
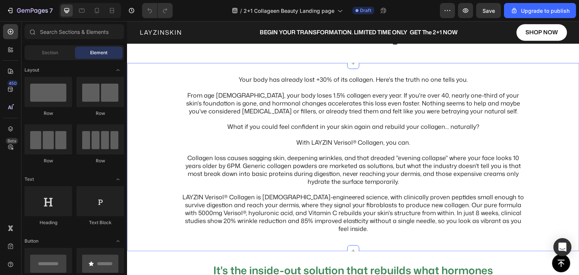
scroll to position [377, 0]
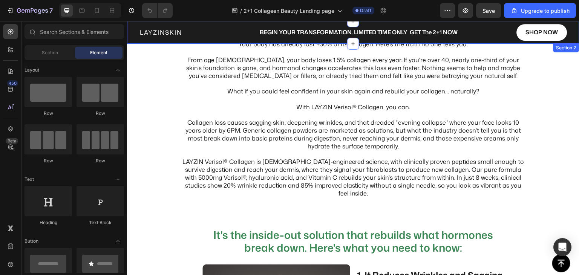
click at [231, 41] on div "Layzinskin Text Block BEGIN YOUR TRANSFORMATION. LIMITED TIME ONLY GET The 2+1 …" at bounding box center [353, 32] width 453 height 23
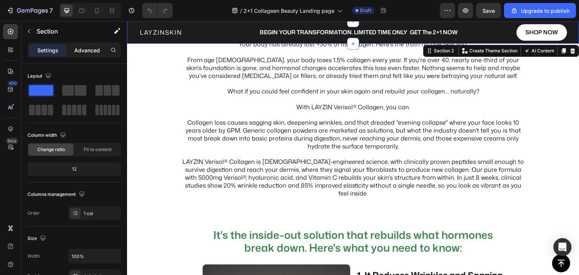
click at [91, 49] on p "Advanced" at bounding box center [87, 50] width 26 height 8
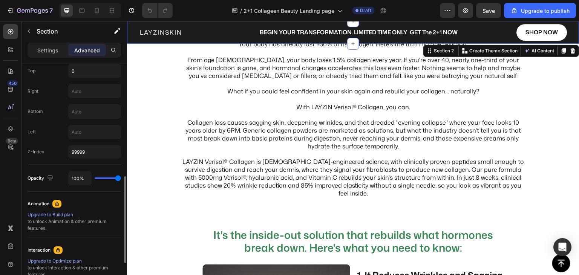
scroll to position [264, 0]
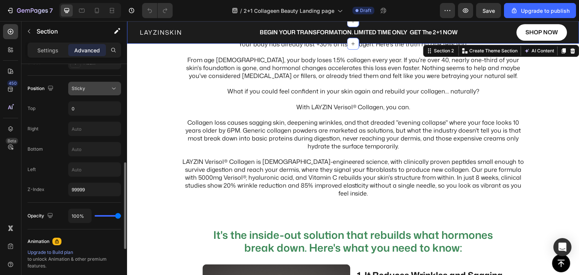
click at [93, 88] on div "Sticky" at bounding box center [91, 88] width 38 height 7
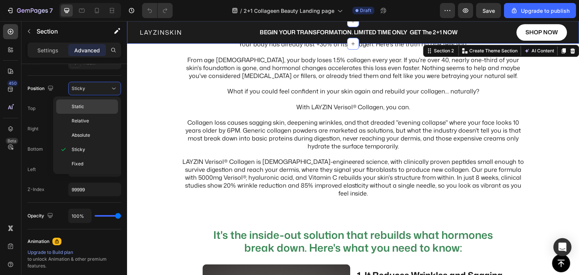
click at [84, 108] on p "Static" at bounding box center [93, 106] width 43 height 7
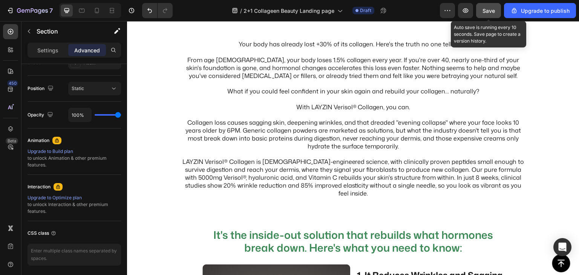
click at [490, 11] on span "Save" at bounding box center [489, 11] width 12 height 6
